Goal: Transaction & Acquisition: Purchase product/service

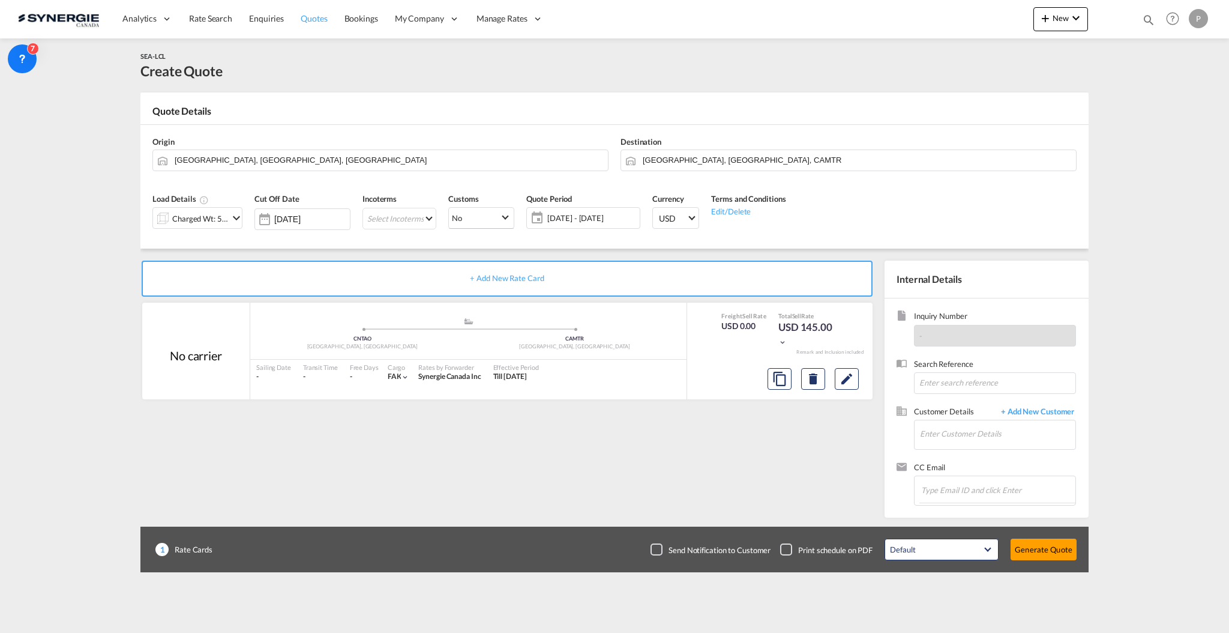
click at [312, 16] on span "Quotes" at bounding box center [314, 18] width 26 height 10
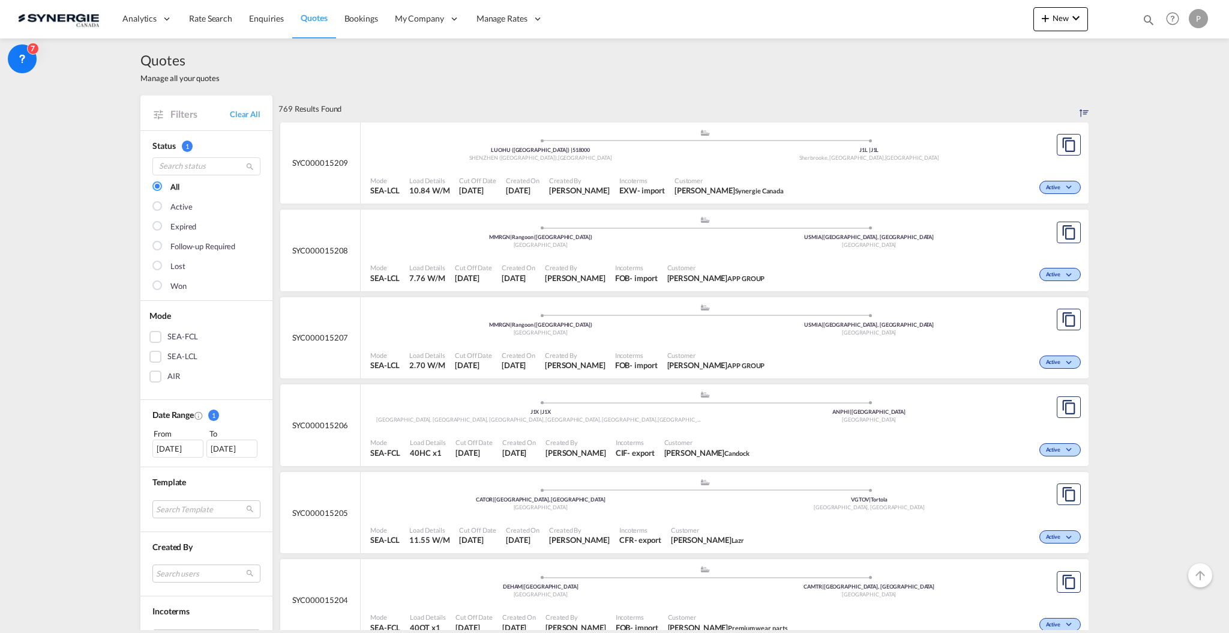
scroll to position [240, 0]
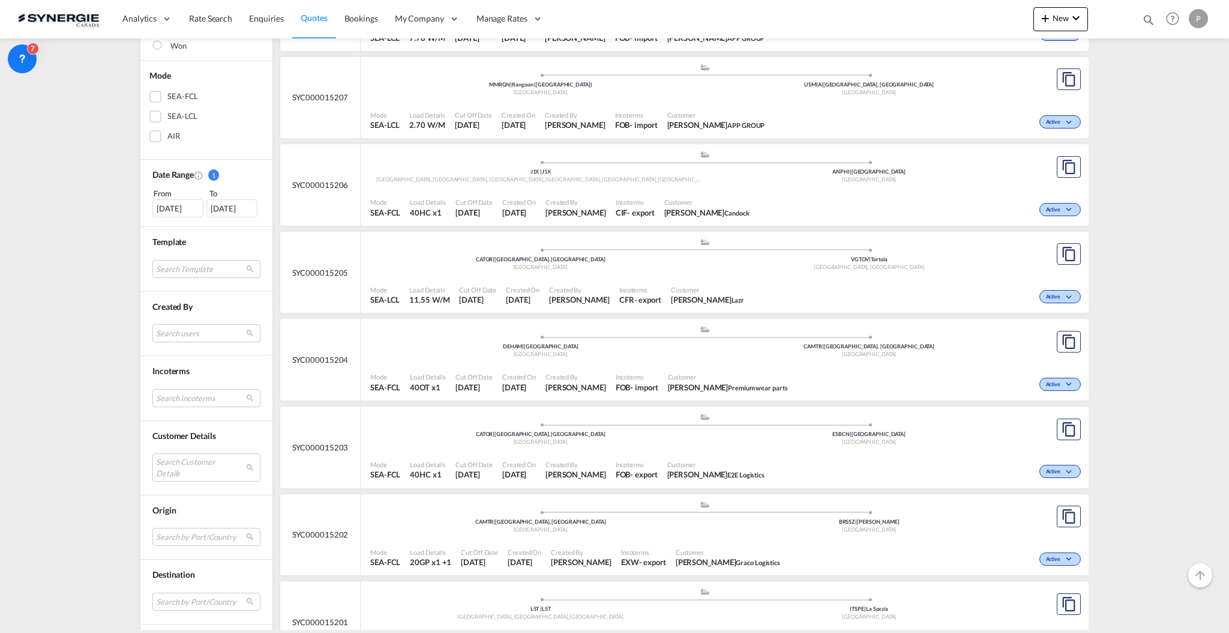
click at [205, 465] on md-select "Search Customer Details user name user [PERSON_NAME] [EMAIL_ADDRESS][DOMAIN_NAM…" at bounding box center [206, 467] width 108 height 28
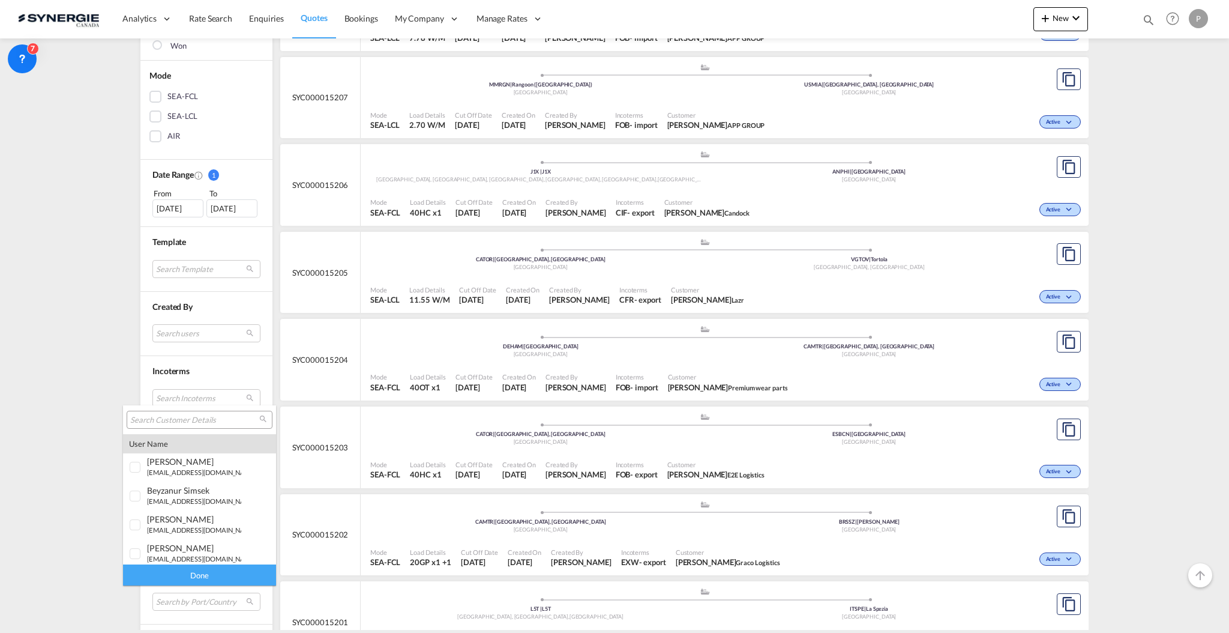
click at [190, 419] on input "search" at bounding box center [194, 420] width 129 height 11
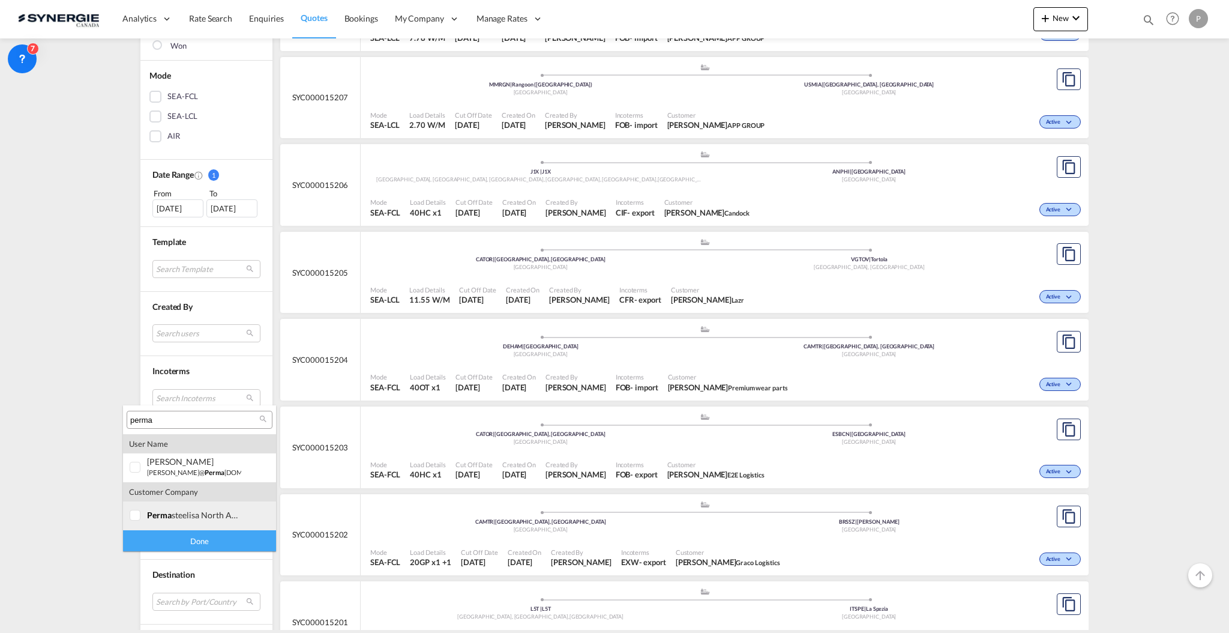
type input "perma"
click at [205, 519] on div "perma steelisa north america corp." at bounding box center [194, 515] width 94 height 10
click at [214, 547] on div "Done" at bounding box center [199, 540] width 153 height 21
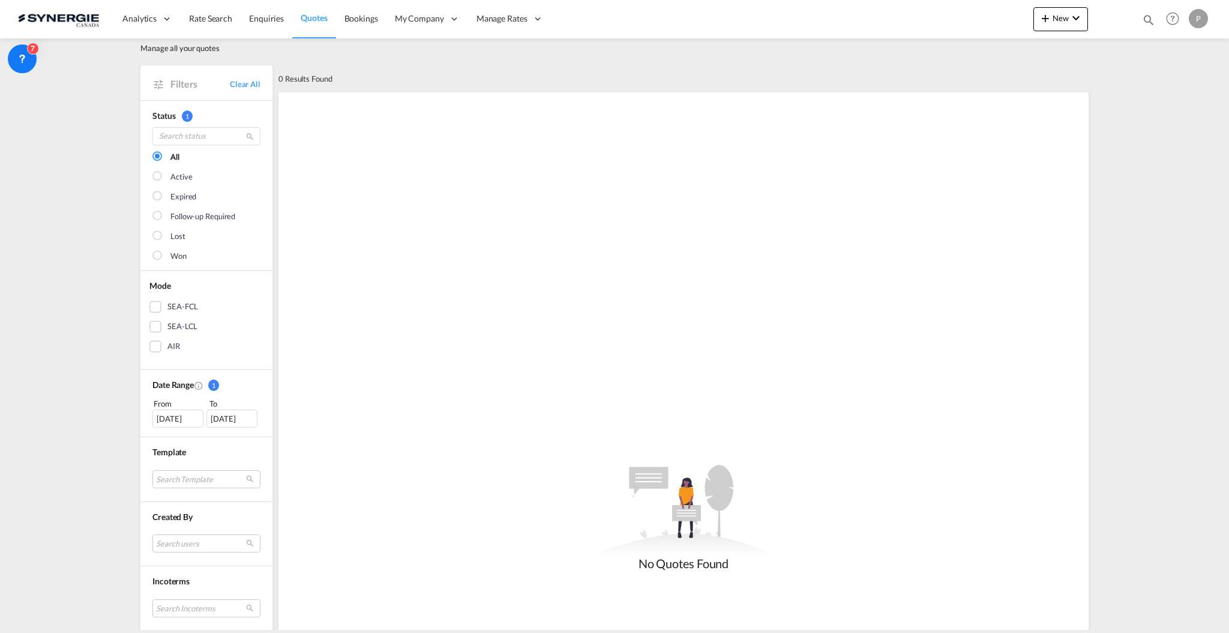
scroll to position [80, 0]
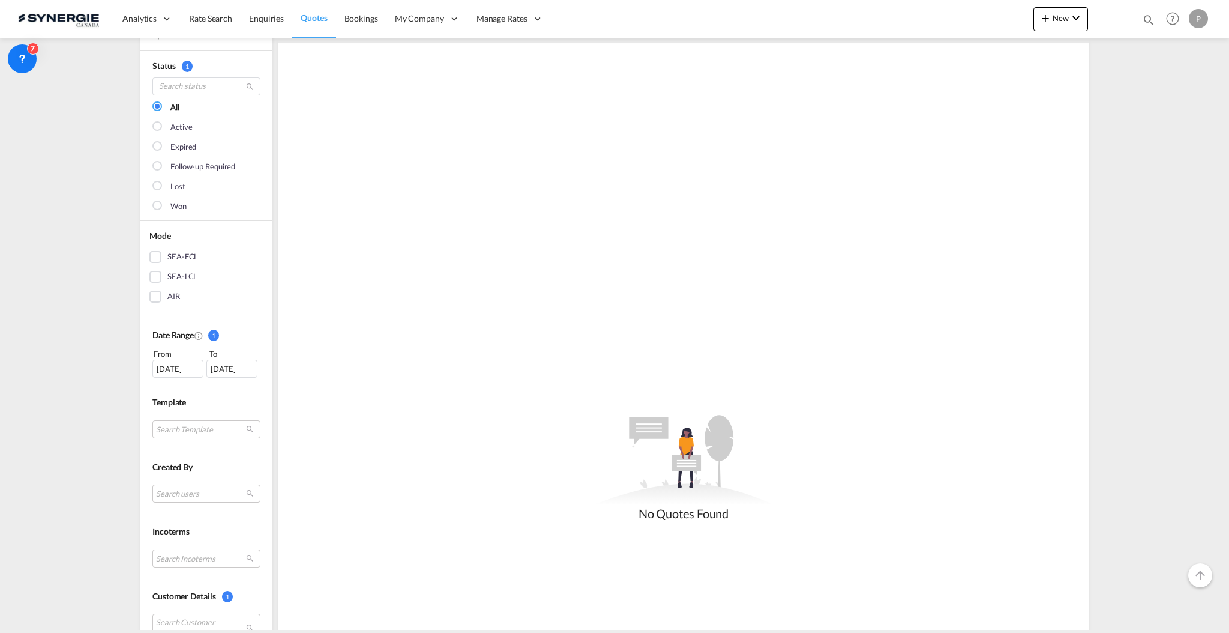
click at [170, 370] on div "[DATE]" at bounding box center [177, 368] width 51 height 18
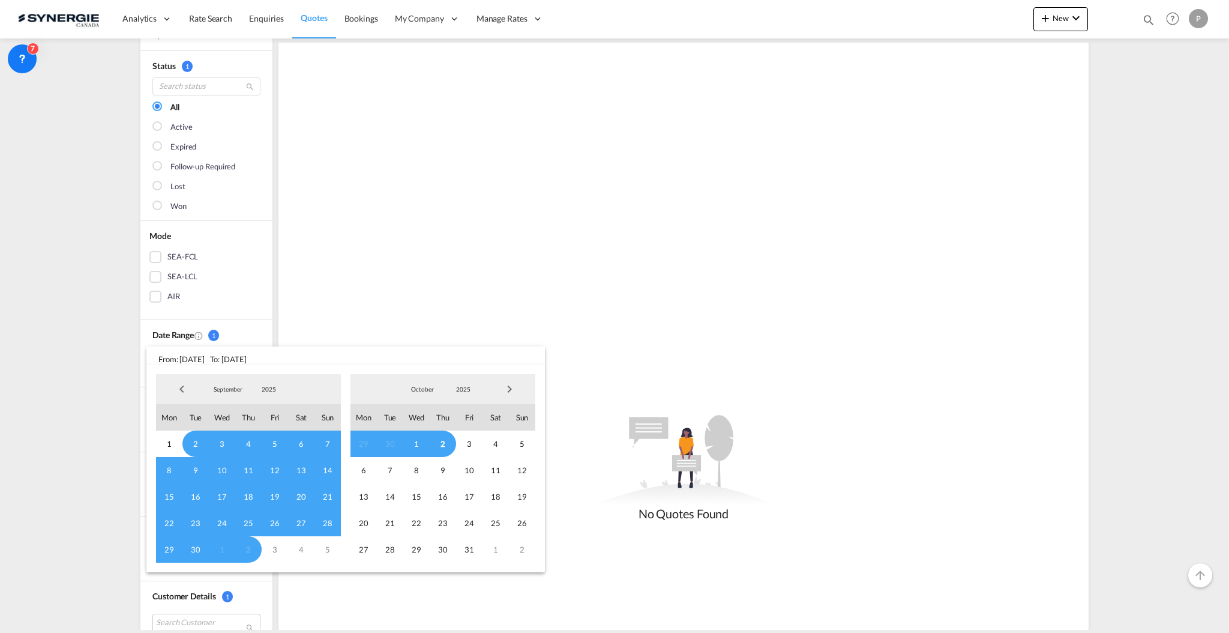
click at [188, 392] on span "Previous Month" at bounding box center [182, 389] width 24 height 24
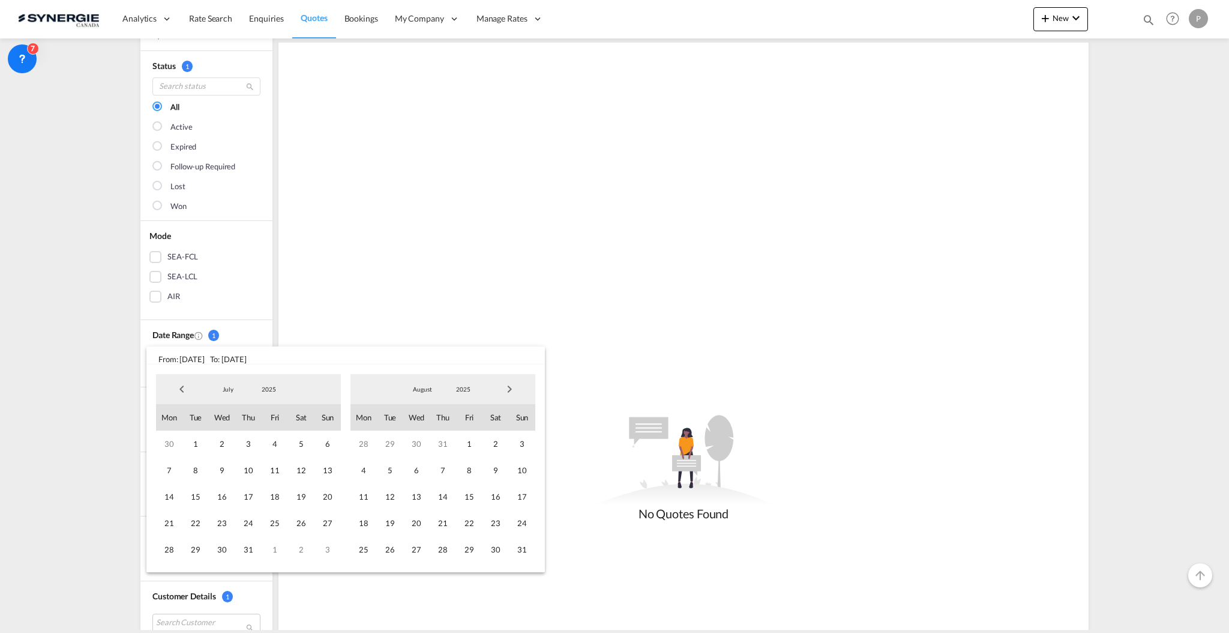
click at [188, 392] on span "Previous Month" at bounding box center [182, 389] width 24 height 24
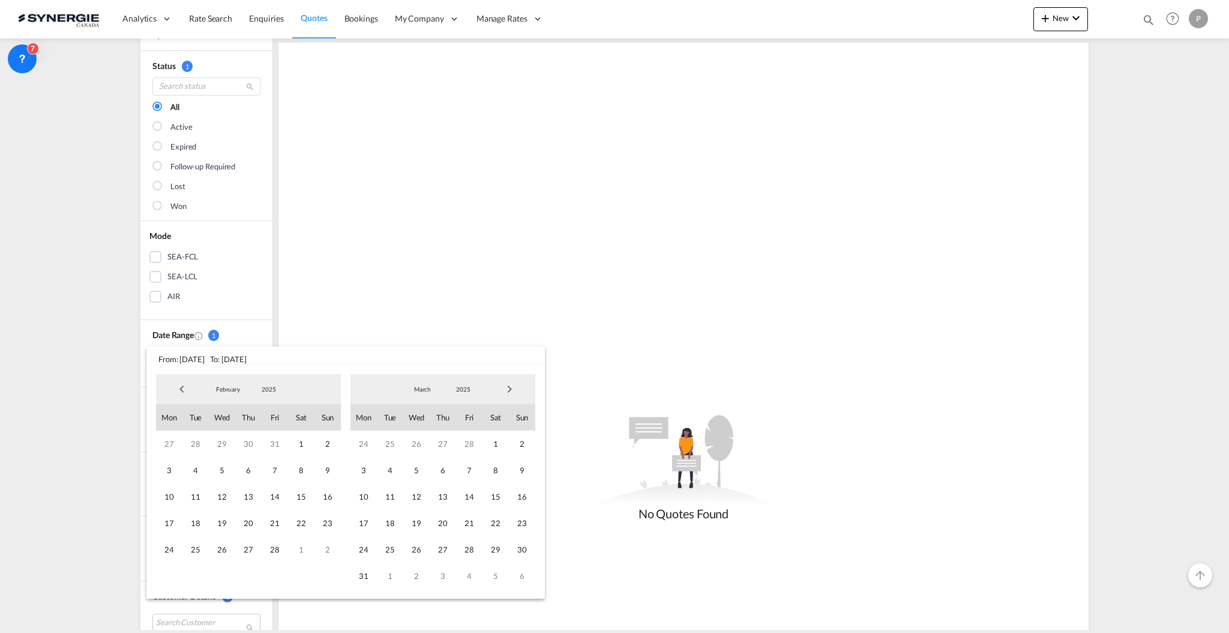
click at [188, 392] on span "Previous Month" at bounding box center [182, 389] width 24 height 24
click at [411, 444] on span "1" at bounding box center [416, 443] width 26 height 26
click at [513, 387] on span "Next Month" at bounding box center [510, 389] width 24 height 24
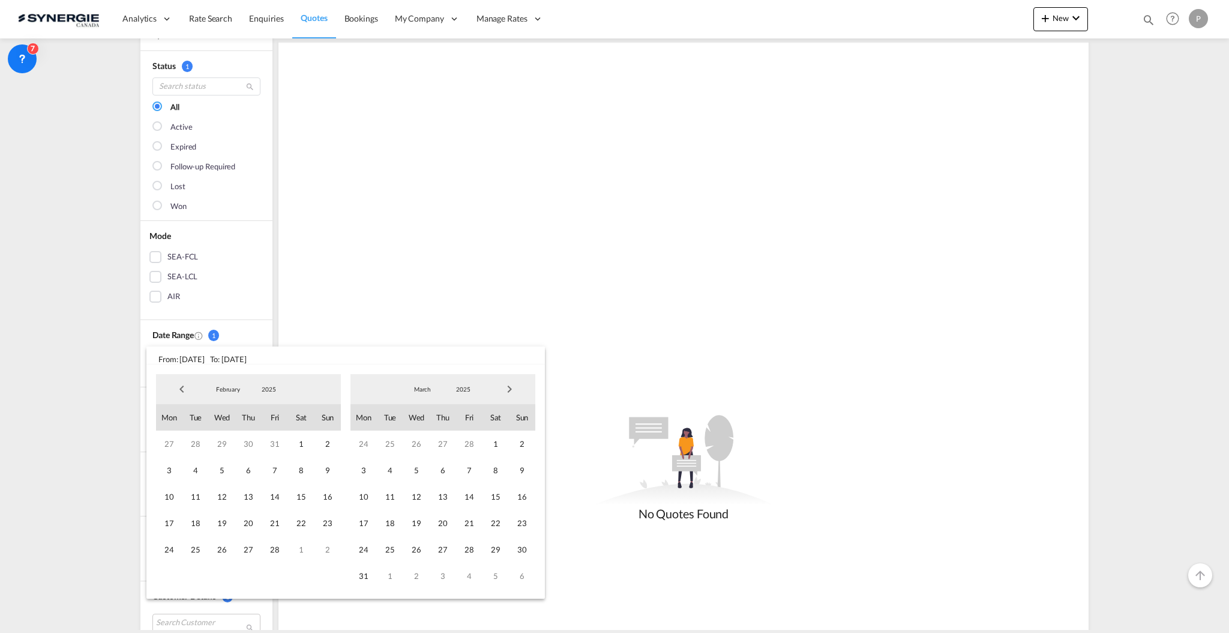
click at [513, 387] on span "Next Month" at bounding box center [510, 389] width 24 height 24
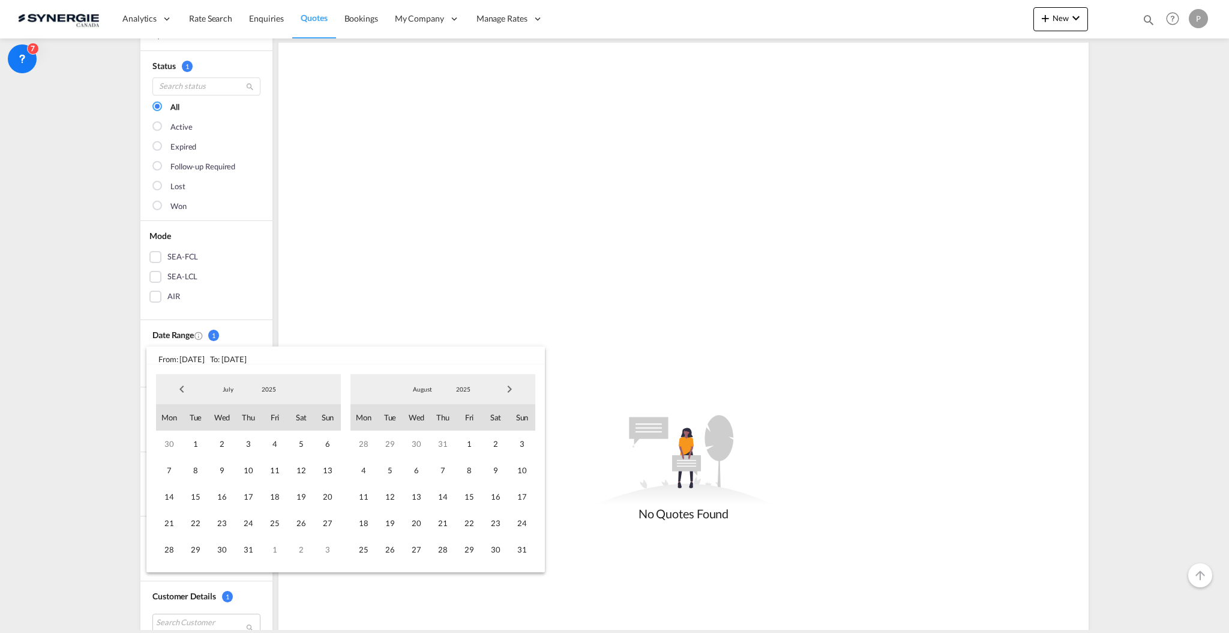
click at [513, 387] on span "Next Month" at bounding box center [510, 389] width 24 height 24
click at [398, 552] on span "30" at bounding box center [390, 549] width 26 height 26
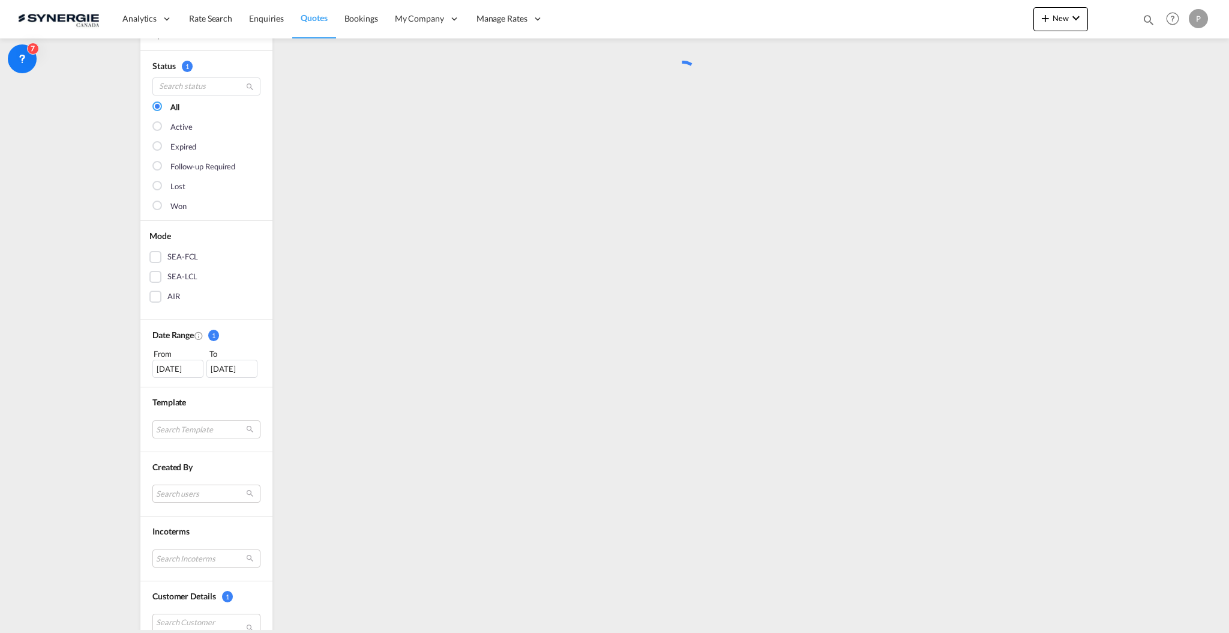
scroll to position [0, 0]
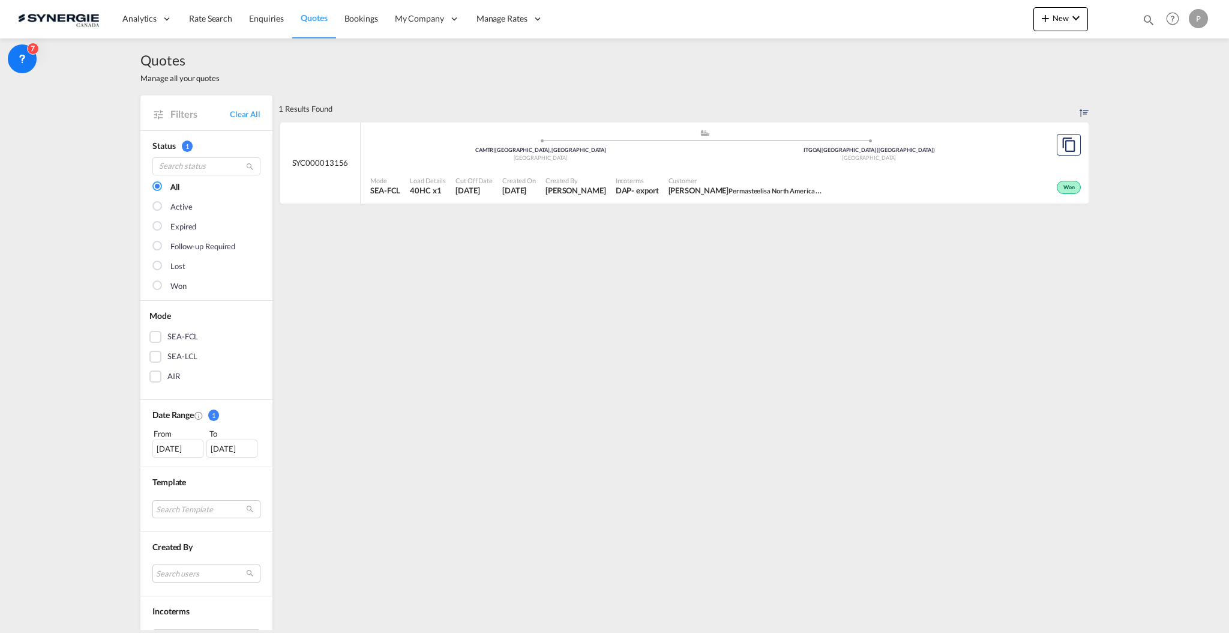
click at [585, 163] on div ".a{fill:#aaa8ad;} .a{fill:#aaa8ad;} CAMTR | [GEOGRAPHIC_DATA], [GEOGRAPHIC_DATA…" at bounding box center [704, 146] width 669 height 36
click at [1045, 27] on button "New" at bounding box center [1060, 19] width 55 height 24
click at [1048, 76] on div "Quote" at bounding box center [1043, 90] width 44 height 30
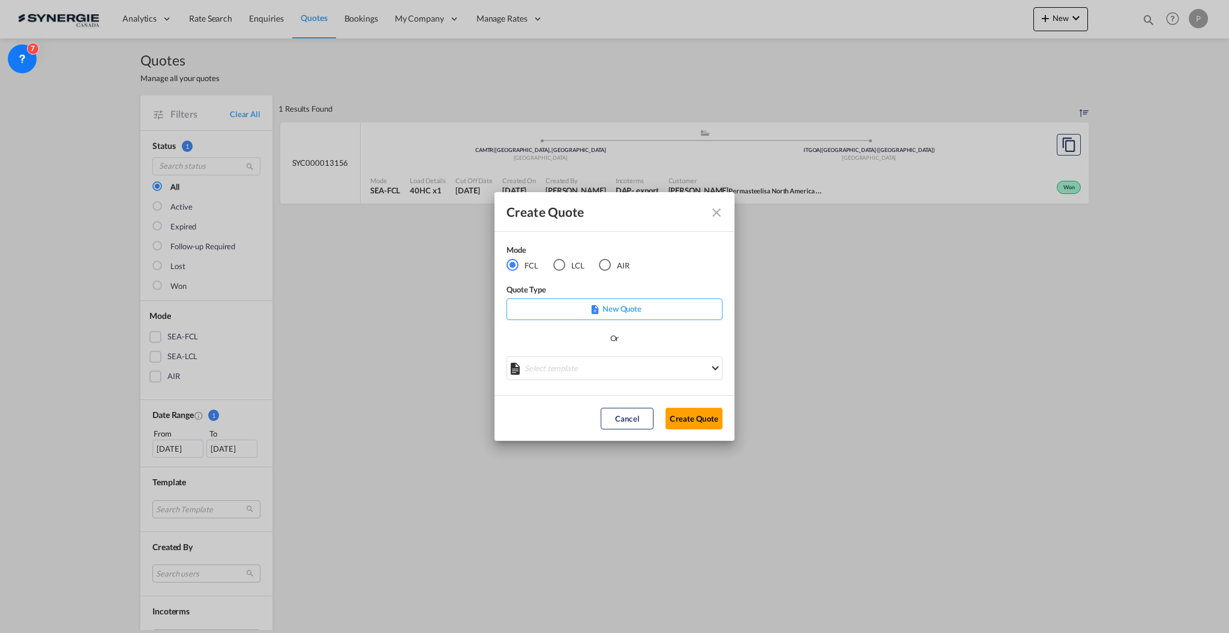
click at [548, 259] on md-radio-group "FCL LCL AIR" at bounding box center [576, 265] width 138 height 13
click at [559, 268] on div "LCL" at bounding box center [559, 265] width 12 height 12
click at [610, 365] on md-select "Select template *NEW* UBV [GEOGRAPHIC_DATA] consol LCL [PERSON_NAME] | [DATE] N…" at bounding box center [615, 368] width 216 height 24
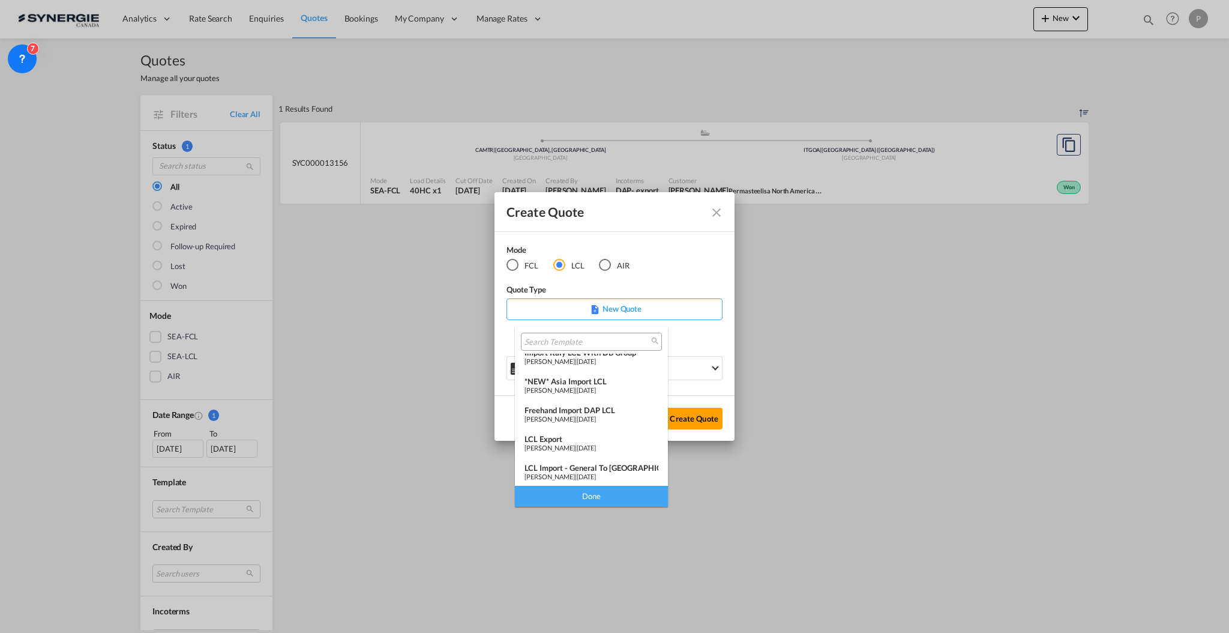
scroll to position [156, 0]
click at [596, 445] on span "[DATE]" at bounding box center [586, 446] width 19 height 8
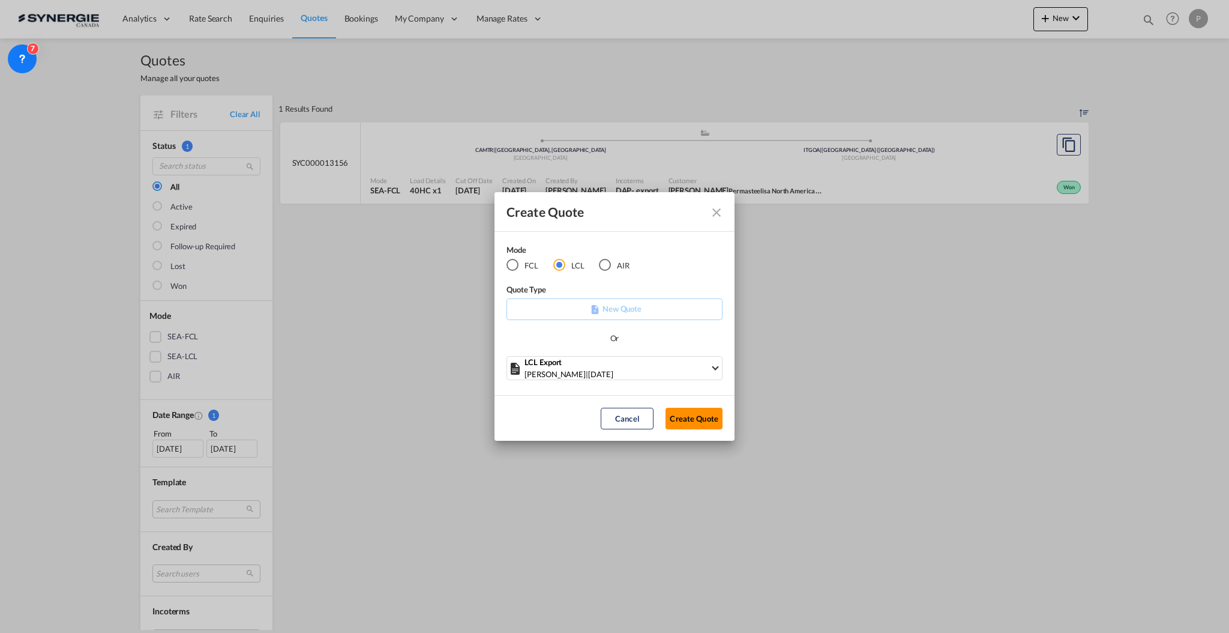
click at [678, 421] on button "Create Quote" at bounding box center [694, 419] width 57 height 22
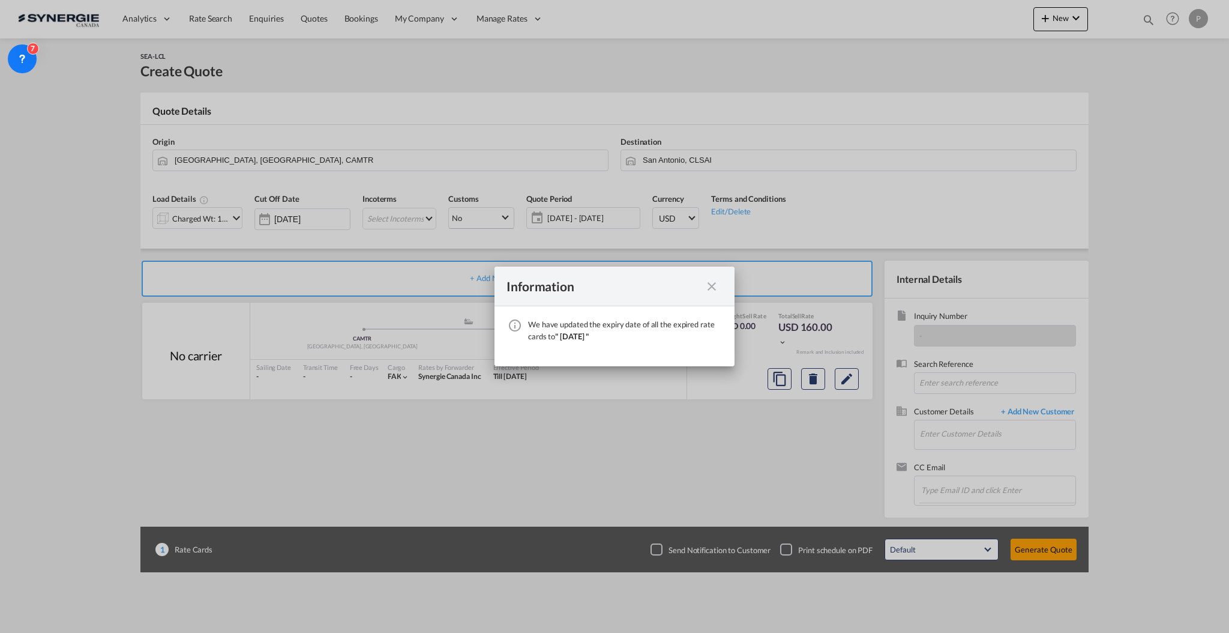
click at [711, 289] on md-icon "icon-close fg-AAA8AD cursor" at bounding box center [712, 286] width 14 height 14
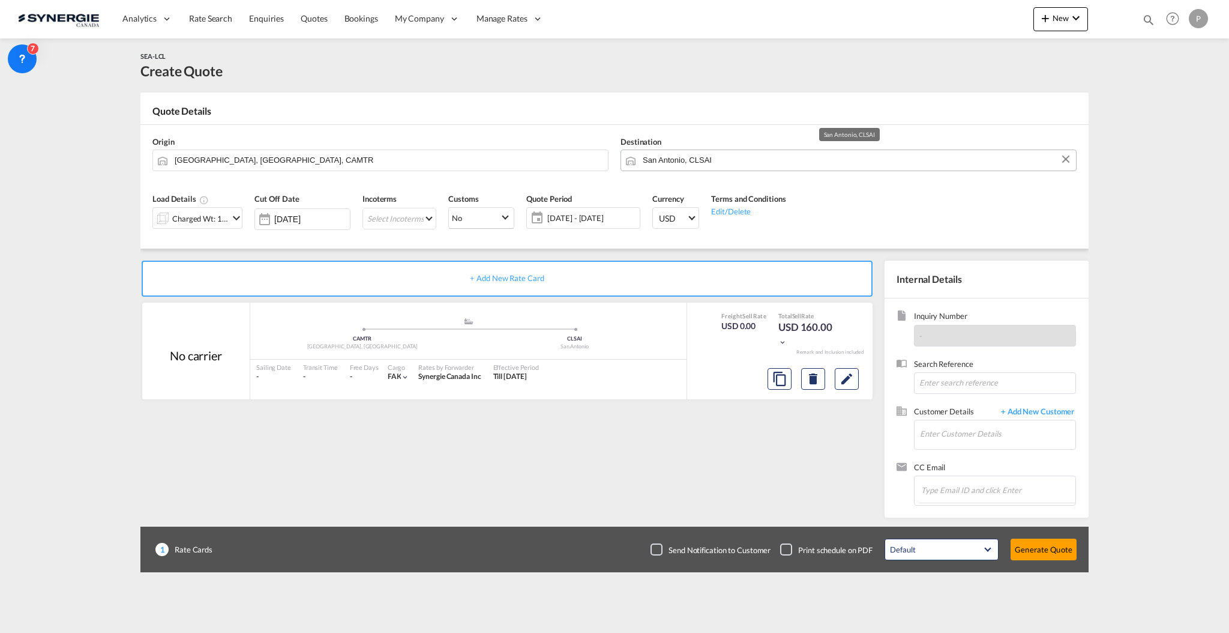
click at [731, 160] on input "San Antonio, CLSAI" at bounding box center [856, 159] width 427 height 21
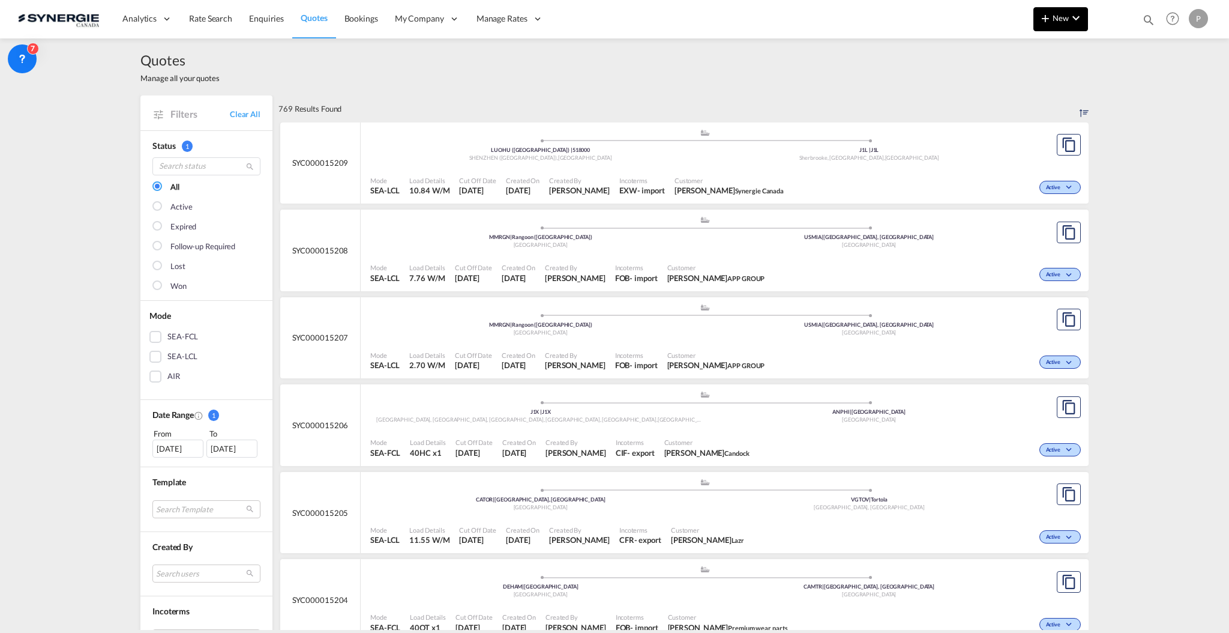
click at [1051, 12] on md-icon "icon-plus 400-fg" at bounding box center [1045, 18] width 14 height 14
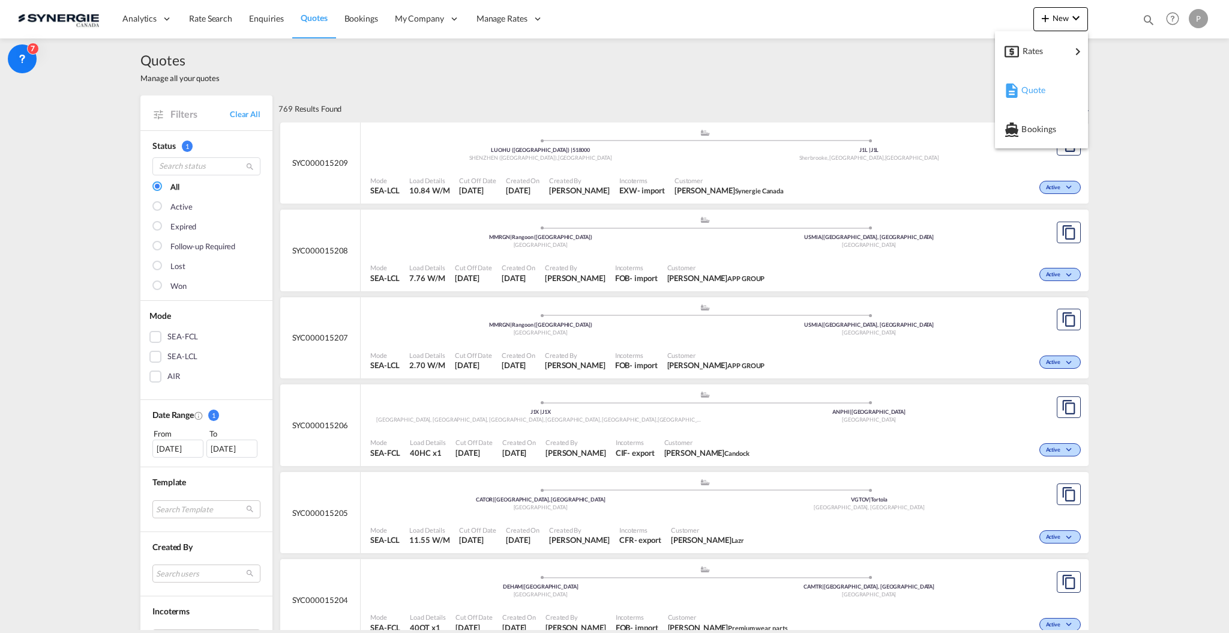
click at [1028, 87] on span "Quote" at bounding box center [1027, 90] width 13 height 24
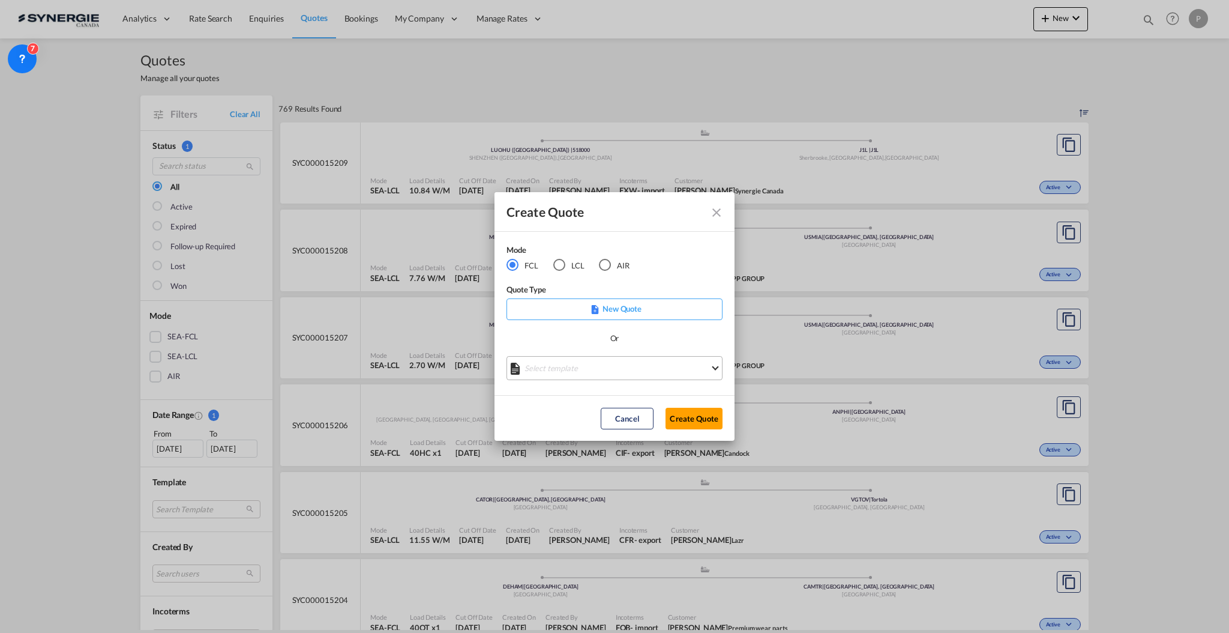
click at [567, 369] on md-select "Select template *NEW* FCL FREEHAND / DAP [PERSON_NAME] | [DATE] *NEW* Import FC…" at bounding box center [615, 368] width 216 height 24
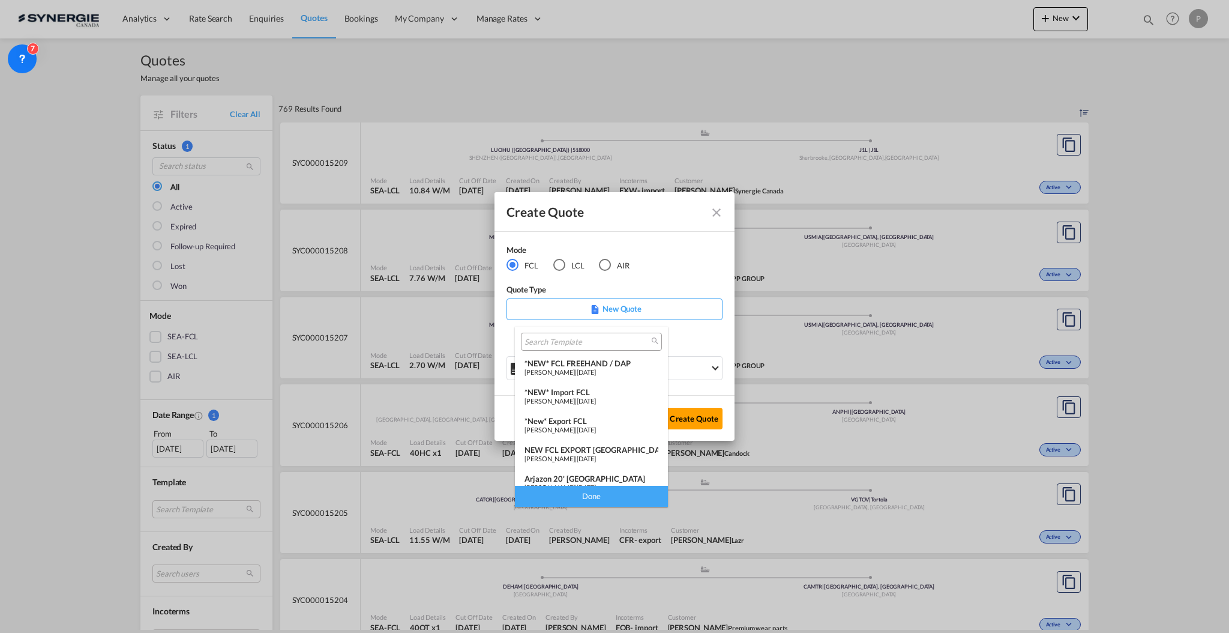
click at [571, 341] on input "search" at bounding box center [587, 342] width 124 height 11
click at [716, 215] on md-backdrop at bounding box center [614, 316] width 1229 height 633
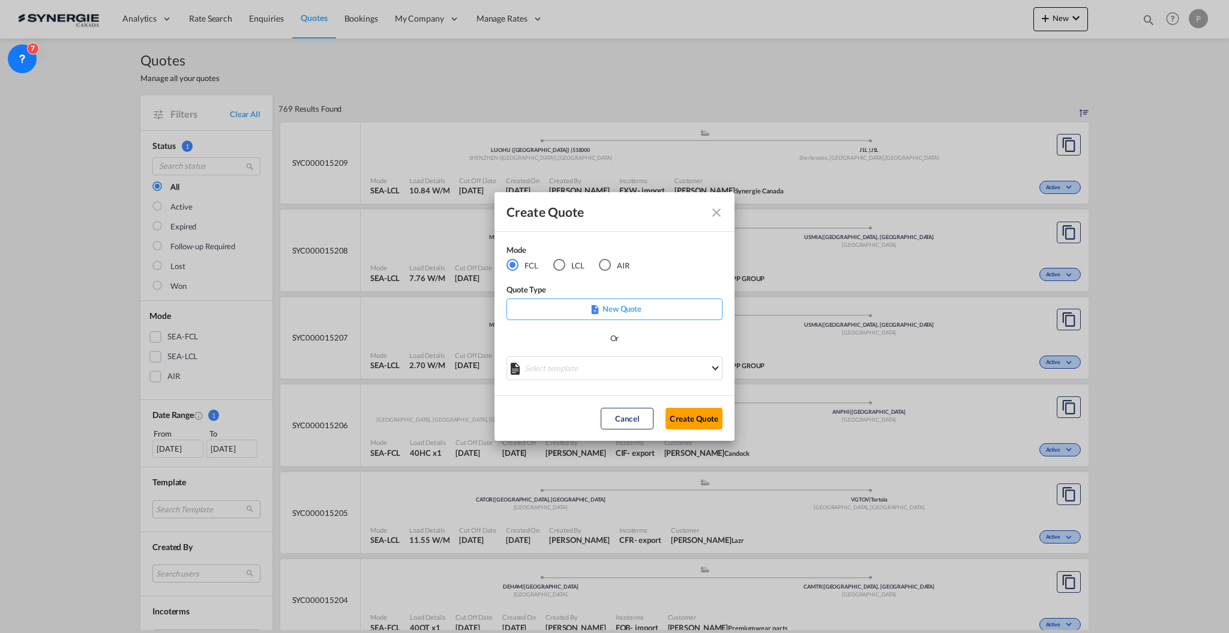
click at [715, 209] on md-icon "Close dialog" at bounding box center [716, 212] width 14 height 14
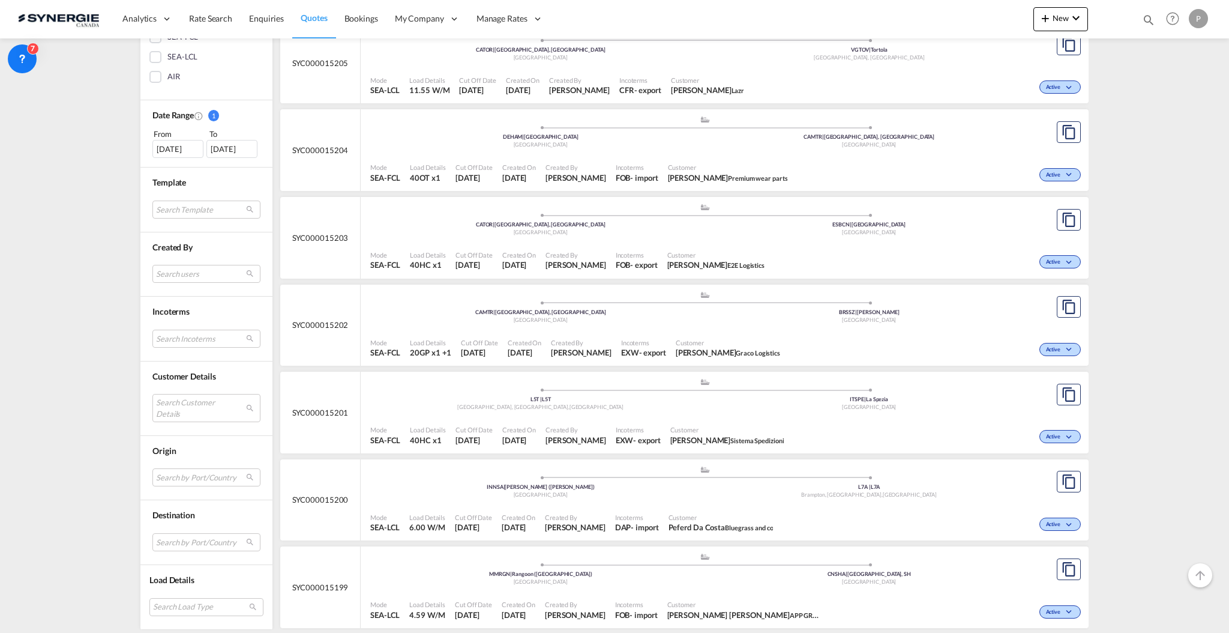
scroll to position [560, 0]
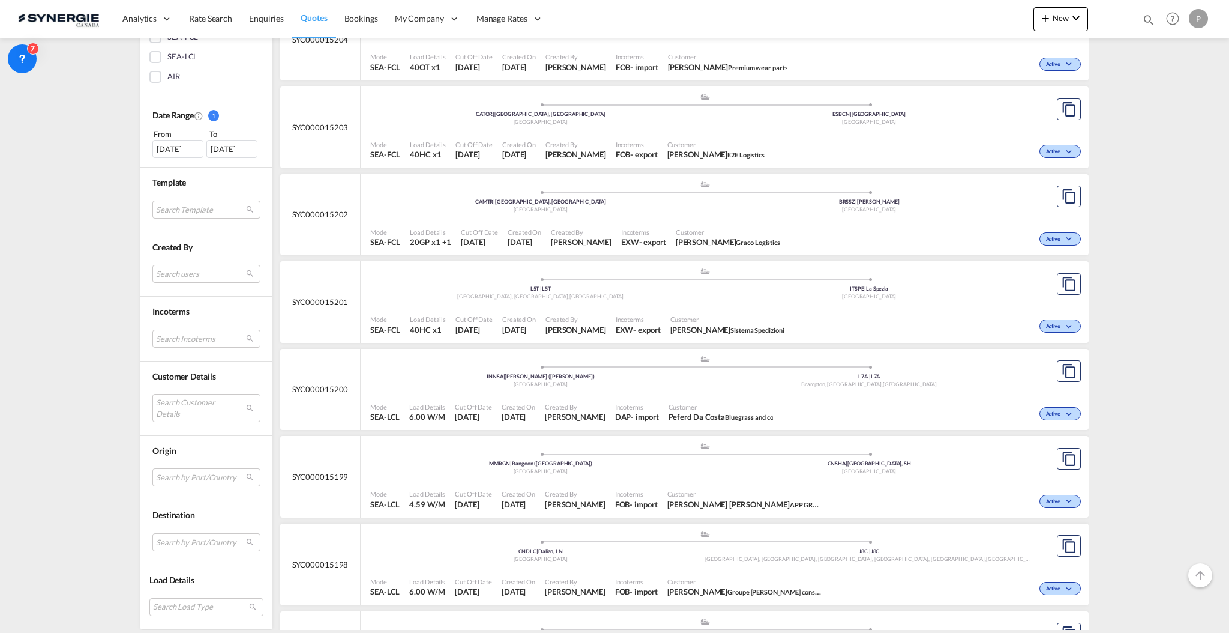
click at [185, 402] on md-select "Search Customer Details user name user [PERSON_NAME] [EMAIL_ADDRESS][DOMAIN_NAM…" at bounding box center [206, 408] width 108 height 28
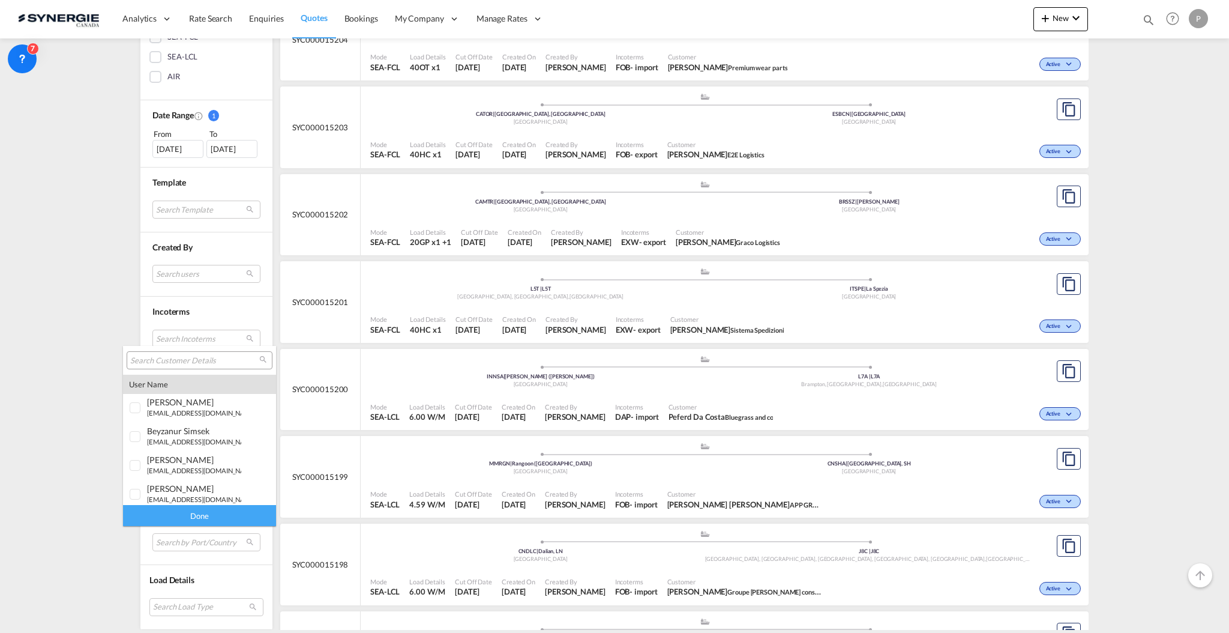
click at [181, 364] on input "search" at bounding box center [194, 360] width 129 height 11
click at [183, 360] on input "db" at bounding box center [194, 360] width 129 height 11
click at [183, 361] on input "db" at bounding box center [194, 360] width 129 height 11
click at [182, 361] on input "db" at bounding box center [194, 360] width 129 height 11
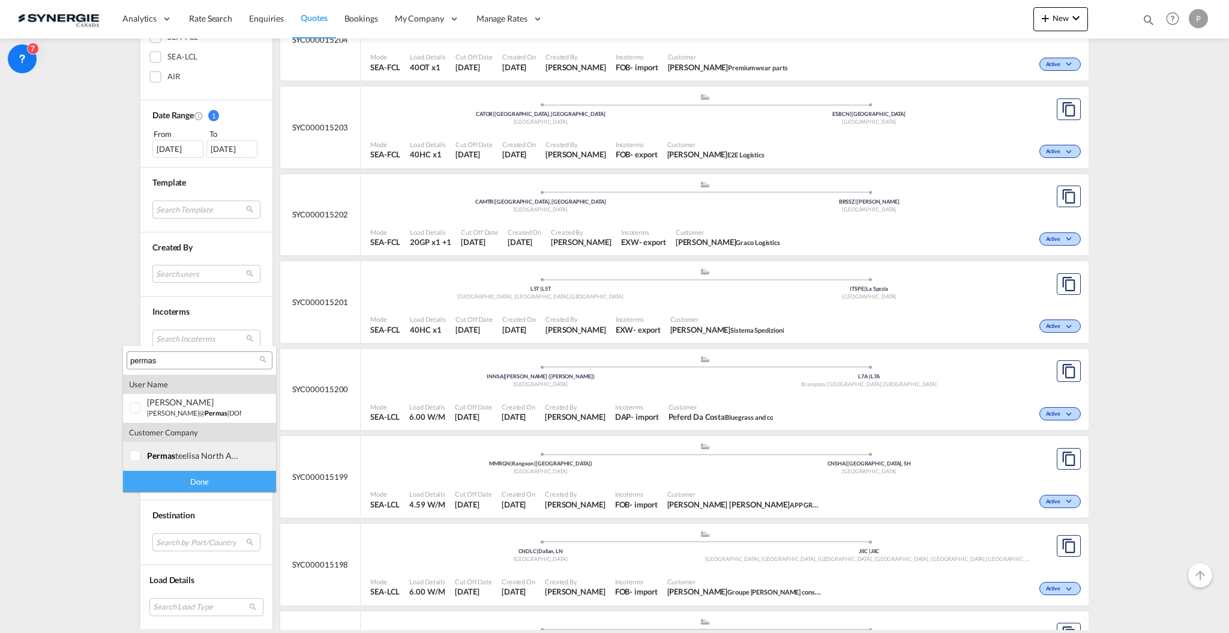
type input "permas"
drag, startPoint x: 205, startPoint y: 447, endPoint x: 206, endPoint y: 454, distance: 7.9
click at [205, 448] on md-option "company permas teelisa north america corp." at bounding box center [199, 456] width 153 height 29
click at [213, 479] on div "Done" at bounding box center [199, 481] width 153 height 21
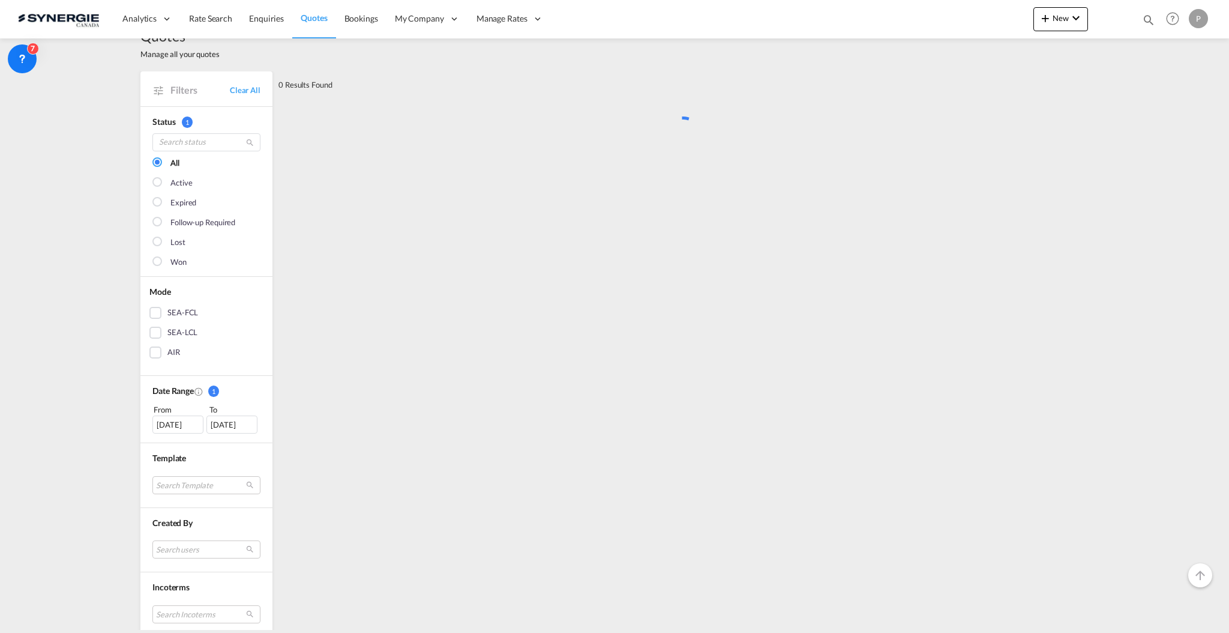
scroll to position [0, 0]
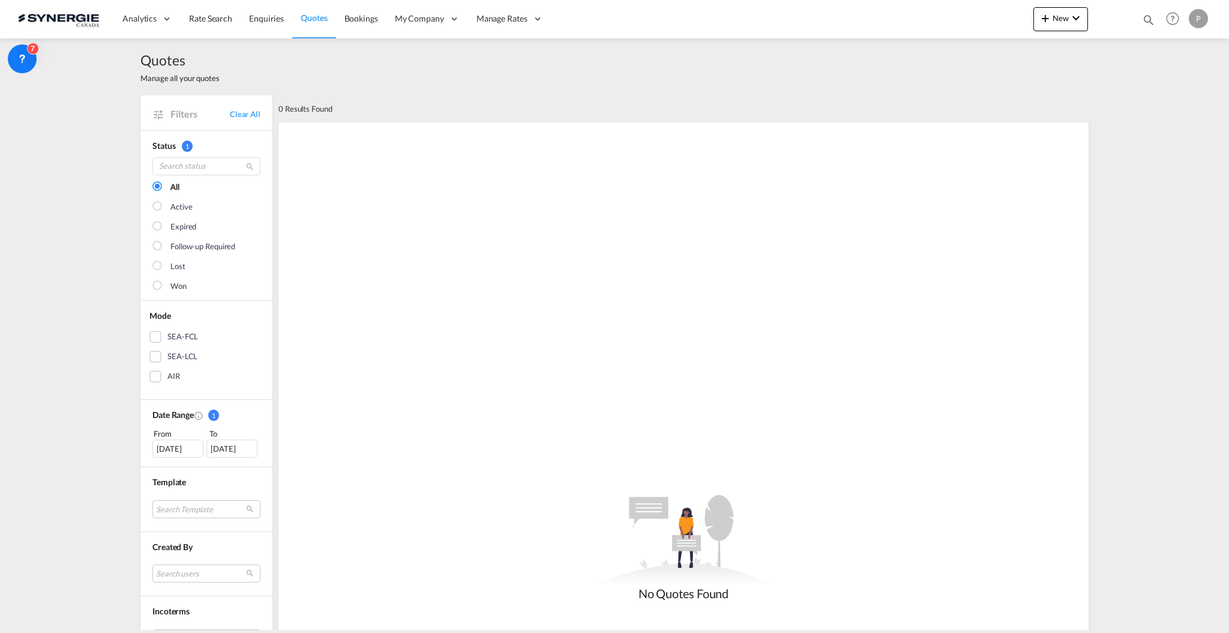
click at [164, 437] on div "From" at bounding box center [178, 433] width 53 height 12
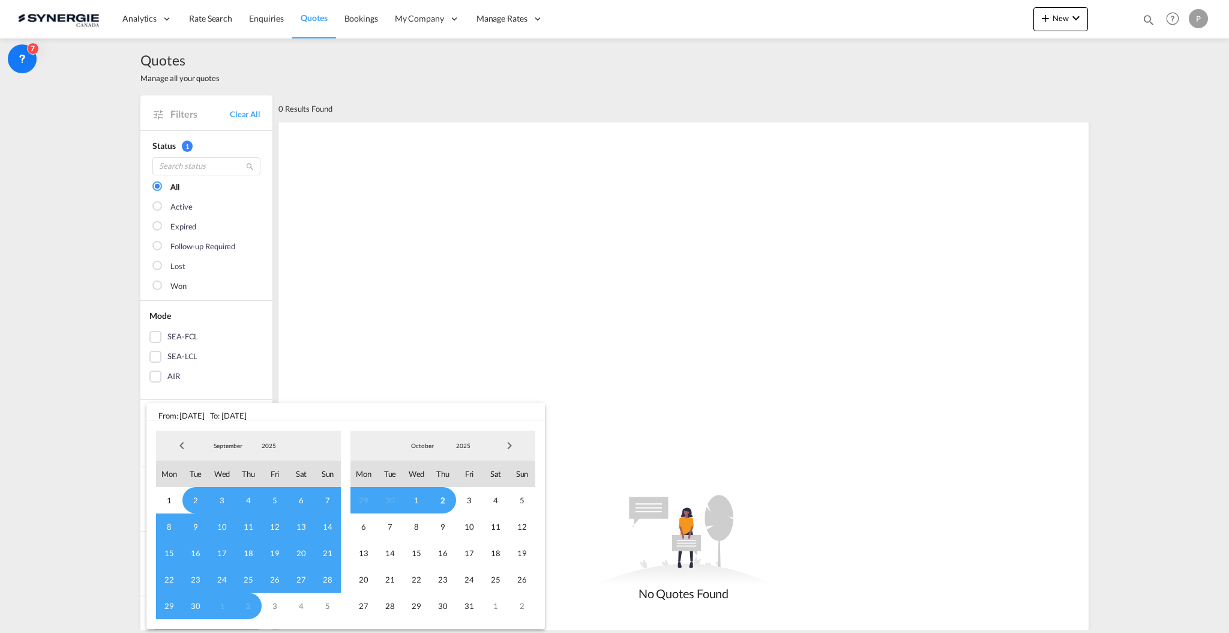
click at [170, 447] on span "Previous Month" at bounding box center [182, 445] width 24 height 24
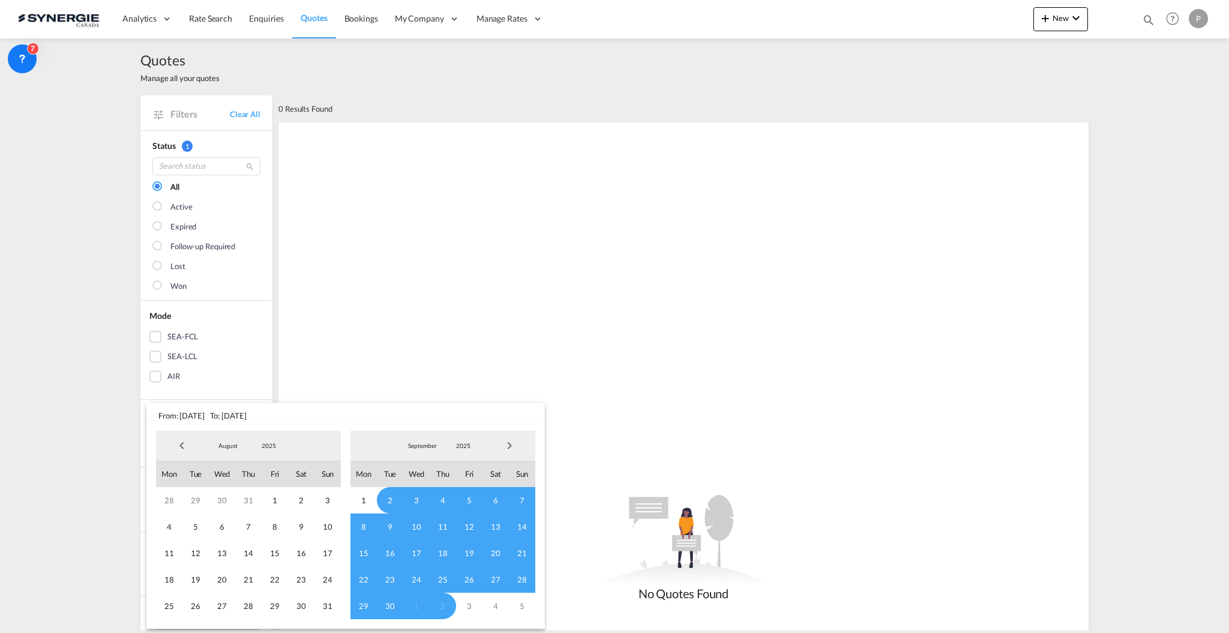
click at [170, 447] on span "Previous Month" at bounding box center [182, 445] width 24 height 24
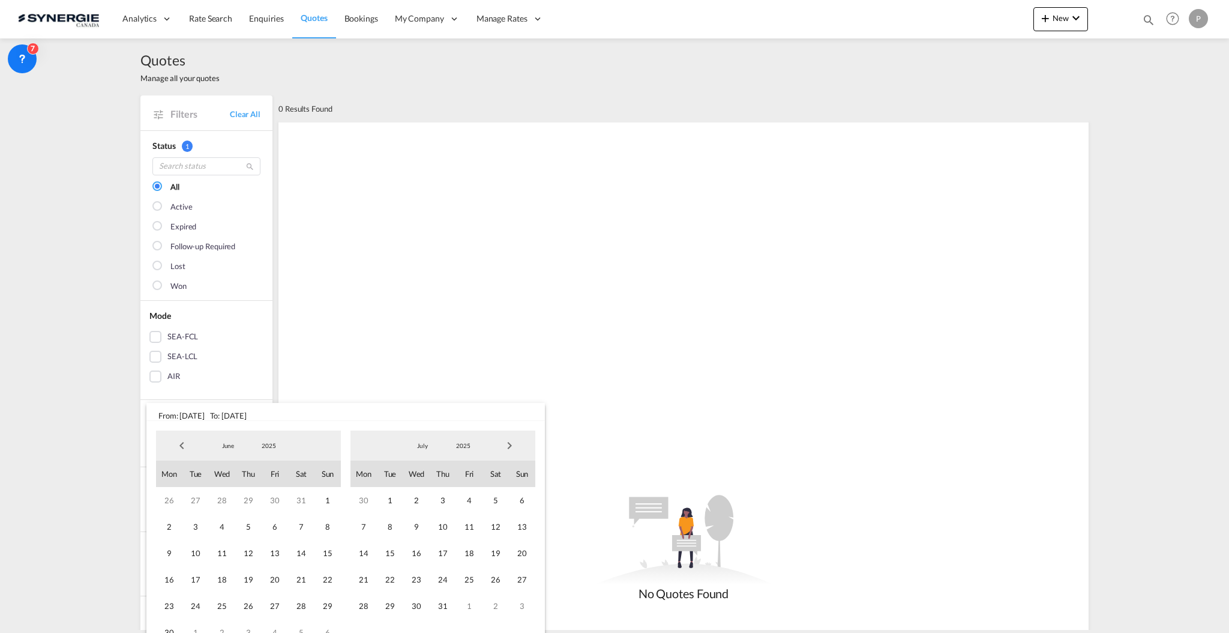
click at [170, 447] on span "Previous Month" at bounding box center [182, 445] width 24 height 24
click at [281, 531] on span "7" at bounding box center [275, 526] width 26 height 26
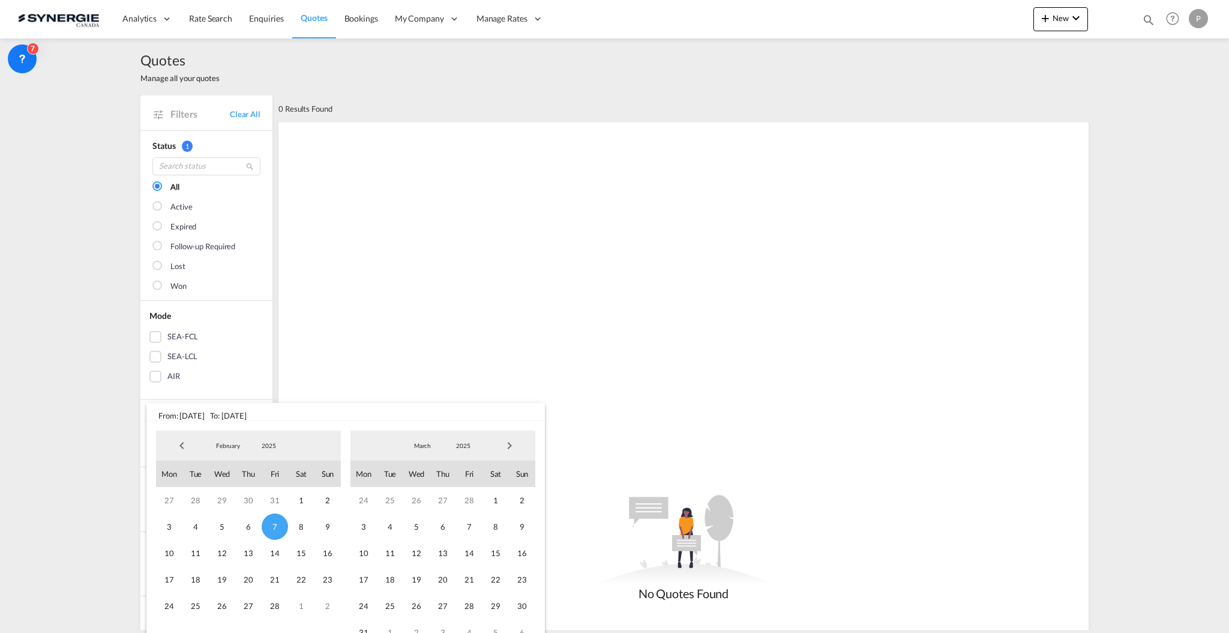
click at [519, 445] on span "Next Month" at bounding box center [510, 445] width 24 height 24
click at [513, 446] on span "Next Month" at bounding box center [510, 445] width 24 height 24
click at [512, 448] on span "Next Month" at bounding box center [510, 445] width 24 height 24
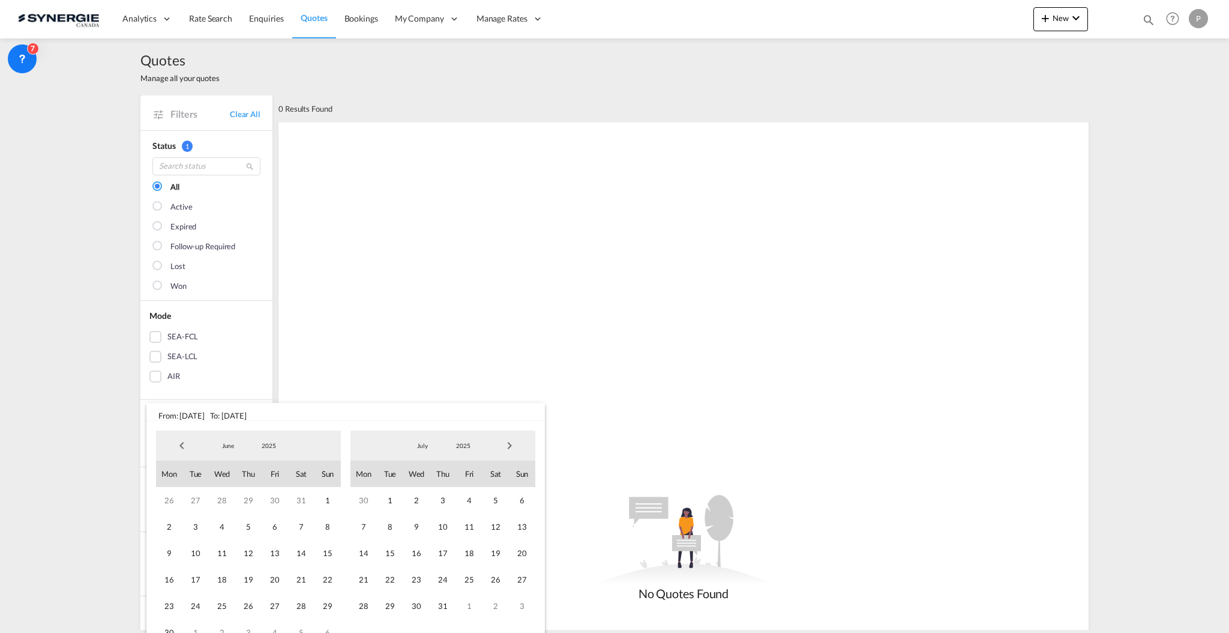
click at [512, 448] on span "Next Month" at bounding box center [510, 445] width 24 height 24
click at [515, 507] on span "5" at bounding box center [522, 500] width 26 height 26
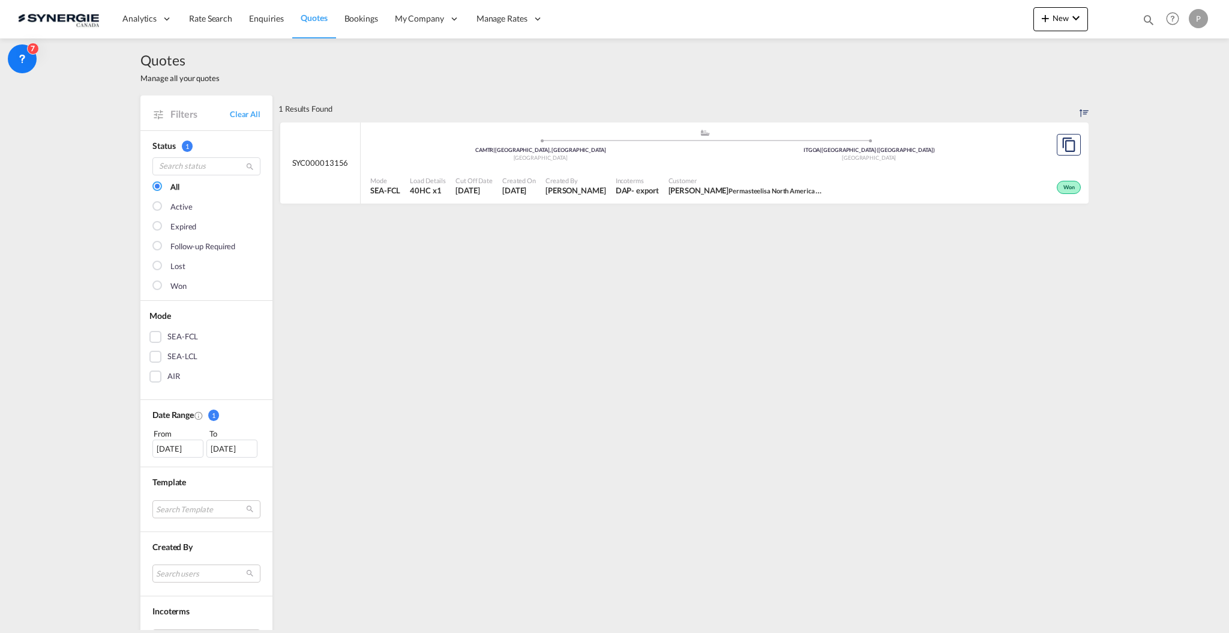
click at [694, 168] on div "Mode SEA-FCL Load Details 40HC x1 Cut Off Date [DATE] Created On [DATE] Created…" at bounding box center [725, 186] width 728 height 36
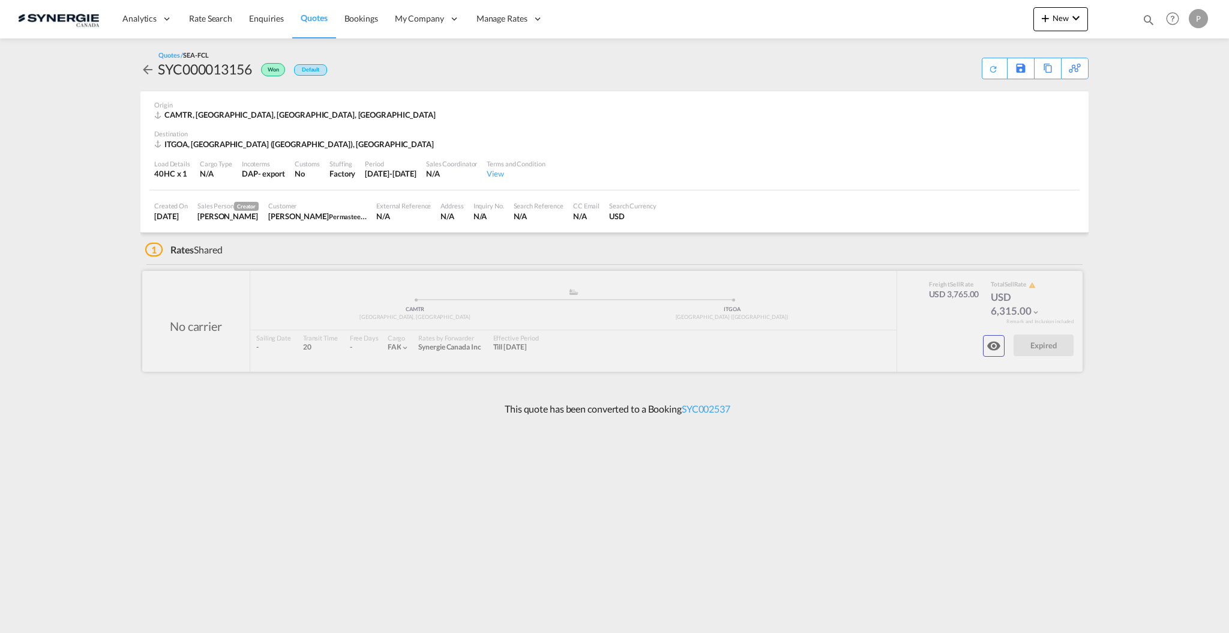
click at [1002, 350] on button "button" at bounding box center [994, 346] width 22 height 22
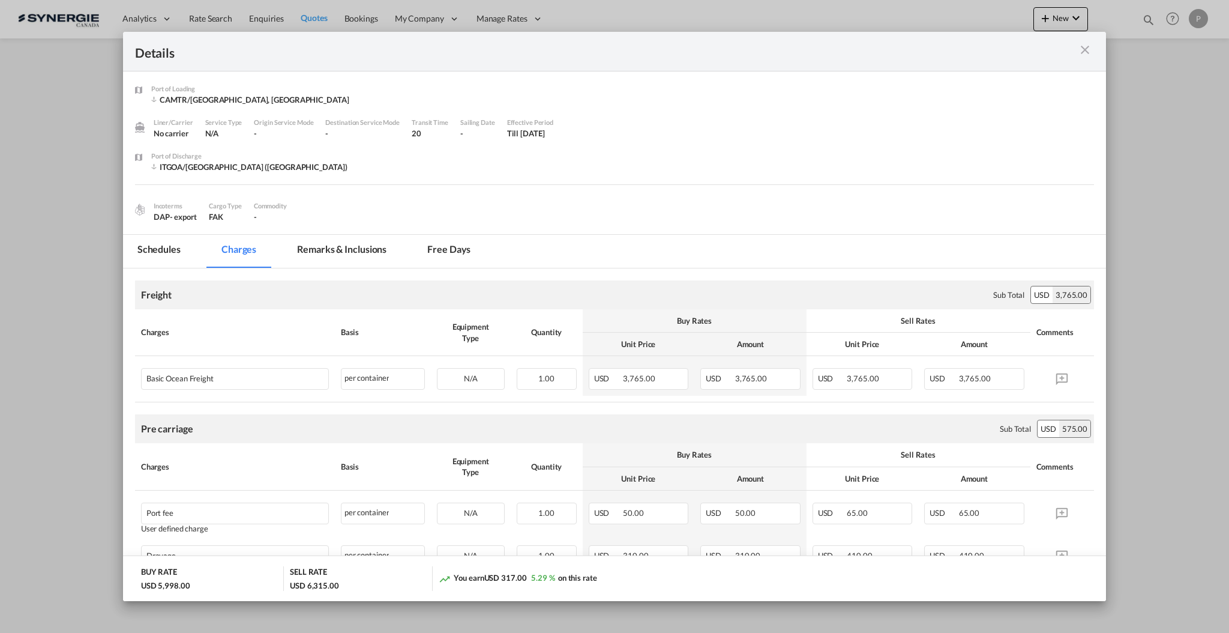
click at [1091, 47] on md-icon "icon-close m-3 fg-AAA8AD cursor" at bounding box center [1085, 50] width 14 height 14
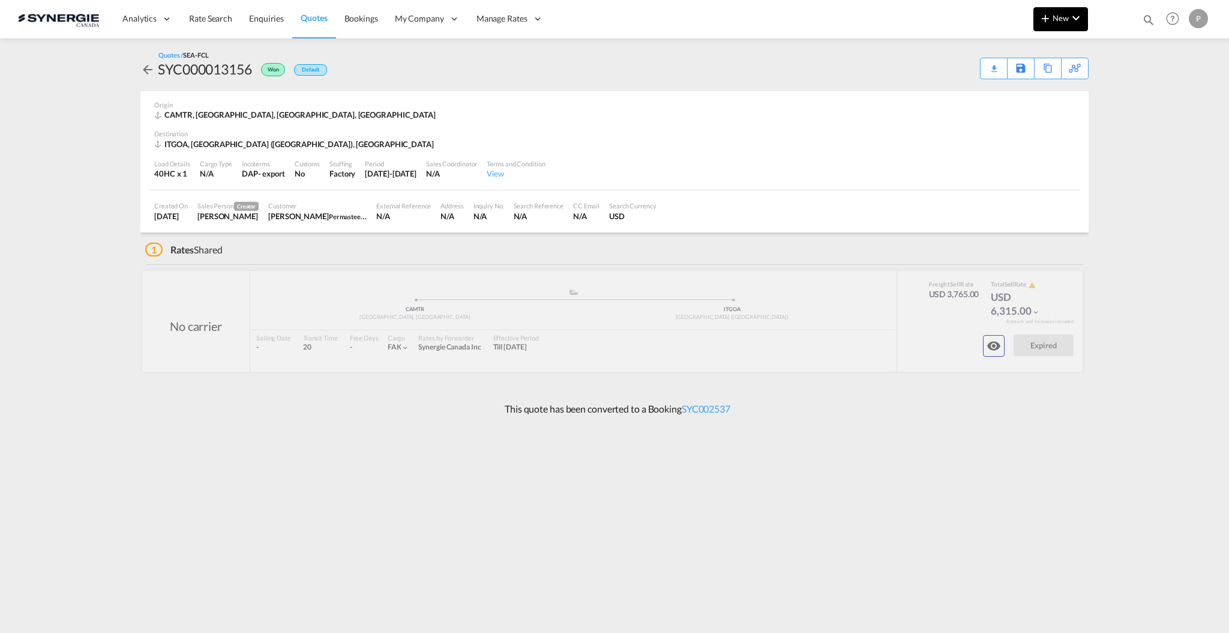
click at [1050, 12] on md-icon "icon-plus 400-fg" at bounding box center [1045, 18] width 14 height 14
click at [1051, 93] on div "Quote" at bounding box center [1043, 90] width 44 height 30
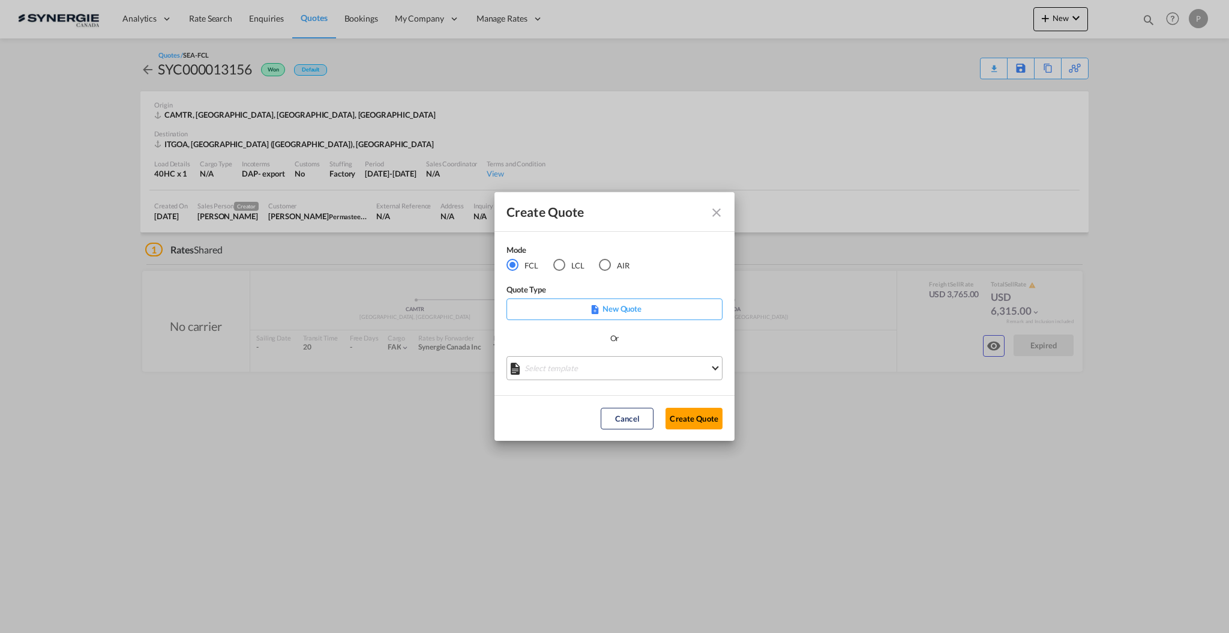
click at [606, 364] on md-select "Select template *NEW* FCL FREEHAND / DAP [PERSON_NAME] | [DATE] *NEW* Import FC…" at bounding box center [615, 368] width 216 height 24
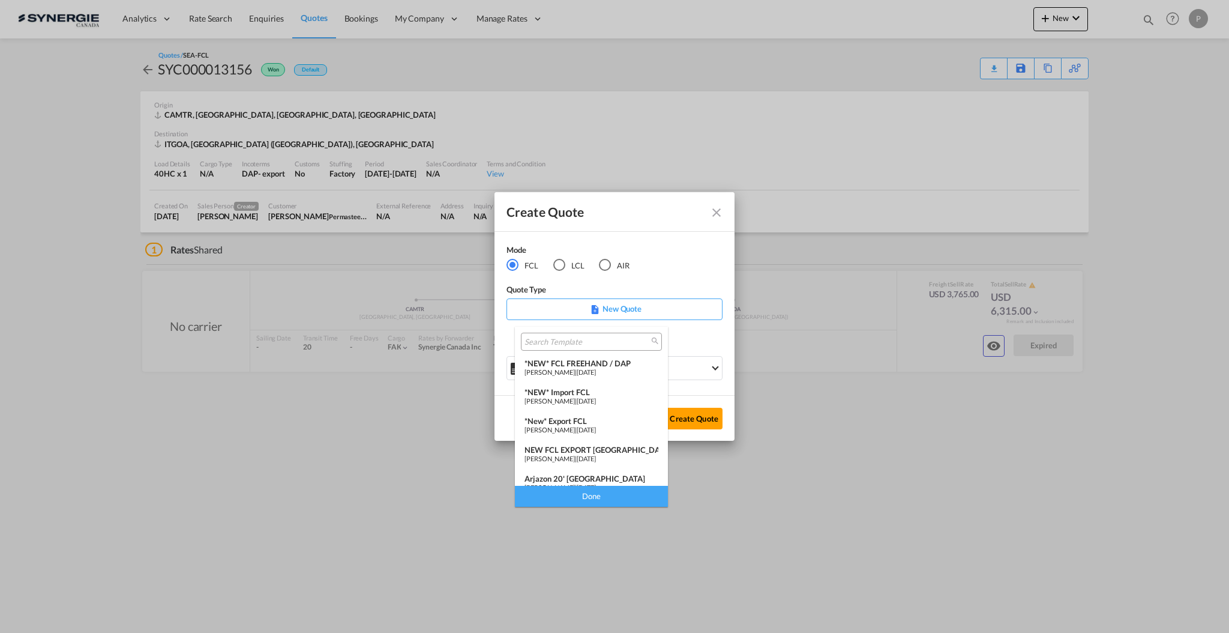
click at [577, 343] on input "search" at bounding box center [587, 342] width 124 height 11
click at [575, 426] on span "[PERSON_NAME]" at bounding box center [550, 430] width 50 height 8
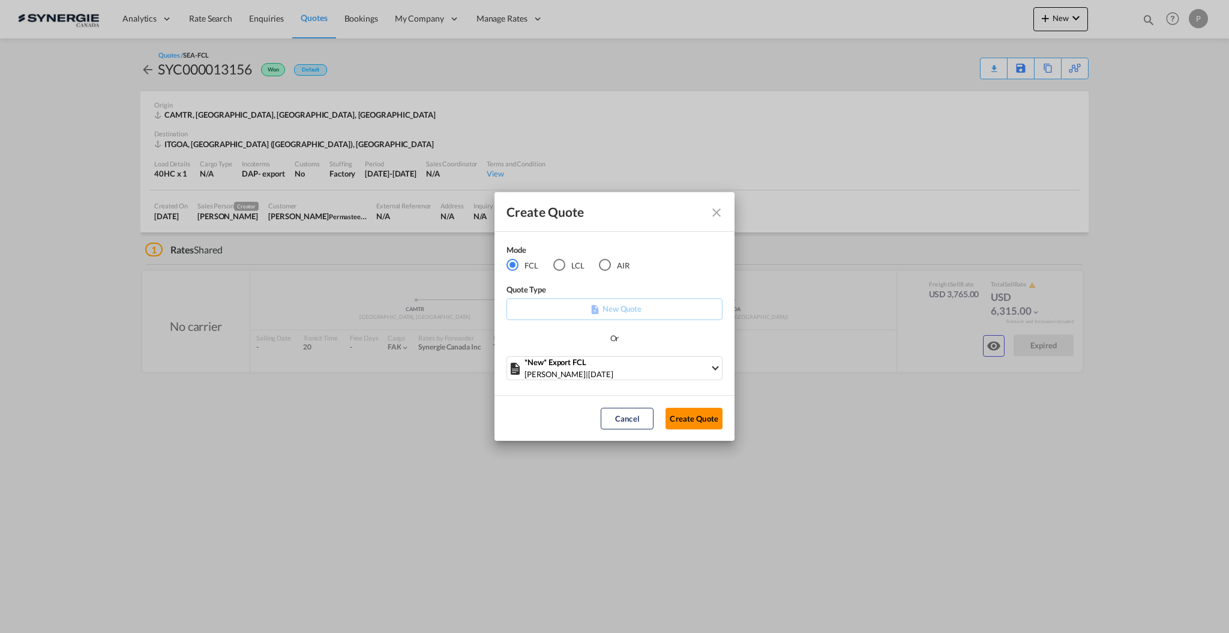
click at [697, 418] on button "Create Quote" at bounding box center [694, 419] width 57 height 22
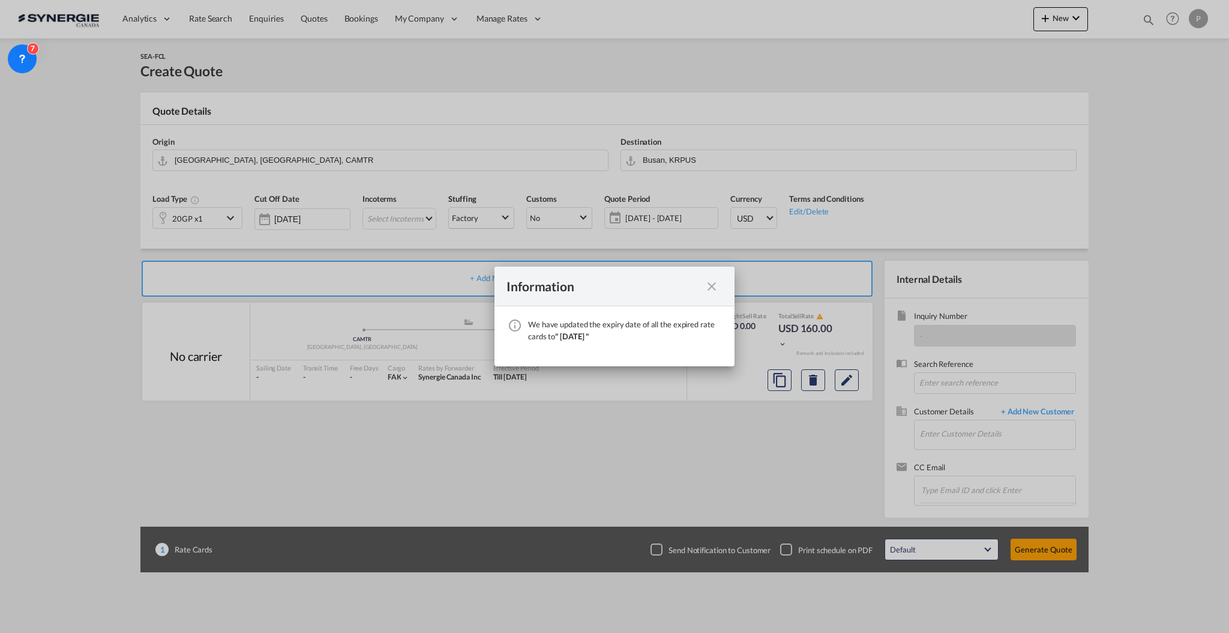
click at [711, 283] on md-icon "icon-close fg-AAA8AD cursor" at bounding box center [712, 286] width 14 height 14
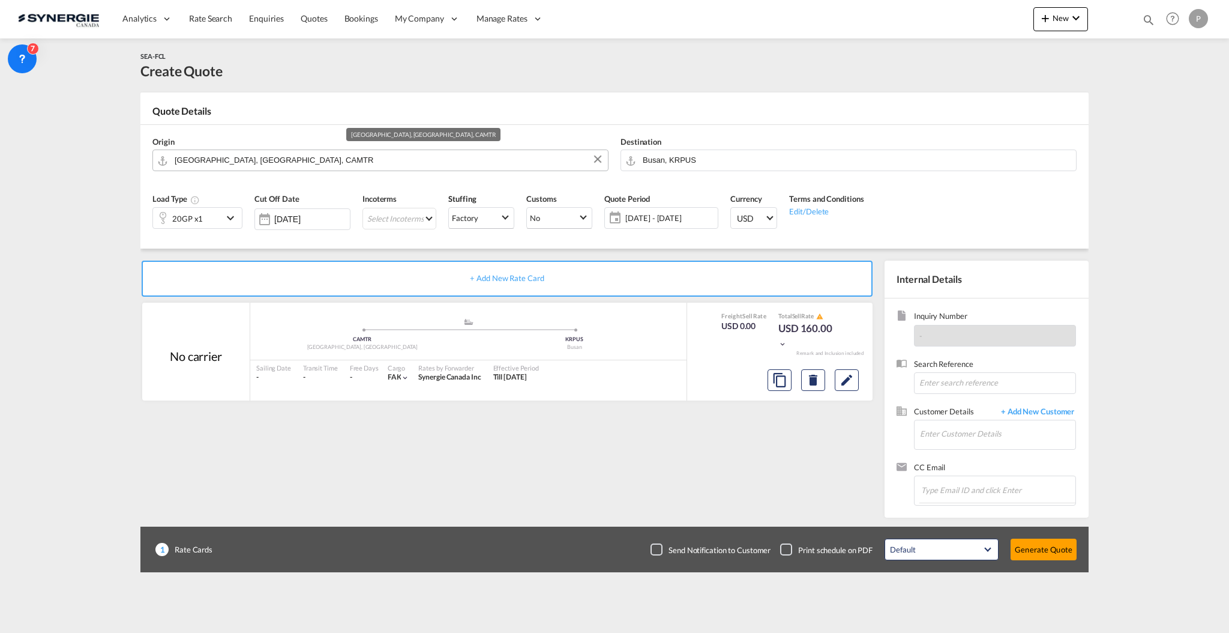
click at [251, 160] on input "[GEOGRAPHIC_DATA], [GEOGRAPHIC_DATA], CAMTR" at bounding box center [388, 159] width 427 height 21
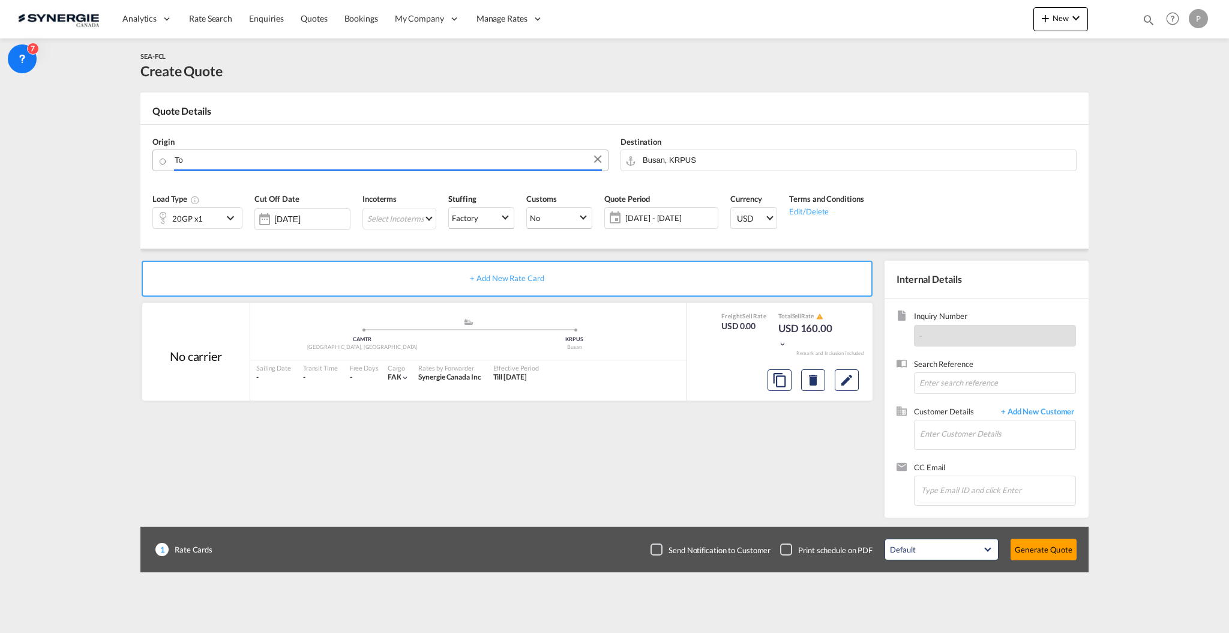
type input "T"
click at [301, 156] on body "Analytics Reports Dashboard Rate Search Enquiries Quotes Bookings" at bounding box center [614, 316] width 1229 height 633
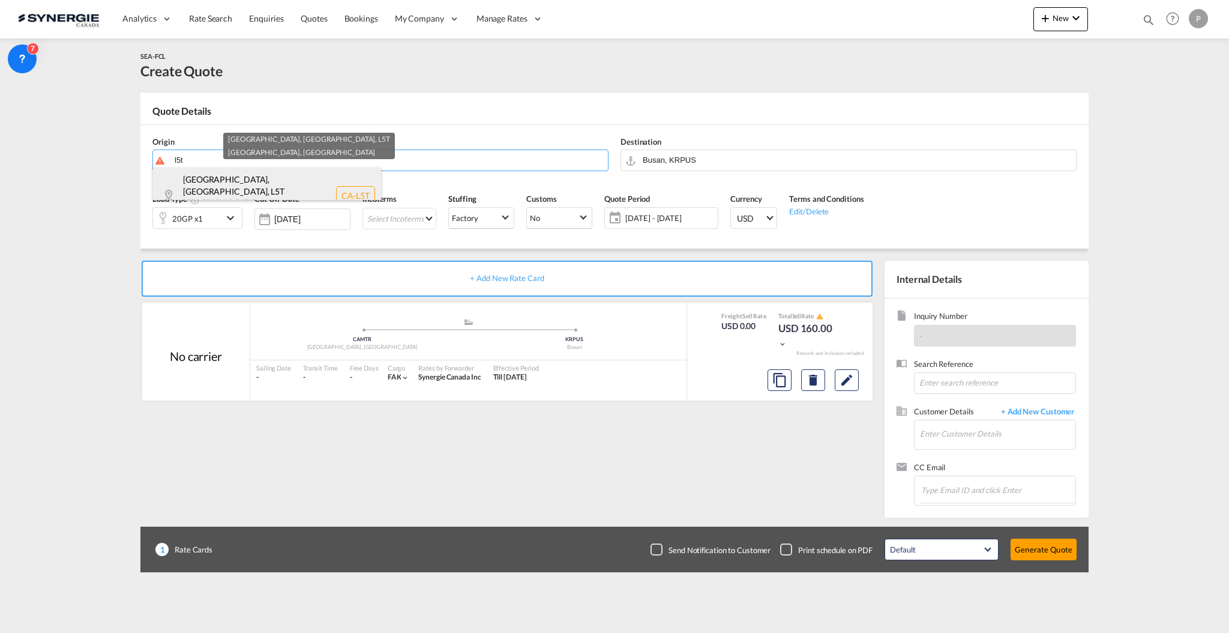
click at [292, 174] on div "Mississauga, ON , L5T Ontario , Canada CA-L5T" at bounding box center [267, 195] width 228 height 56
type input "CA-L5T, Mississauga, ON, Ontario"
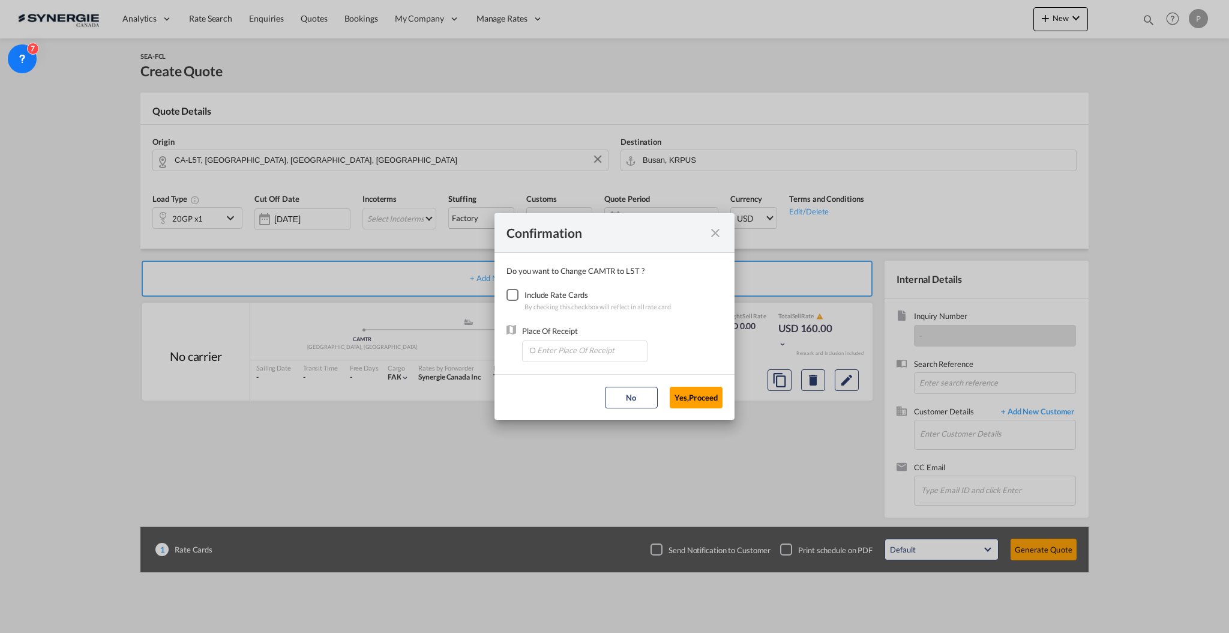
click at [512, 289] on div "Checkbox No Ink" at bounding box center [513, 295] width 12 height 12
click at [558, 355] on input "Enter Place Of Receipt" at bounding box center [587, 350] width 119 height 18
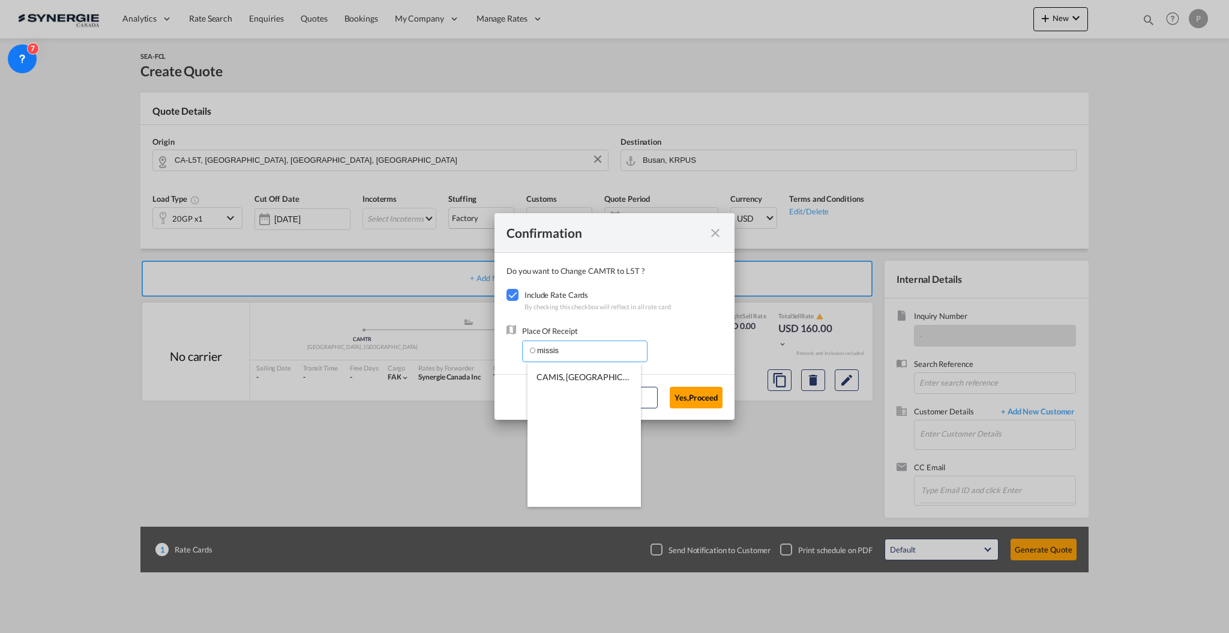
click at [593, 381] on li "CAMIS, Mississauga, ON, Canada, North America, Americas" at bounding box center [584, 376] width 113 height 29
type input "CAMIS, Mississauga, ON, Canada, North America, Americas"
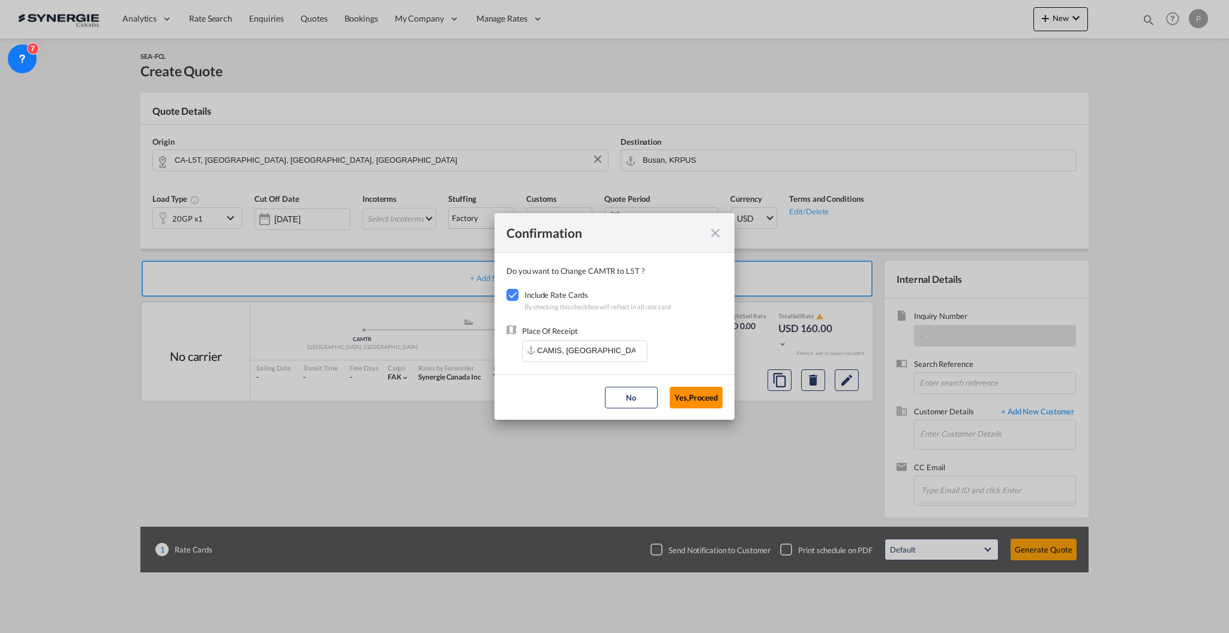
click at [696, 397] on button "Yes,Proceed" at bounding box center [696, 398] width 53 height 22
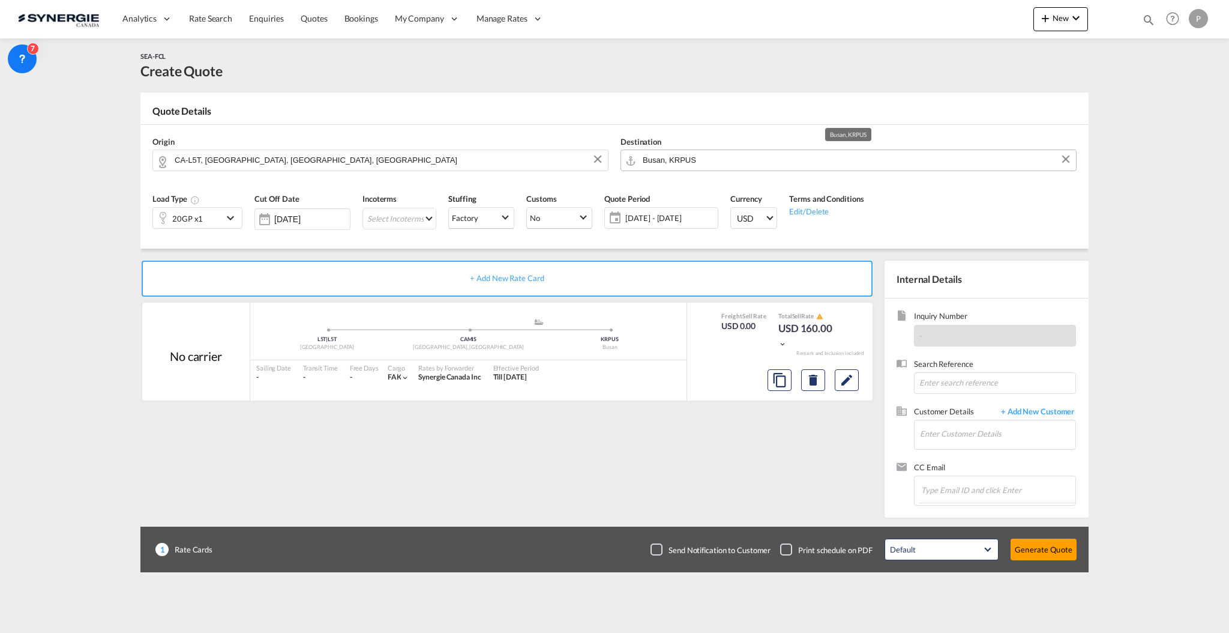
click at [685, 154] on input "Busan, KRPUS" at bounding box center [856, 159] width 427 height 21
click at [686, 154] on input "Busan, KRPUS" at bounding box center [856, 159] width 427 height 21
click at [686, 153] on input "Busan, KRPUS" at bounding box center [856, 159] width 427 height 21
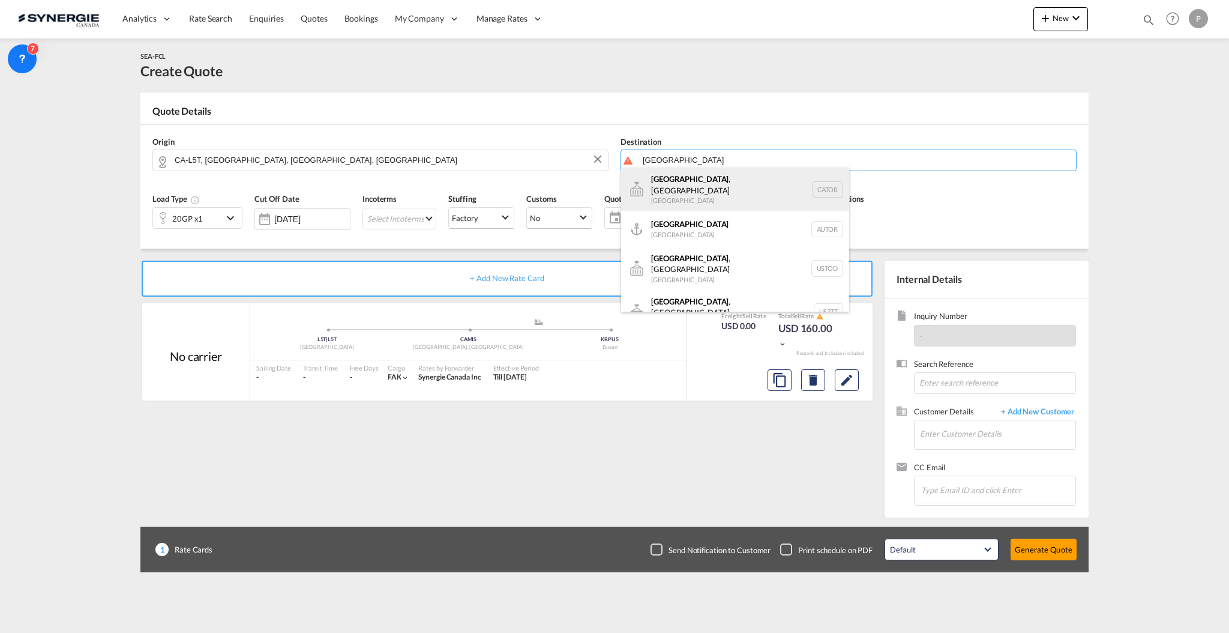
click at [702, 189] on div "Toronto , ON Canada CATOR" at bounding box center [735, 188] width 228 height 43
type input "Toronto, ON, CATOR"
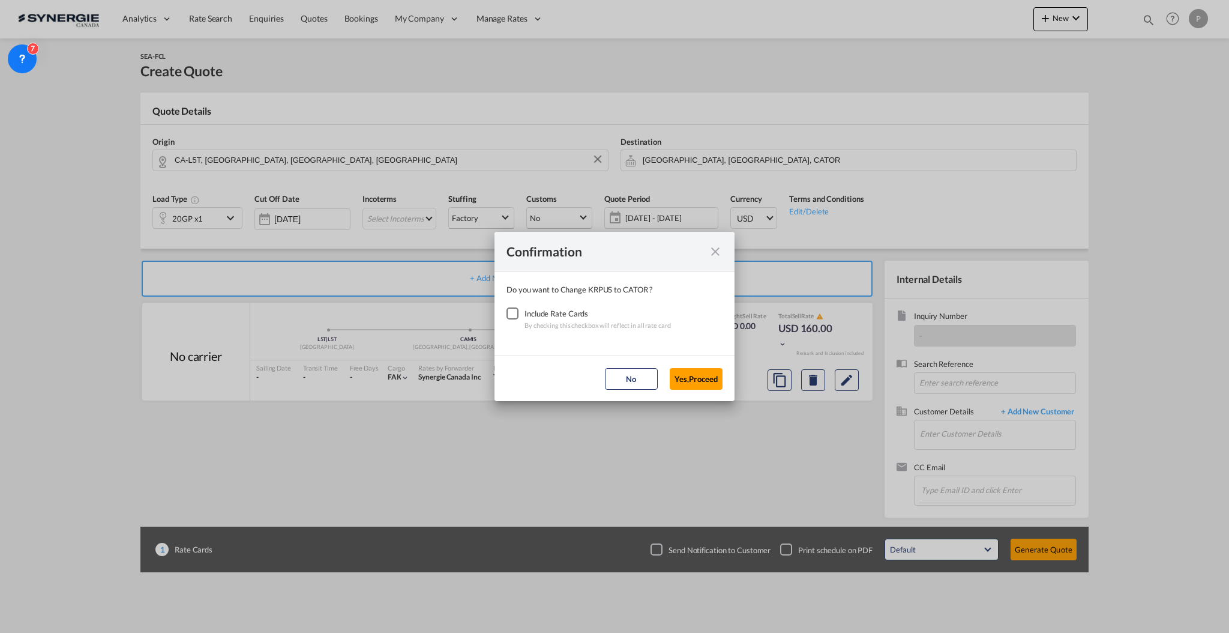
click at [508, 315] on div "Checkbox No Ink" at bounding box center [513, 313] width 12 height 12
click at [705, 385] on button "Yes,Proceed" at bounding box center [696, 379] width 53 height 22
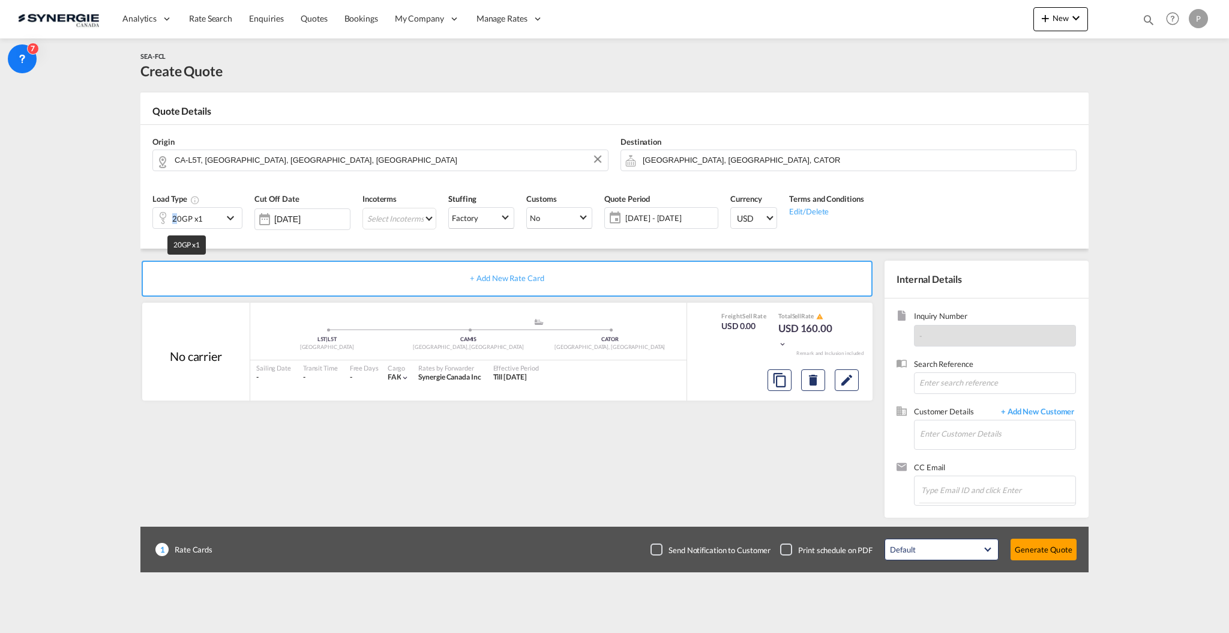
click at [175, 222] on div "20GP x1" at bounding box center [187, 218] width 31 height 17
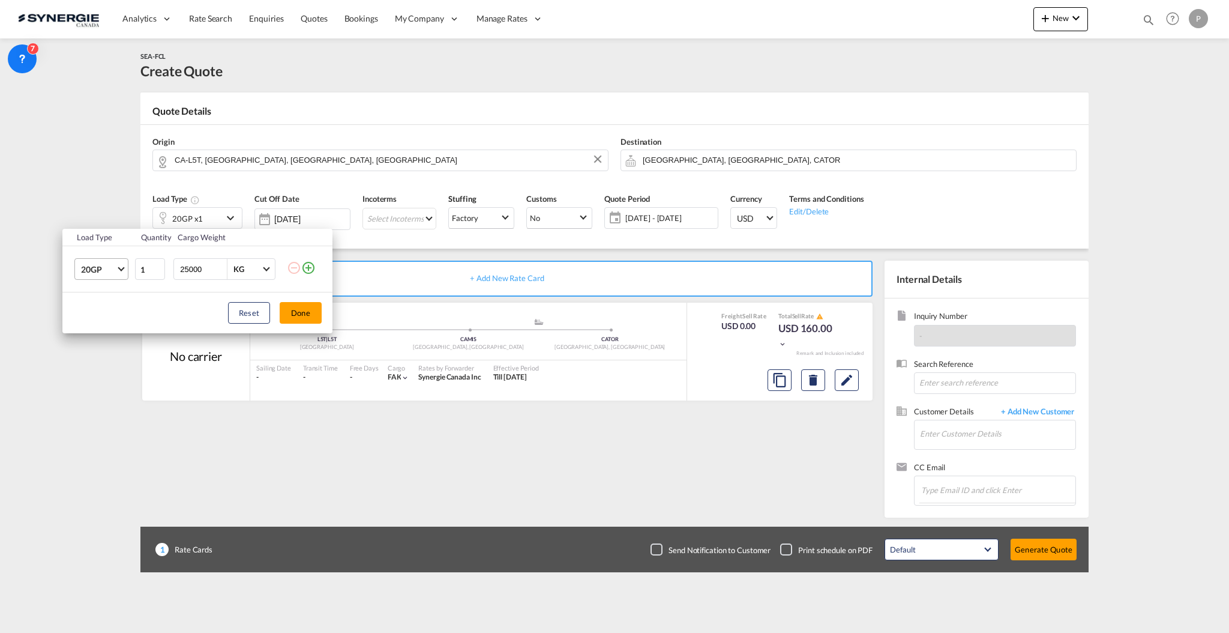
click at [113, 272] on span "20GP" at bounding box center [98, 269] width 35 height 12
click at [110, 328] on md-option "40HC" at bounding box center [112, 327] width 82 height 29
click at [299, 313] on button "Done" at bounding box center [301, 313] width 42 height 22
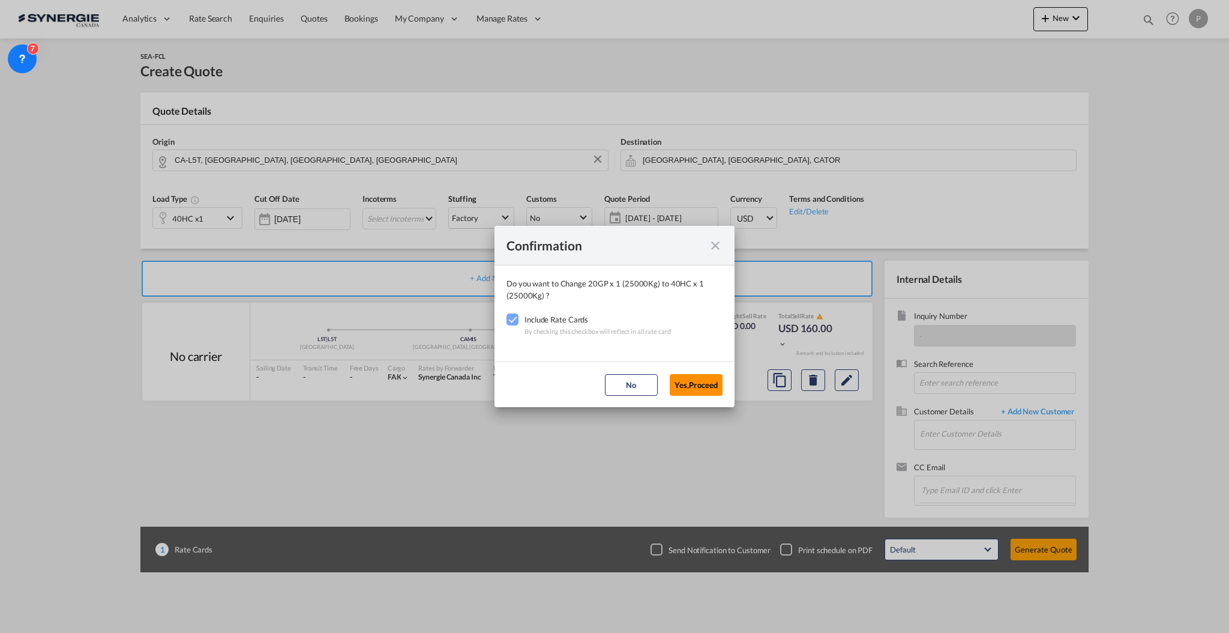
drag, startPoint x: 705, startPoint y: 390, endPoint x: 699, endPoint y: 385, distance: 8.1
click at [705, 390] on button "Yes,Proceed" at bounding box center [696, 385] width 53 height 22
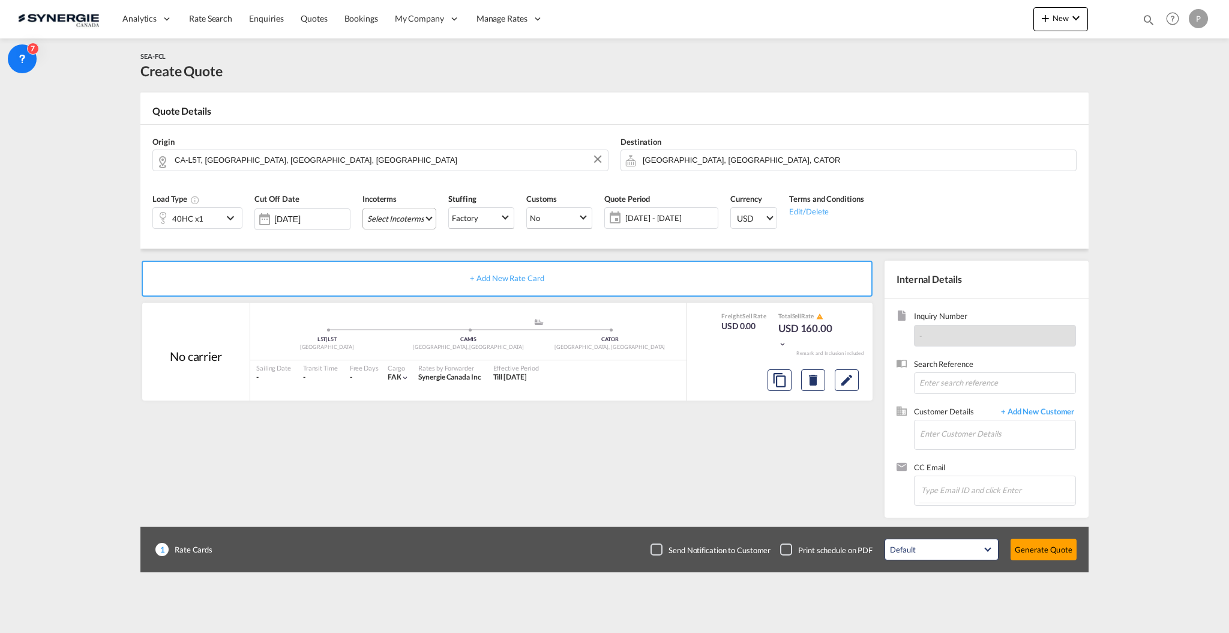
click at [395, 227] on md-select "Select Incoterms EXW - import Ex Works CIF - import Cost,Insurance and Freight …" at bounding box center [399, 219] width 74 height 22
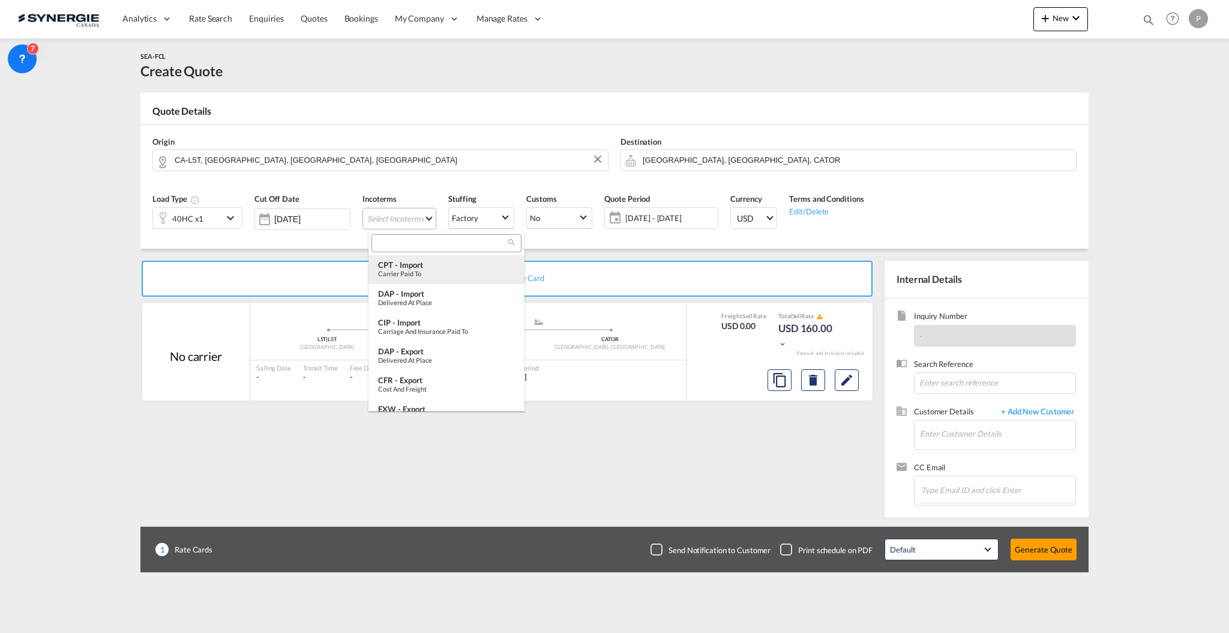
scroll to position [448, 0]
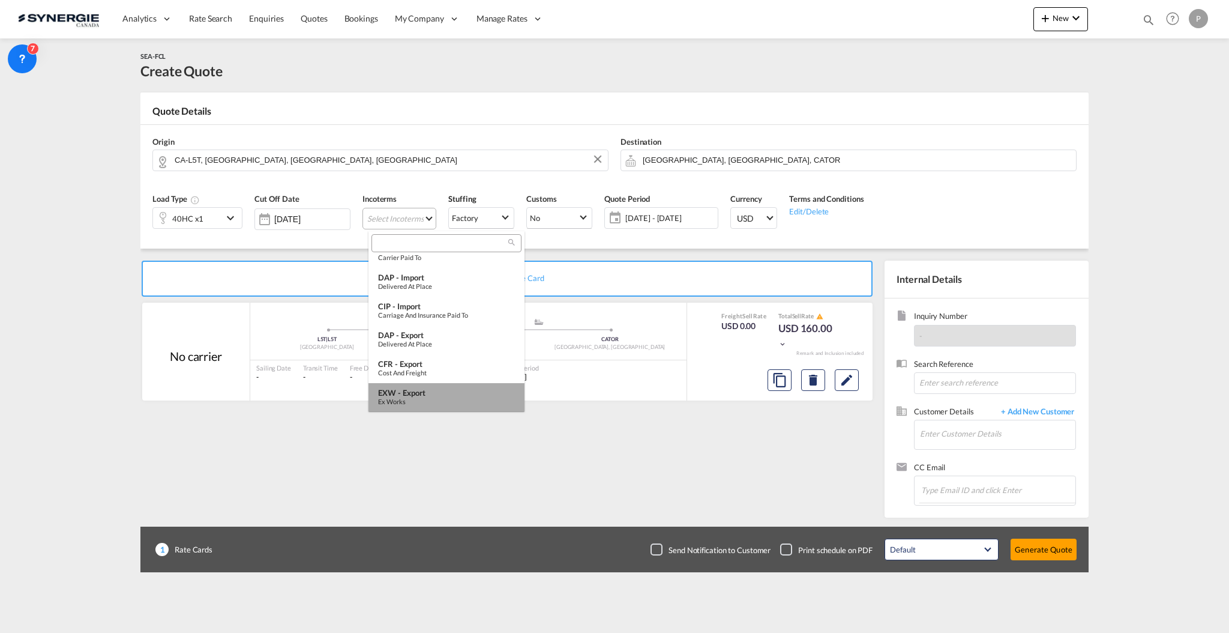
click at [448, 406] on md-option "EXW - export Ex Works" at bounding box center [447, 397] width 156 height 29
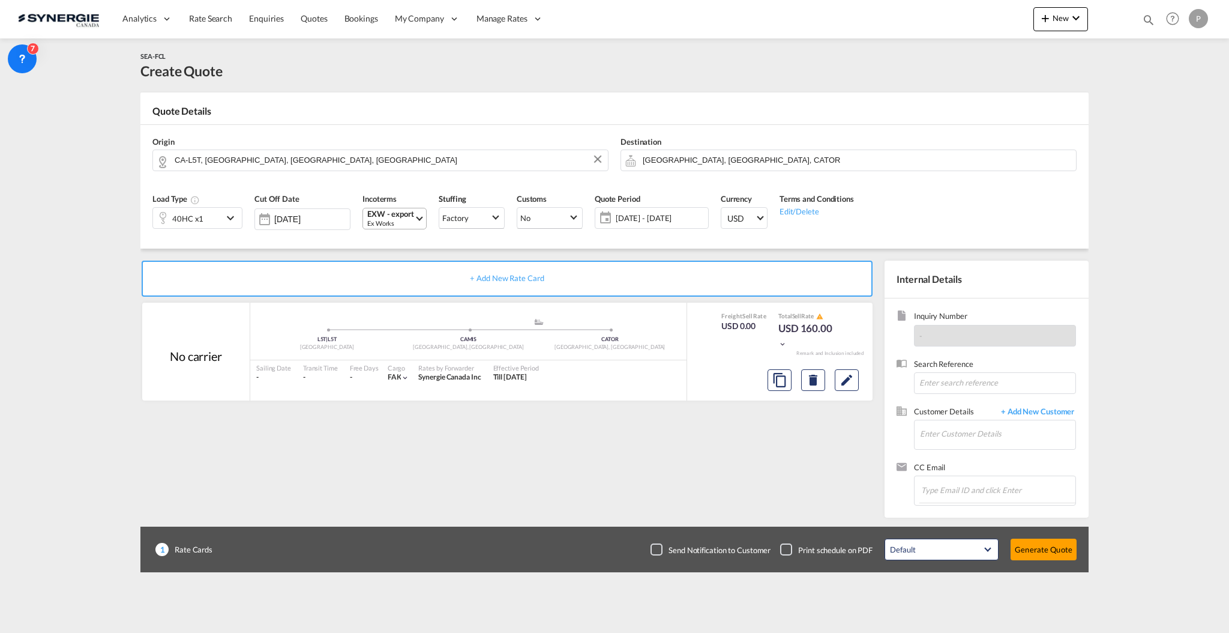
click at [628, 222] on span "[DATE] - [DATE]" at bounding box center [660, 217] width 89 height 11
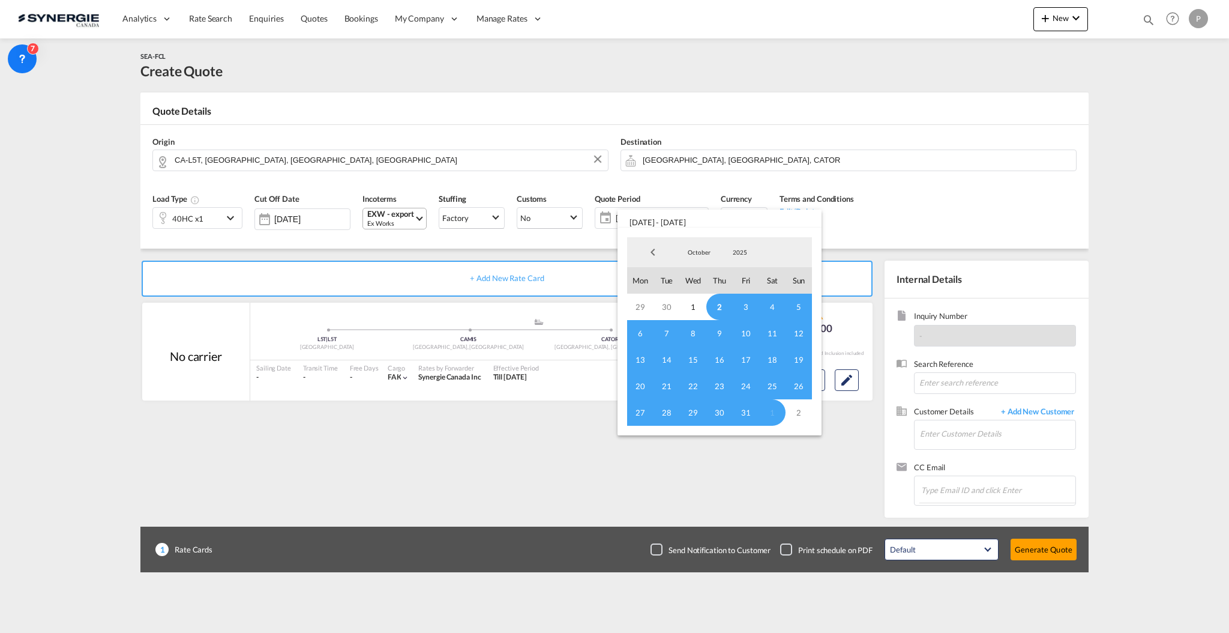
click at [442, 516] on md-backdrop at bounding box center [614, 316] width 1229 height 633
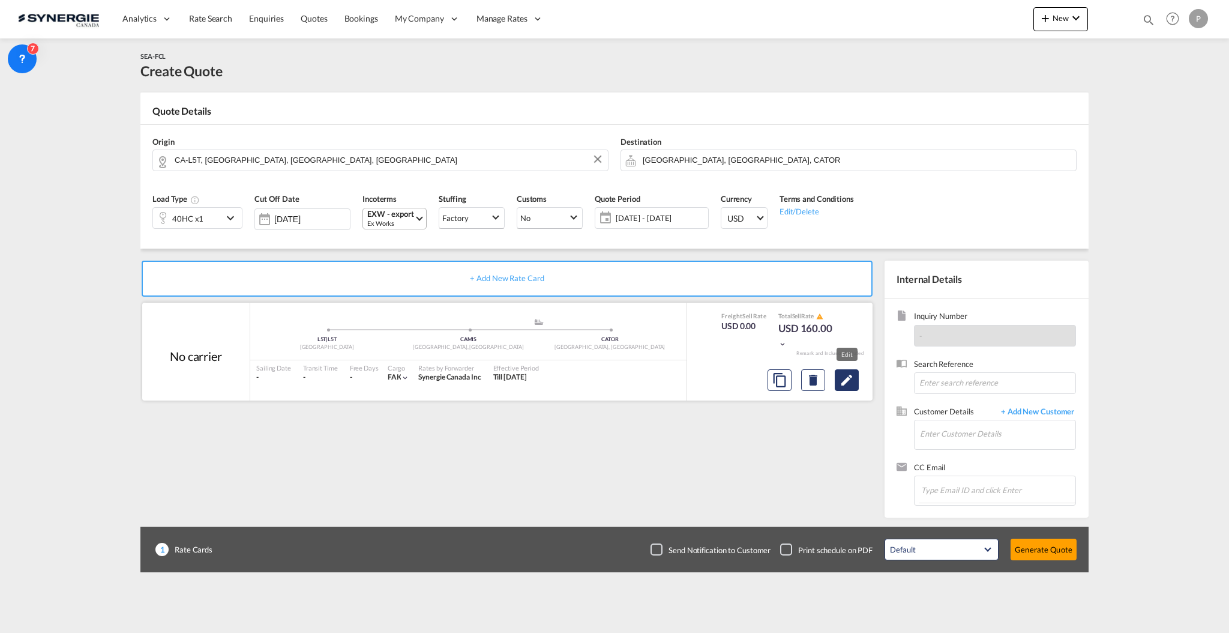
click at [847, 384] on md-icon "Edit" at bounding box center [847, 380] width 14 height 14
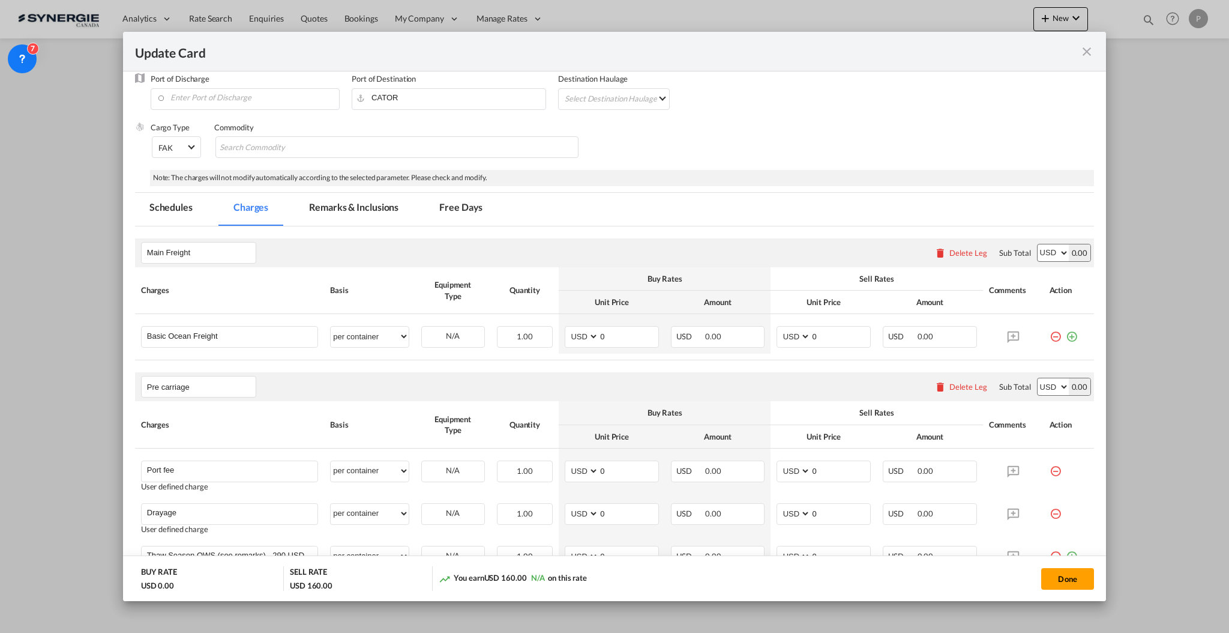
scroll to position [240, 0]
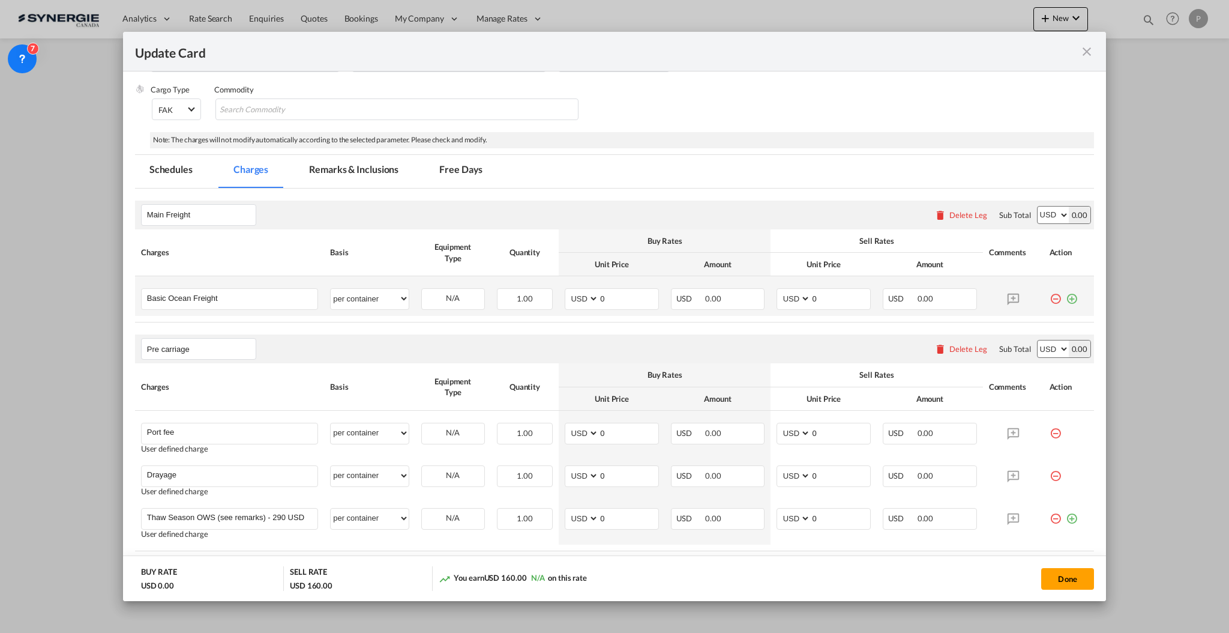
click at [1050, 300] on md-icon "icon-minus-circle-outline red-400-fg" at bounding box center [1056, 294] width 12 height 12
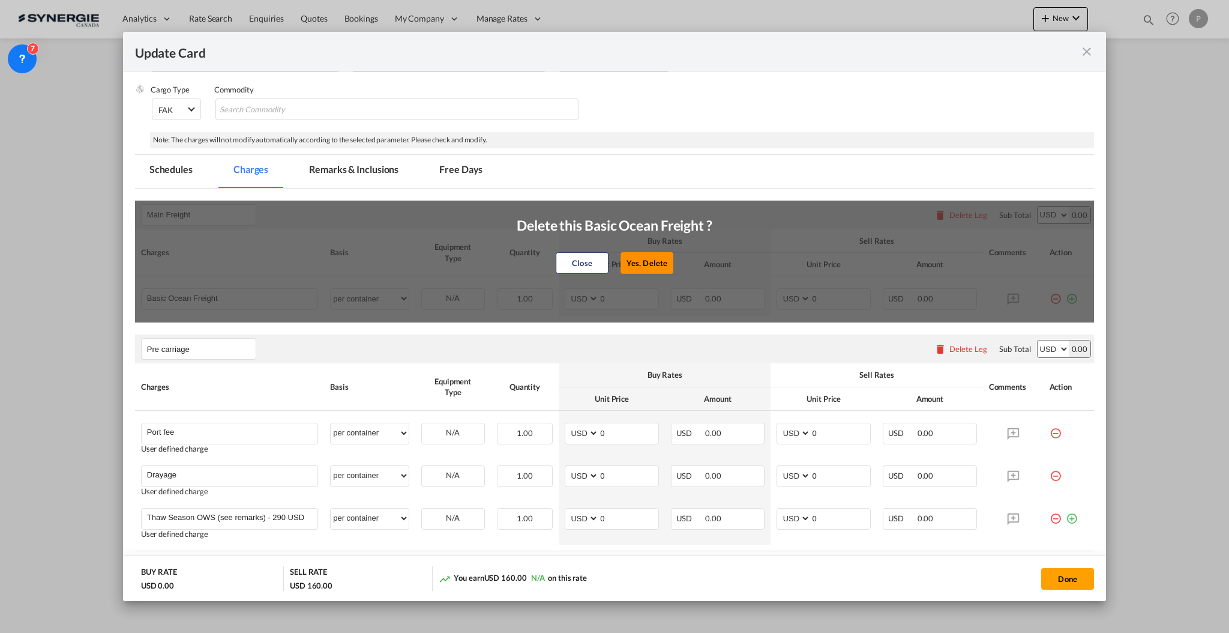
click at [644, 257] on button "Yes, Delete" at bounding box center [647, 263] width 53 height 22
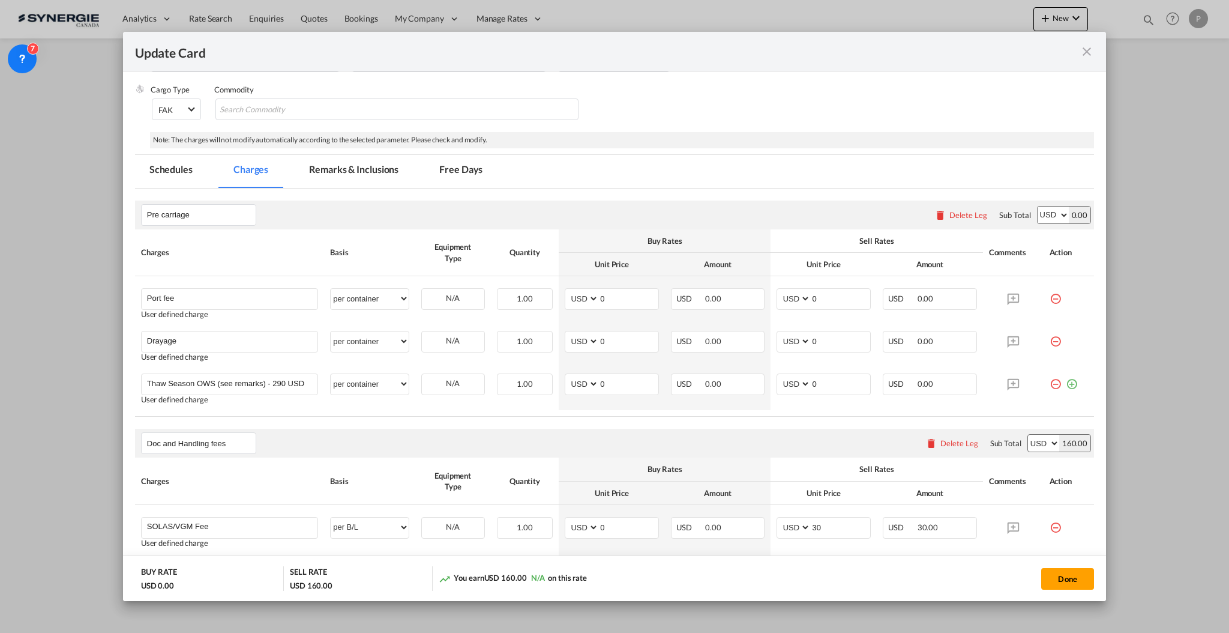
click at [1050, 298] on md-icon "icon-minus-circle-outline red-400-fg" at bounding box center [1056, 294] width 12 height 12
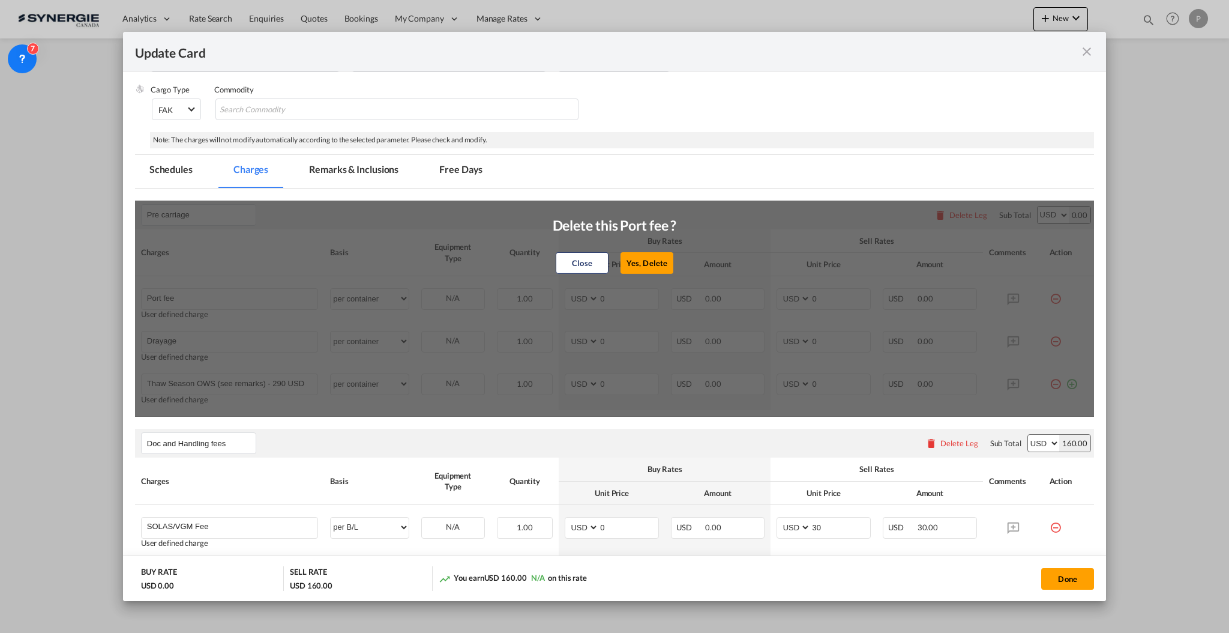
drag, startPoint x: 642, startPoint y: 263, endPoint x: 688, endPoint y: 266, distance: 46.4
click at [641, 263] on button "Yes, Delete" at bounding box center [647, 263] width 53 height 22
type input "Drayage"
type input "Thaw Season OWS (see remarks) - 290 USD if applicable"
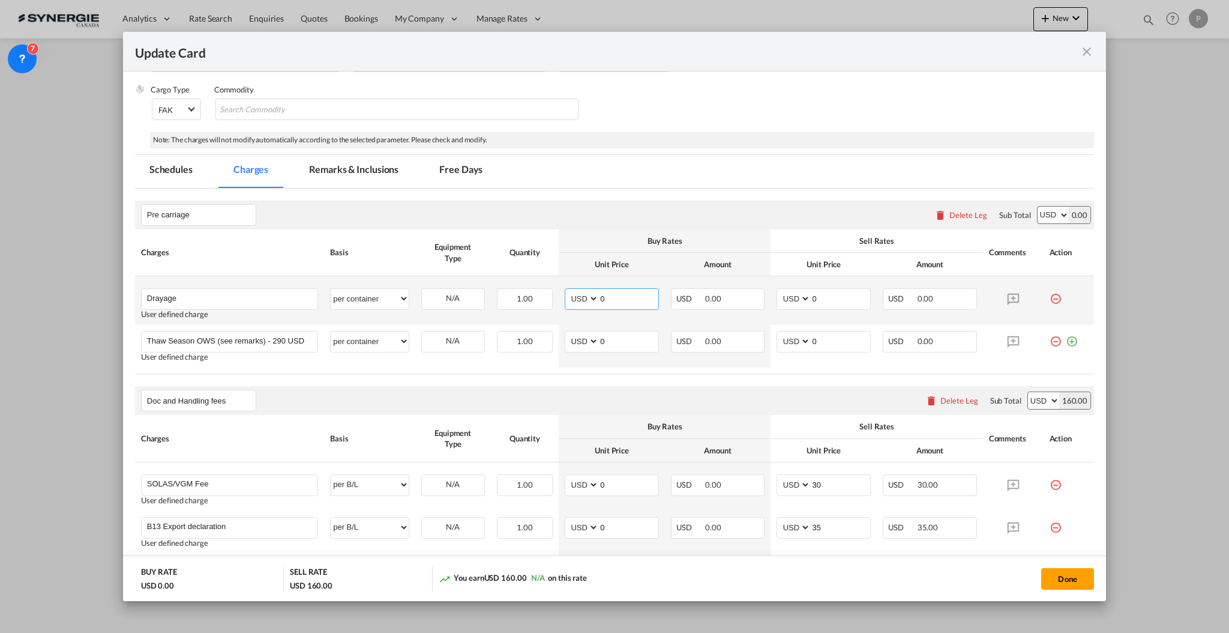
click at [632, 301] on input "0" at bounding box center [628, 298] width 59 height 18
type input "275"
type input "360"
click at [1050, 342] on md-icon "icon-minus-circle-outline red-400-fg" at bounding box center [1056, 337] width 12 height 12
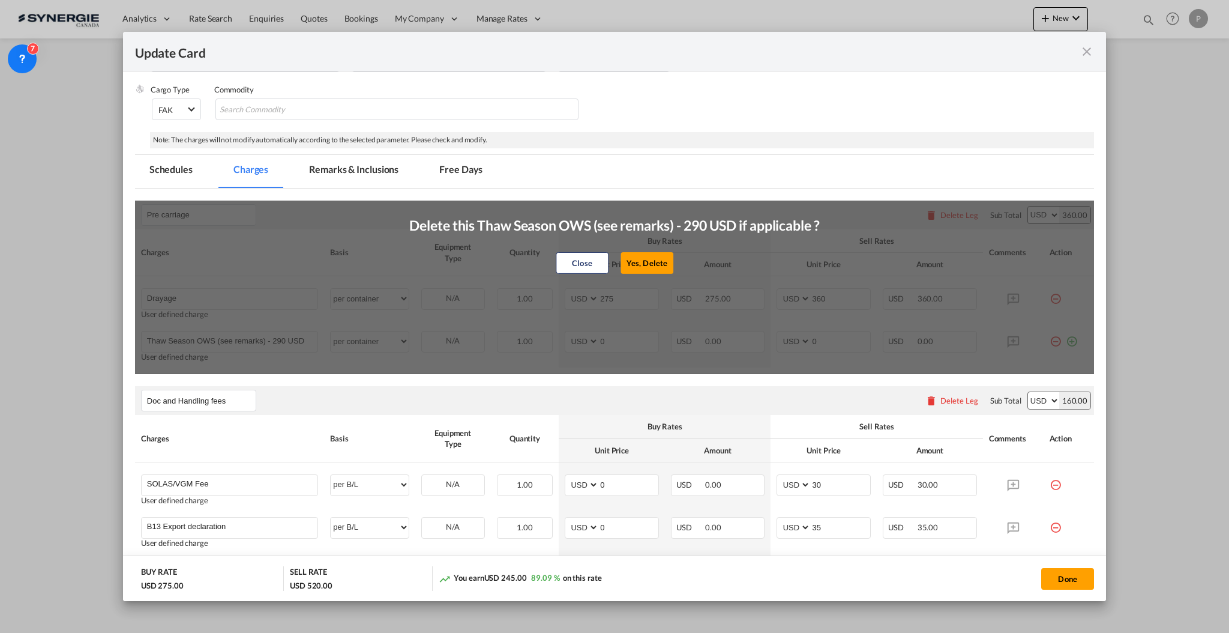
click at [647, 260] on button "Yes, Delete" at bounding box center [647, 263] width 53 height 22
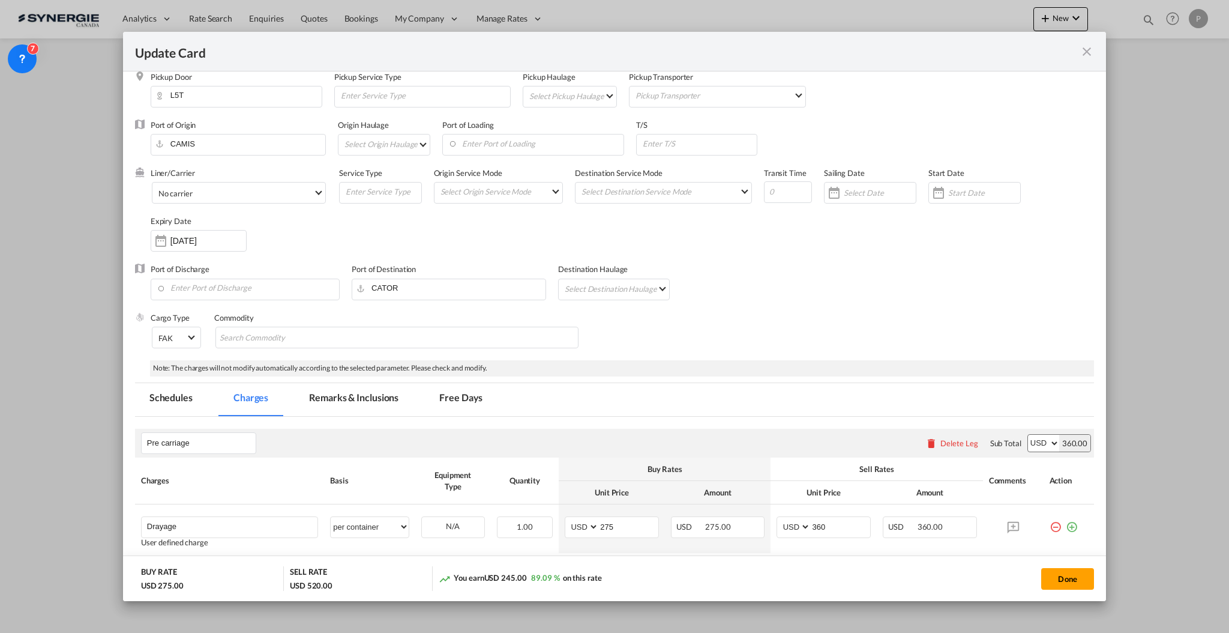
scroll to position [0, 0]
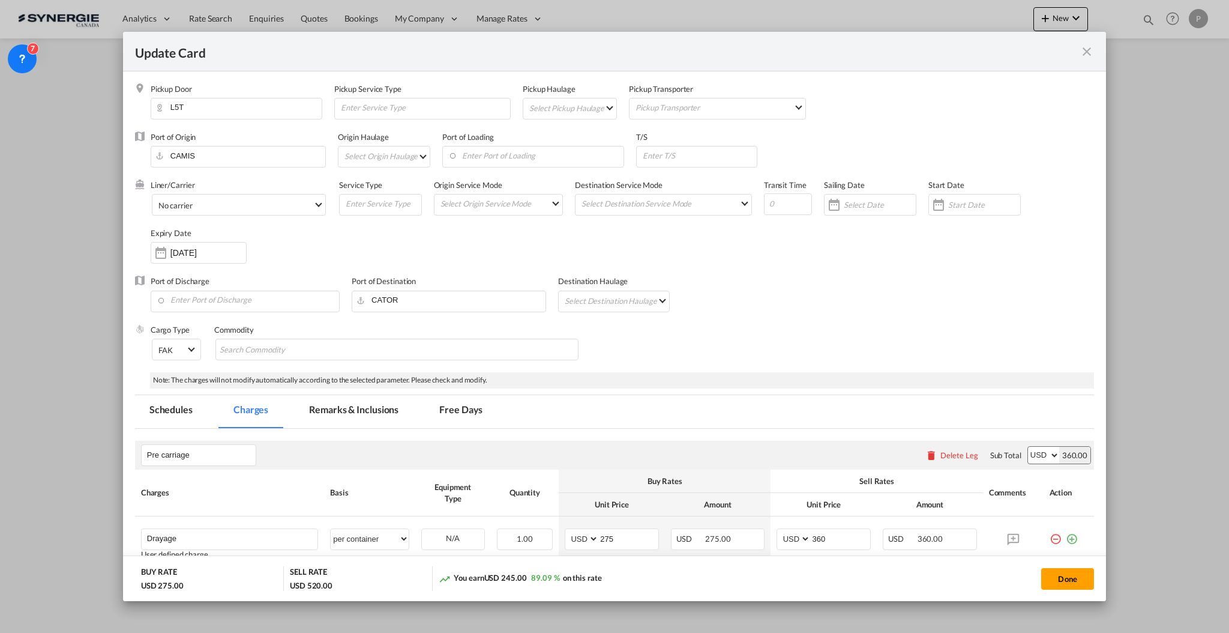
drag, startPoint x: 364, startPoint y: 413, endPoint x: 502, endPoint y: 388, distance: 140.2
click at [364, 414] on md-tab-item "Remarks & Inclusions" at bounding box center [354, 411] width 118 height 33
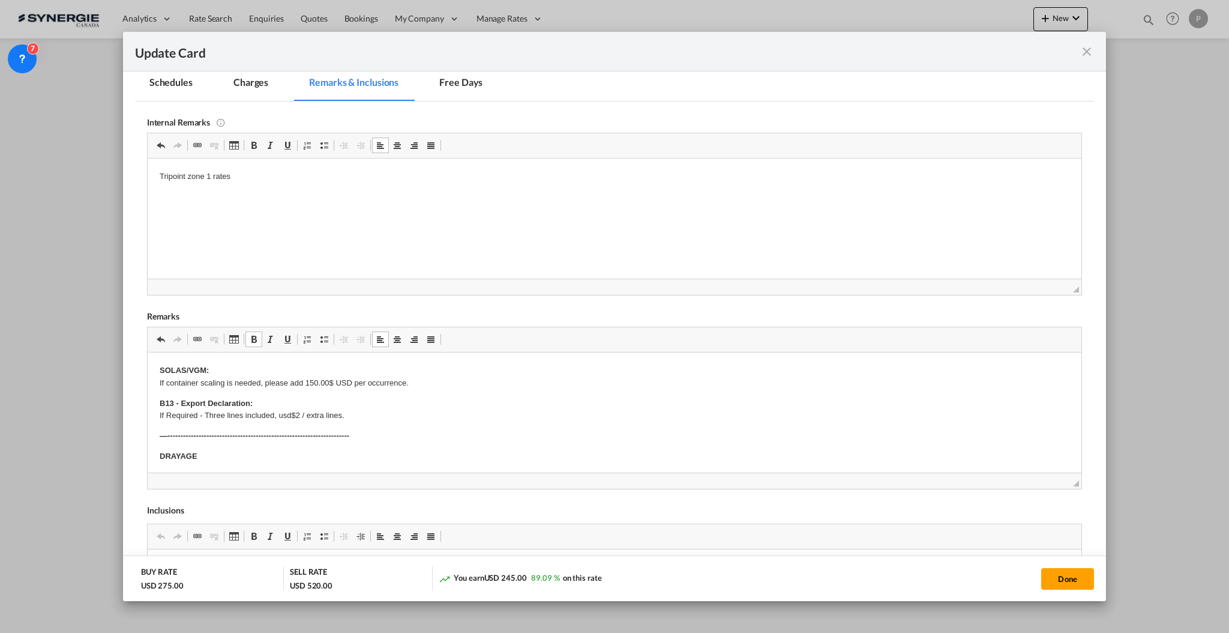
scroll to position [80, 0]
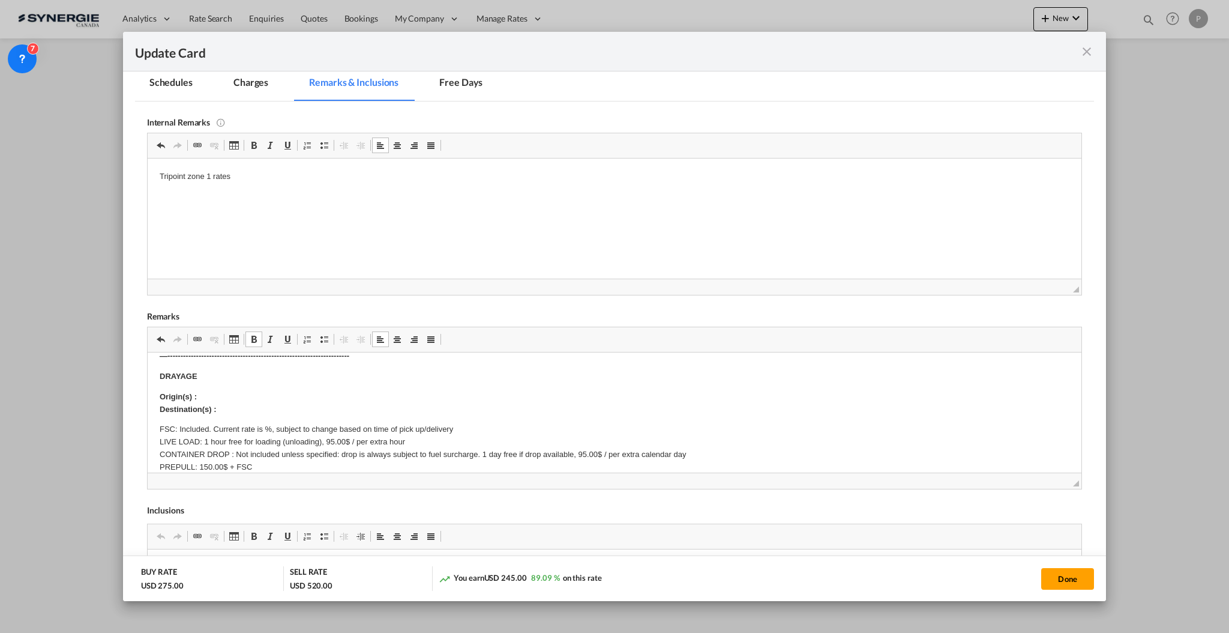
click at [233, 402] on p "Origin(s) : Destination(s) :" at bounding box center [614, 402] width 910 height 25
click at [235, 393] on p "Origin(s) : Destination(s) :" at bounding box center [614, 402] width 910 height 25
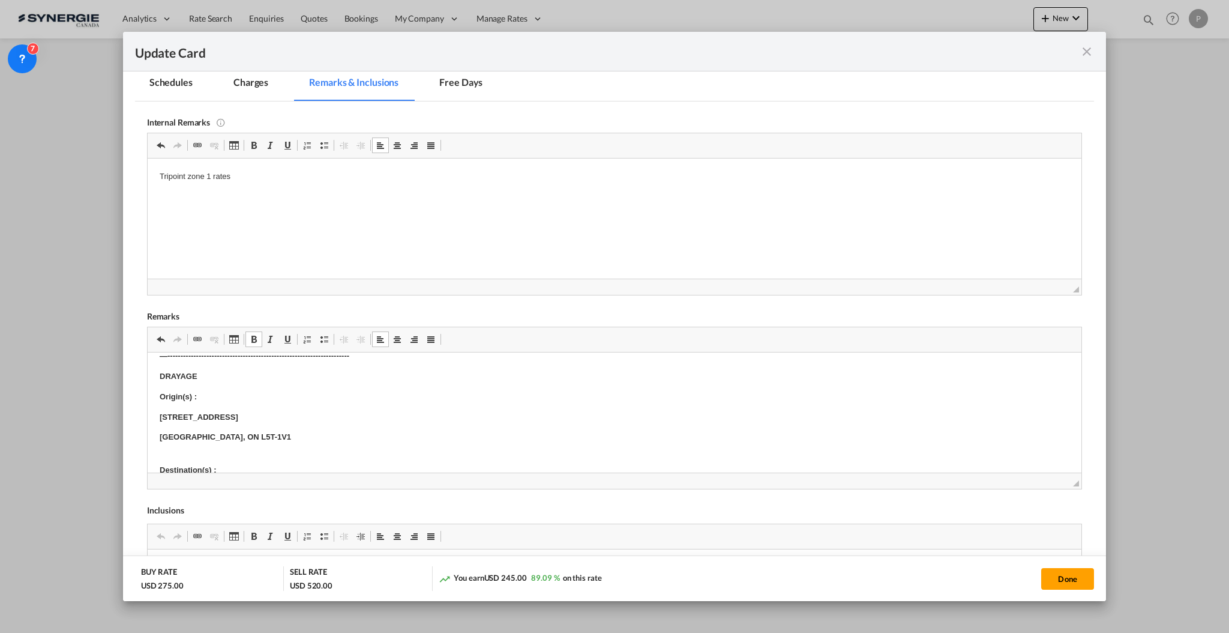
click at [259, 390] on p "Origin(s) :" at bounding box center [614, 396] width 910 height 13
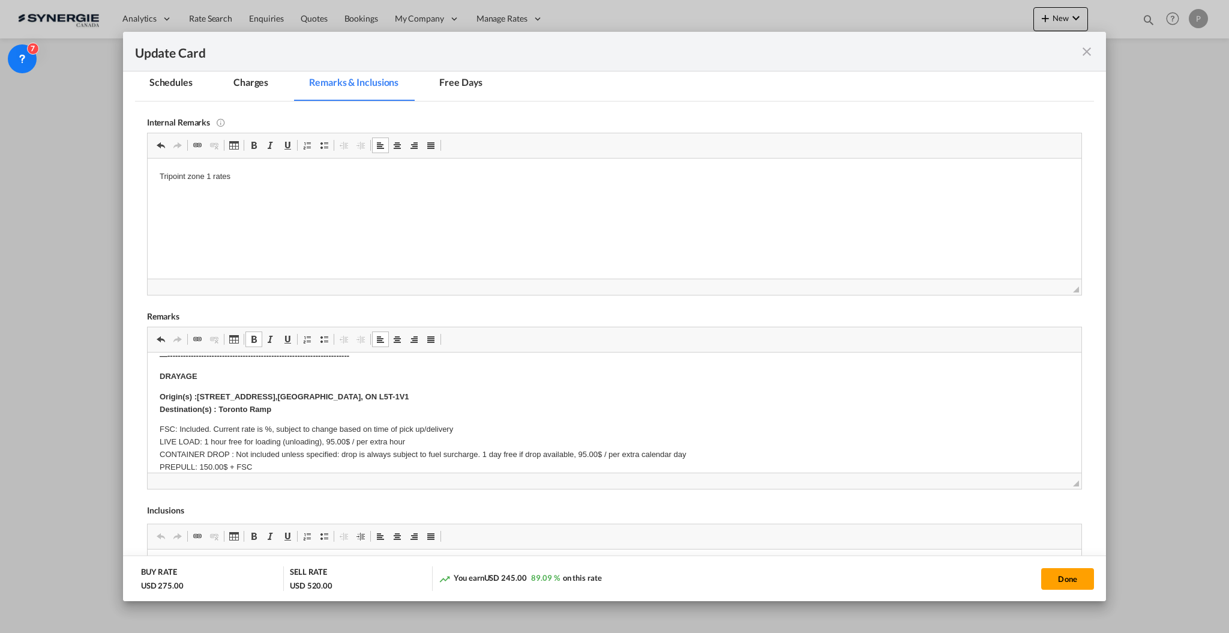
click at [267, 423] on p "FSC: Included. Current rate is %, subject to change based on time of pick up/de…" at bounding box center [614, 460] width 910 height 75
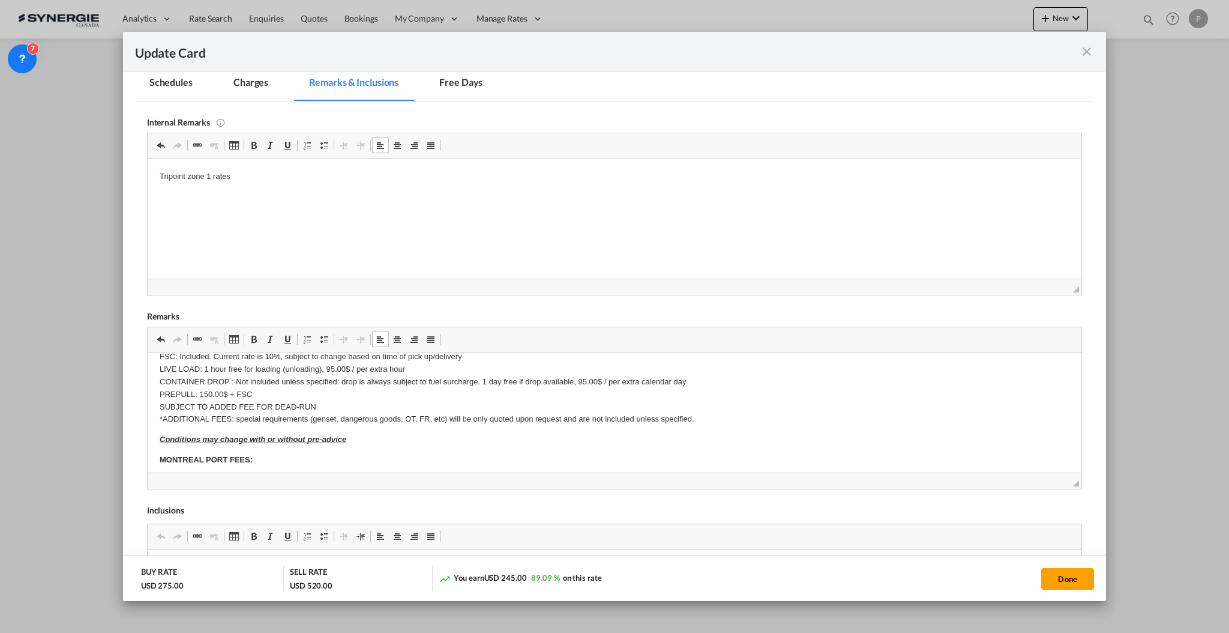
scroll to position [160, 0]
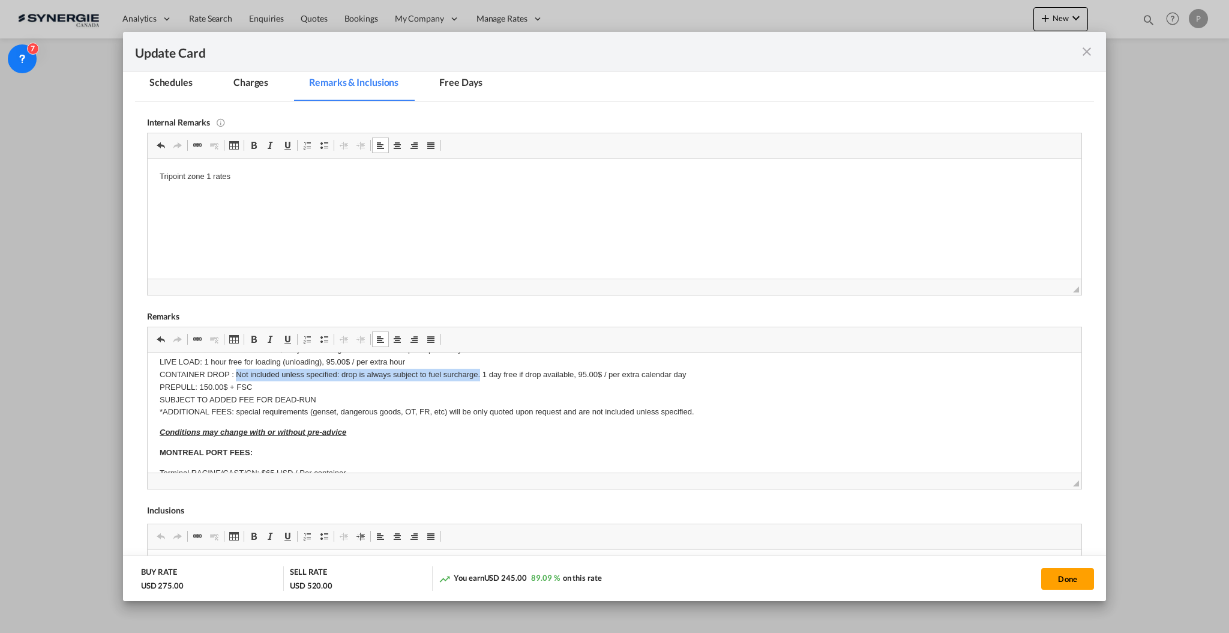
drag, startPoint x: 236, startPoint y: 375, endPoint x: 480, endPoint y: 377, distance: 244.3
click at [480, 377] on p "FSC: Included. Current rate is 10%, subject to change based on time of pick up/…" at bounding box center [614, 380] width 910 height 75
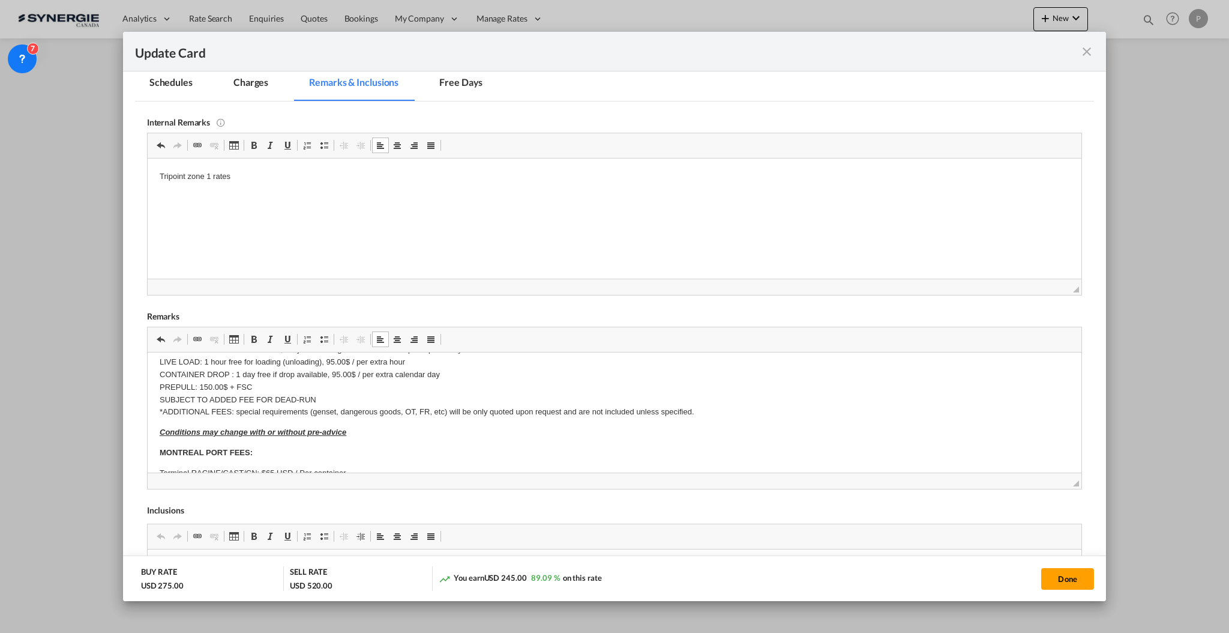
click at [273, 372] on p "FSC: Included. Current rate is 10%, subject to change based on time of pick up/…" at bounding box center [614, 380] width 910 height 75
click at [344, 402] on p "FSC: Included. Current rate is 10%, subject to change based on time of pick up/…" at bounding box center [614, 380] width 910 height 75
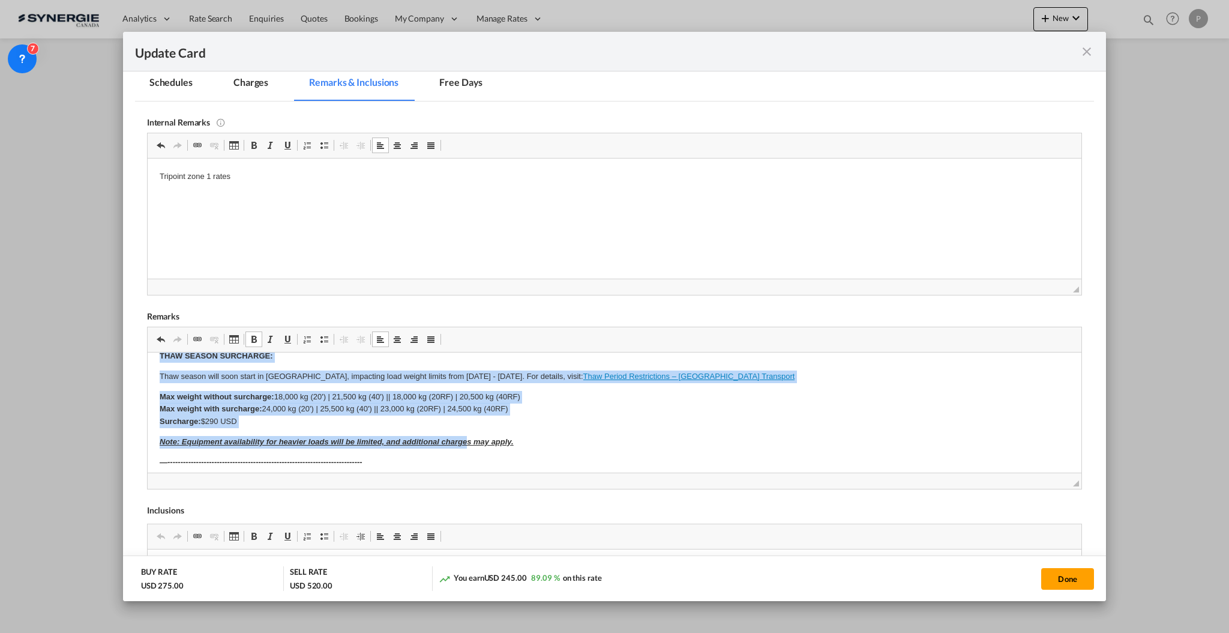
scroll to position [337, 0]
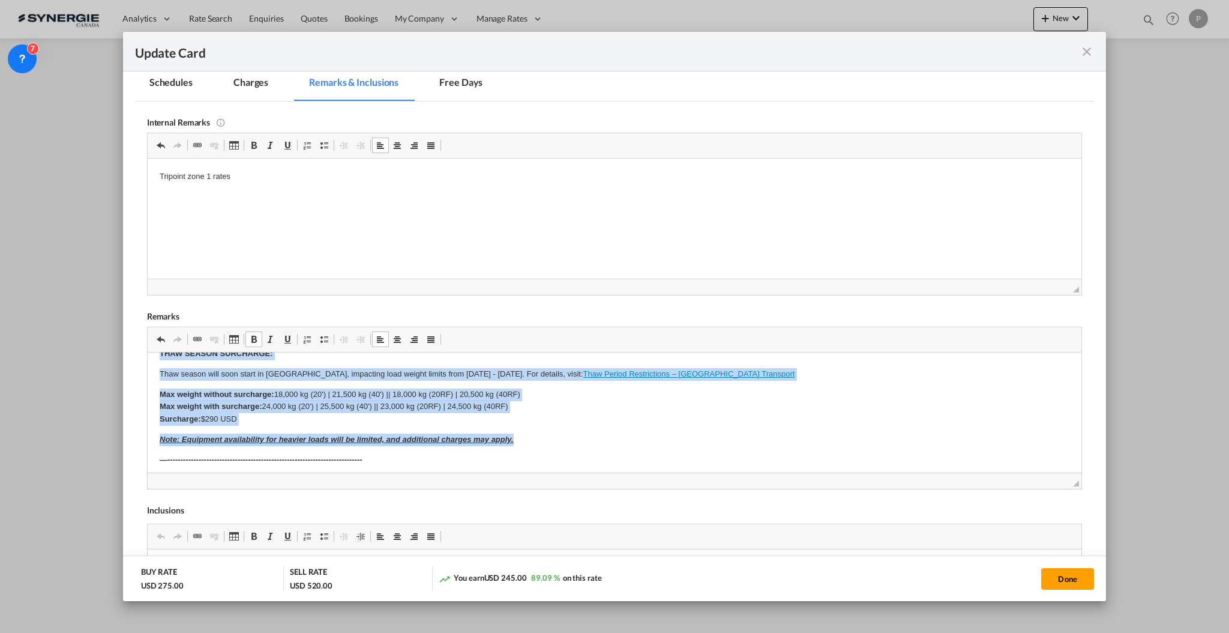
drag, startPoint x: 158, startPoint y: 371, endPoint x: 577, endPoint y: 435, distance: 423.7
click at [577, 435] on html "SOLAS/VGM: If container scaling is needed, please add 150.00$ USD per occurrenc…" at bounding box center [614, 375] width 934 height 720
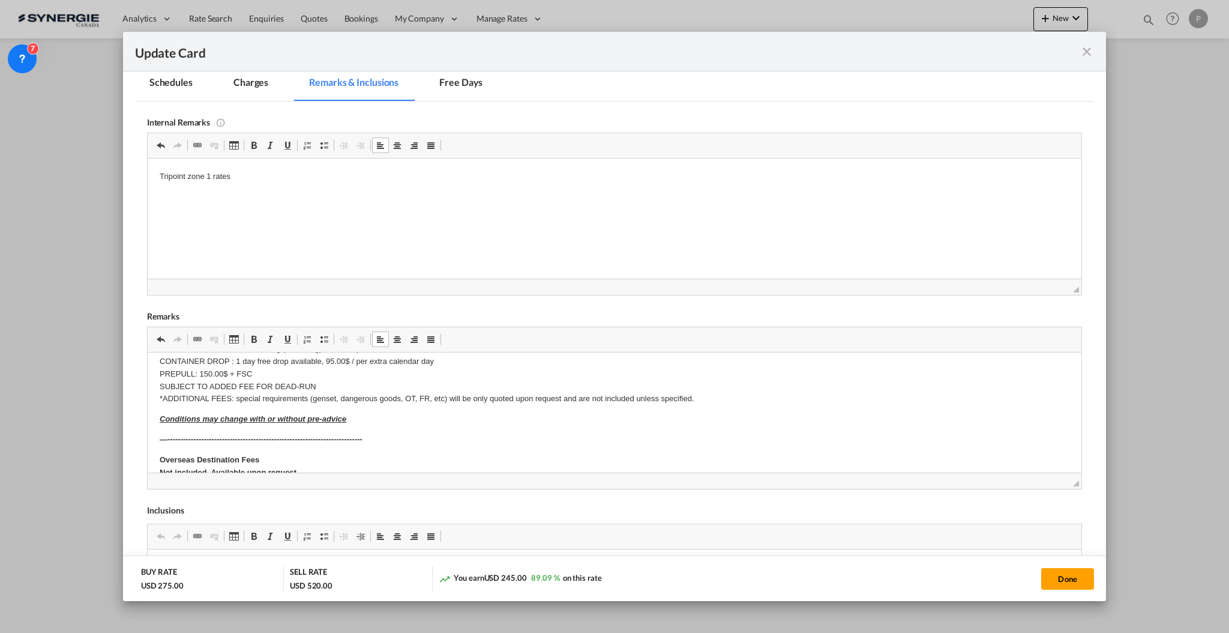
scroll to position [253, 0]
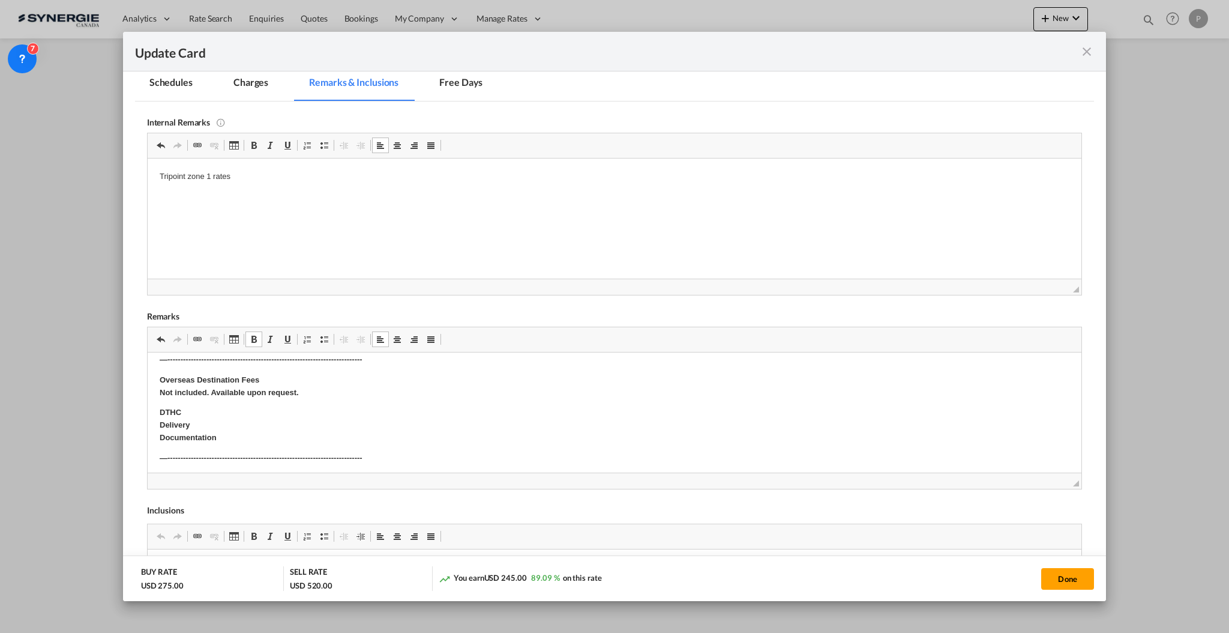
drag, startPoint x: 155, startPoint y: 383, endPoint x: 410, endPoint y: 448, distance: 262.6
click at [410, 448] on html "SOLAS/VGM: If container scaling is needed, please add 150.00$ USD per occurrenc…" at bounding box center [614, 367] width 934 height 536
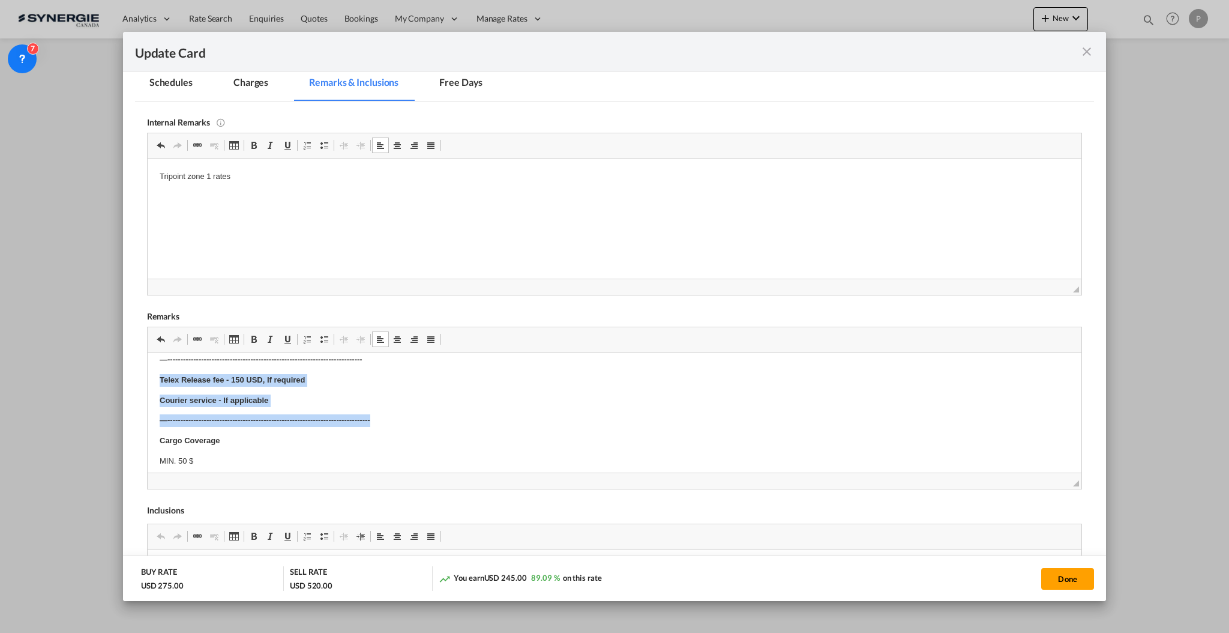
drag, startPoint x: 158, startPoint y: 380, endPoint x: 418, endPoint y: 423, distance: 263.3
click at [418, 423] on html "SOLAS/VGM: If container scaling is needed, please add 150.00$ USD per occurrenc…" at bounding box center [614, 318] width 934 height 438
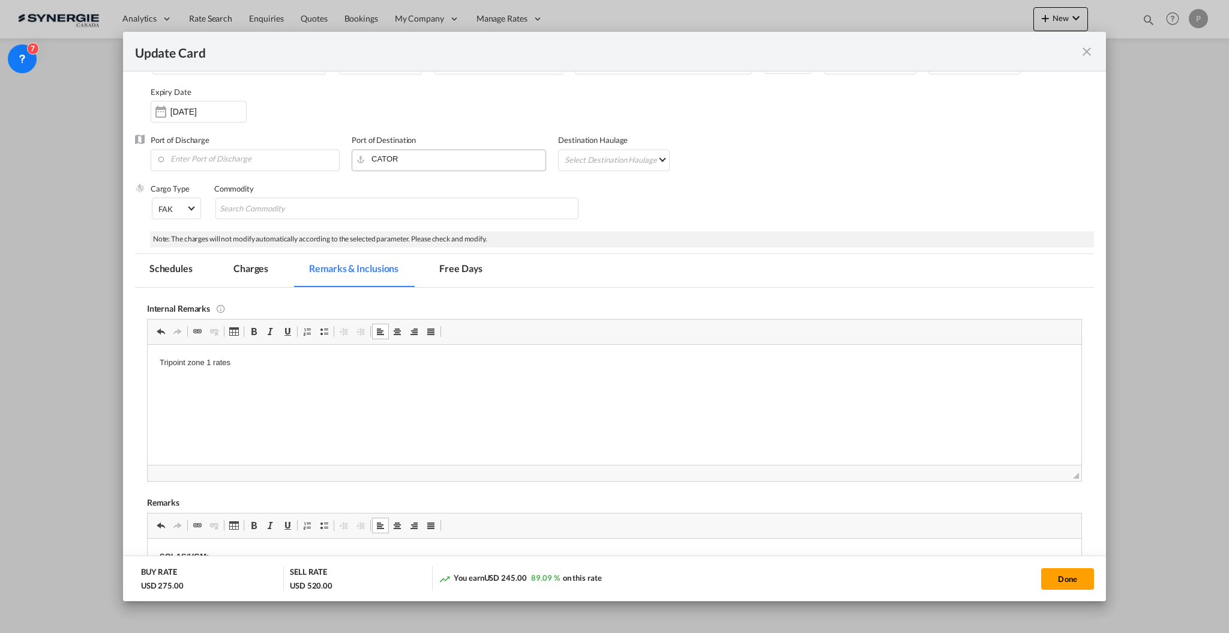
scroll to position [7, 0]
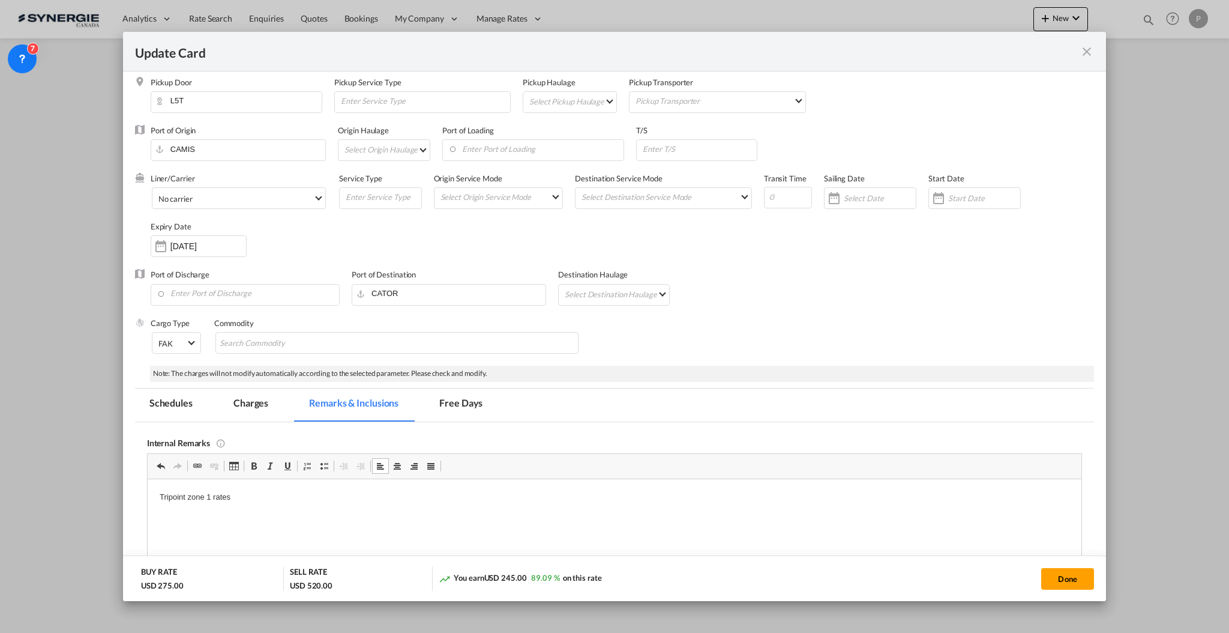
click at [262, 499] on p "Tripoint zone 1 rates" at bounding box center [614, 496] width 910 height 13
click at [1076, 583] on button "Done" at bounding box center [1067, 579] width 53 height 22
type input "31 Oct 2025"
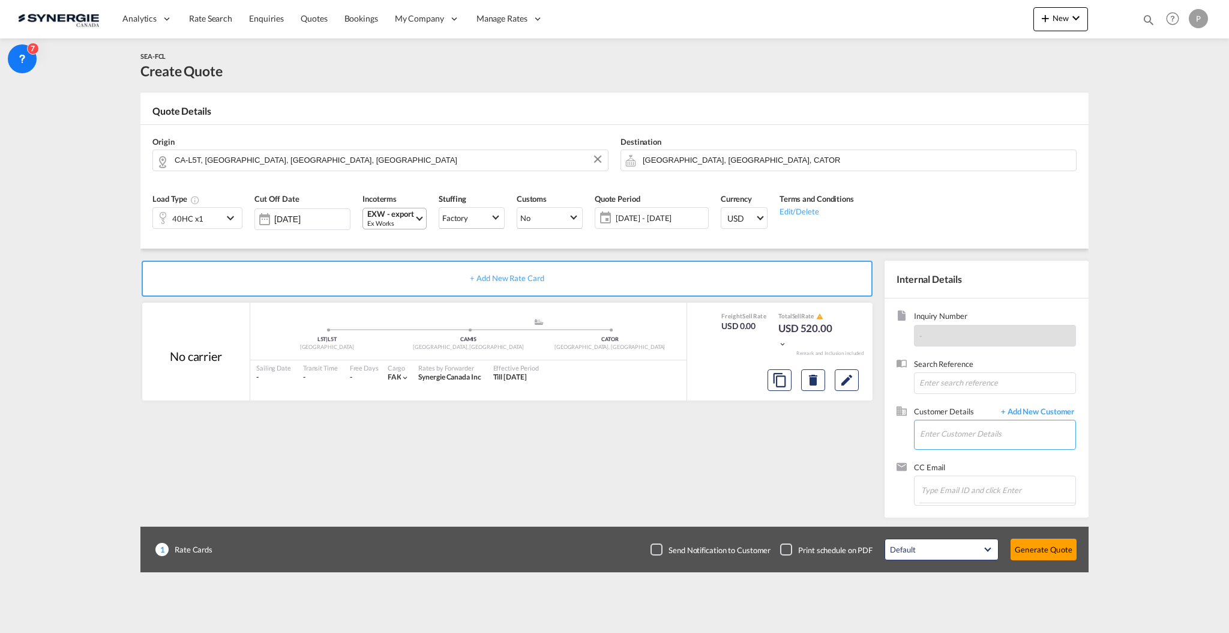
click at [987, 423] on input "Enter Customer Details" at bounding box center [997, 433] width 155 height 27
click at [957, 451] on div "Beth We lch b.welch@permasteelisagroup.com" at bounding box center [1033, 454] width 228 height 32
type input "Permasteelisa North America Corp., Beth Welch, b.welch@permasteelisagroup.com"
click at [1017, 551] on button "Generate Quote" at bounding box center [1044, 549] width 66 height 22
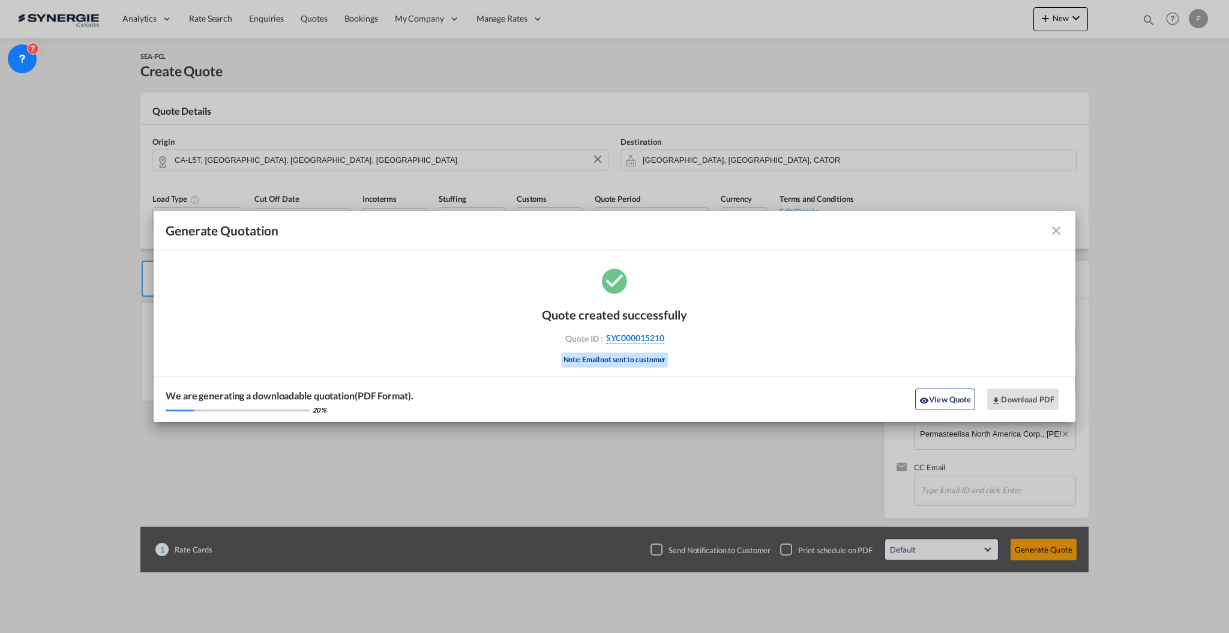
drag, startPoint x: 694, startPoint y: 334, endPoint x: 664, endPoint y: 340, distance: 30.6
click at [664, 340] on div "Quote created successfully Quote ID : SYC000015210 Note: Email not sent to cust…" at bounding box center [615, 343] width 922 height 157
copy div "SYC000015210"
click at [1020, 399] on button "Download PDF" at bounding box center [1022, 399] width 71 height 22
click at [933, 401] on button "View Quote" at bounding box center [945, 399] width 60 height 22
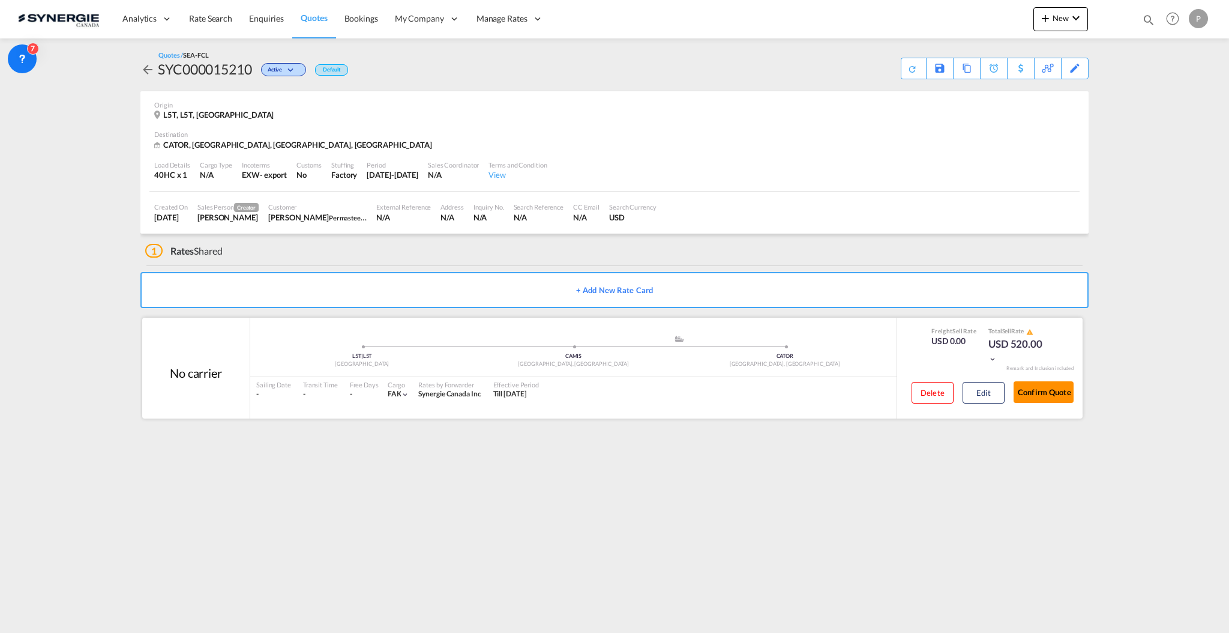
click at [1045, 393] on button "Confirm Quote" at bounding box center [1044, 392] width 60 height 22
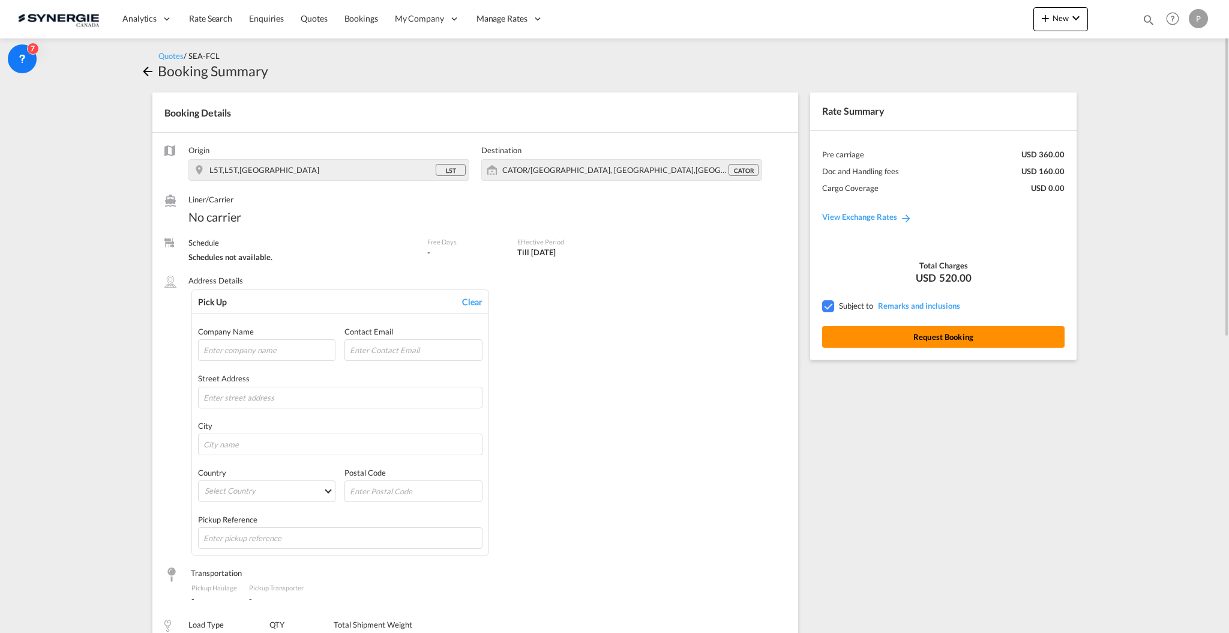
click at [991, 334] on button "Request Booking" at bounding box center [943, 337] width 242 height 22
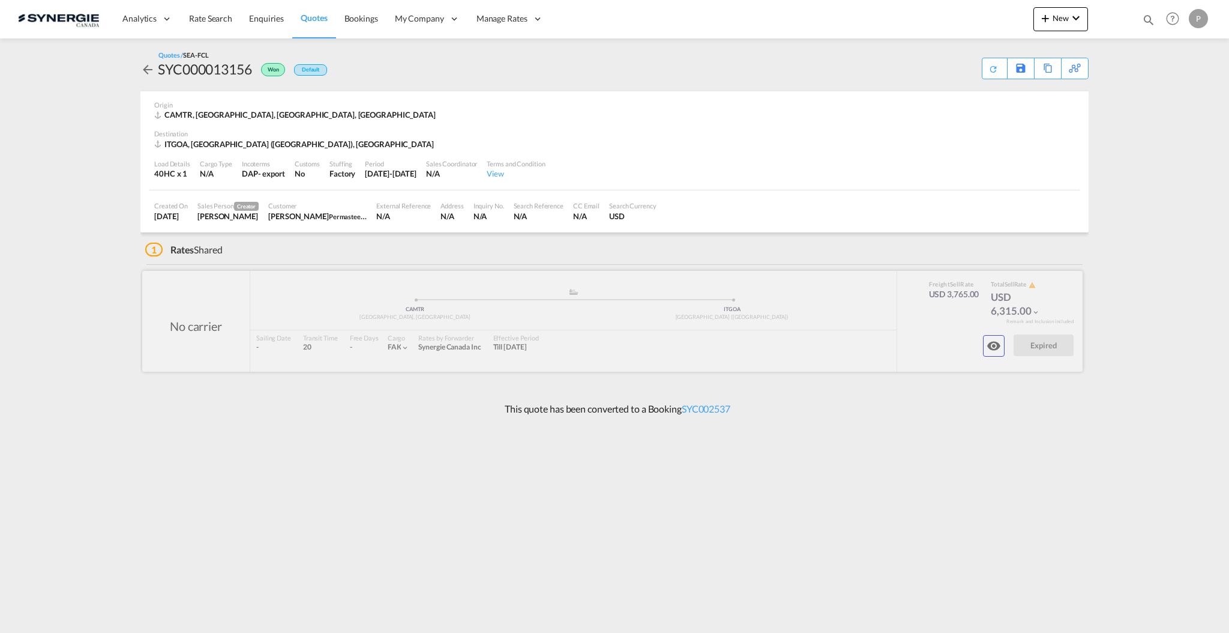
click at [993, 352] on md-icon "icon-eye" at bounding box center [994, 345] width 14 height 14
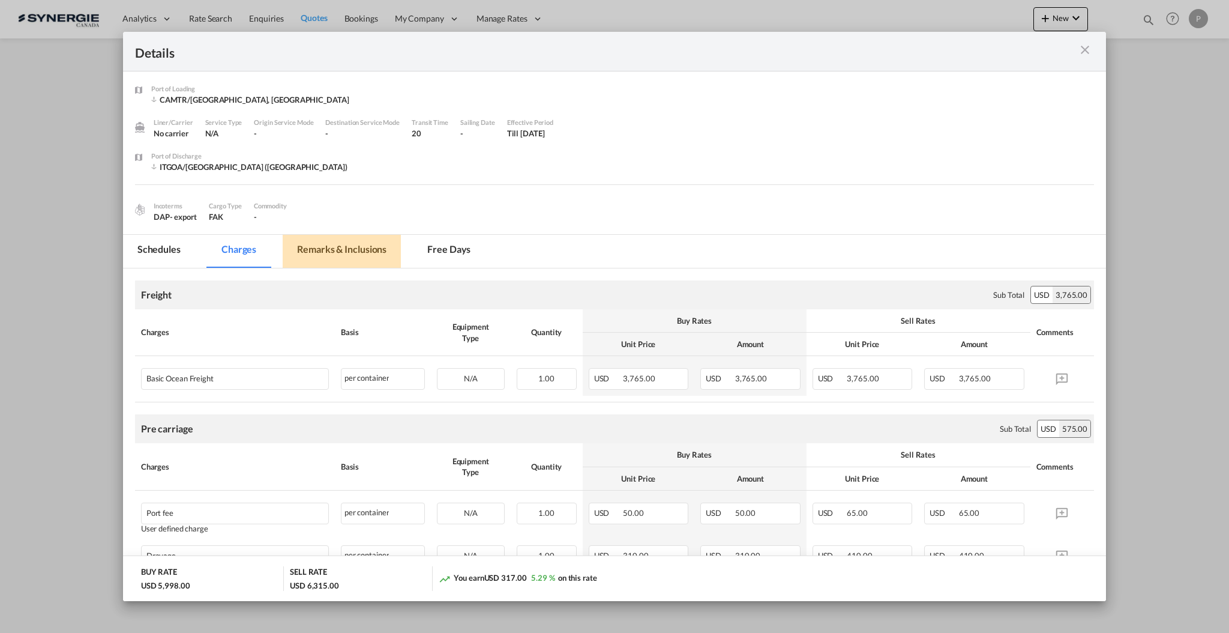
click at [343, 253] on md-tab-item "Remarks & Inclusions" at bounding box center [342, 251] width 118 height 33
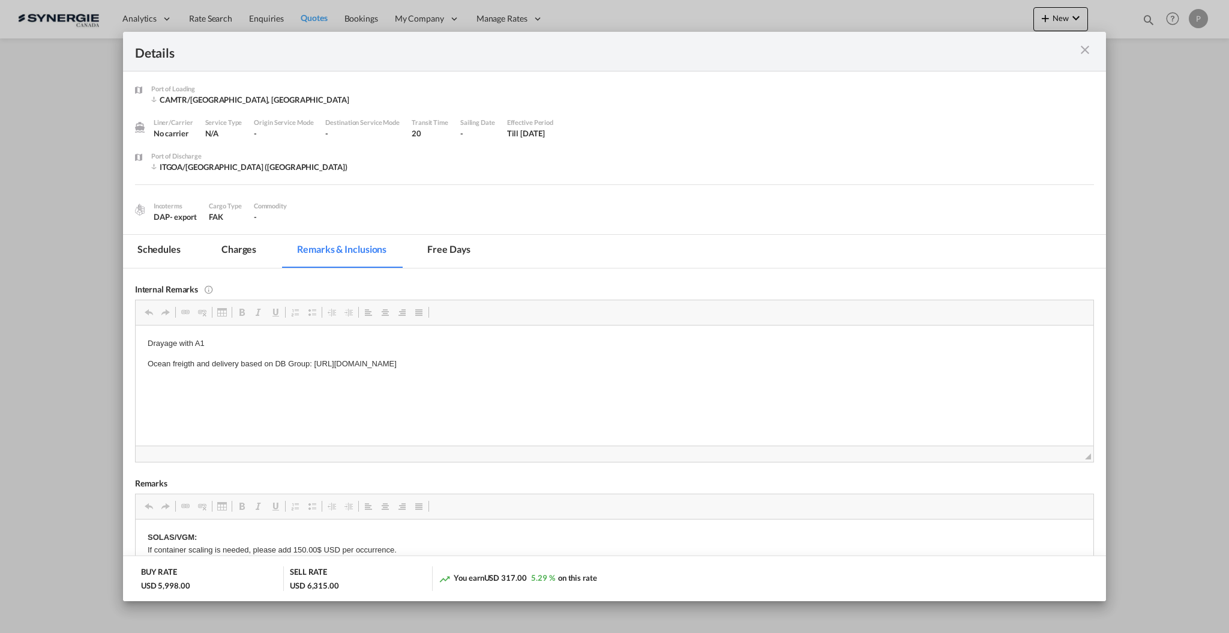
drag, startPoint x: 314, startPoint y: 358, endPoint x: 561, endPoint y: 360, distance: 247.3
drag, startPoint x: 662, startPoint y: 361, endPoint x: 314, endPoint y: 359, distance: 348.1
click at [314, 359] on p "Ocean freigth and delivery based on DB Group: https://app.frontapp.com/open/cnv…" at bounding box center [614, 363] width 934 height 13
copy p "https://app.frontapp.com/open/cnv_pw7rci7?key=ZboEvh_kDAPGcYUnJWexZpPfgPt3eWZR"
